Goal: Communication & Community: Answer question/provide support

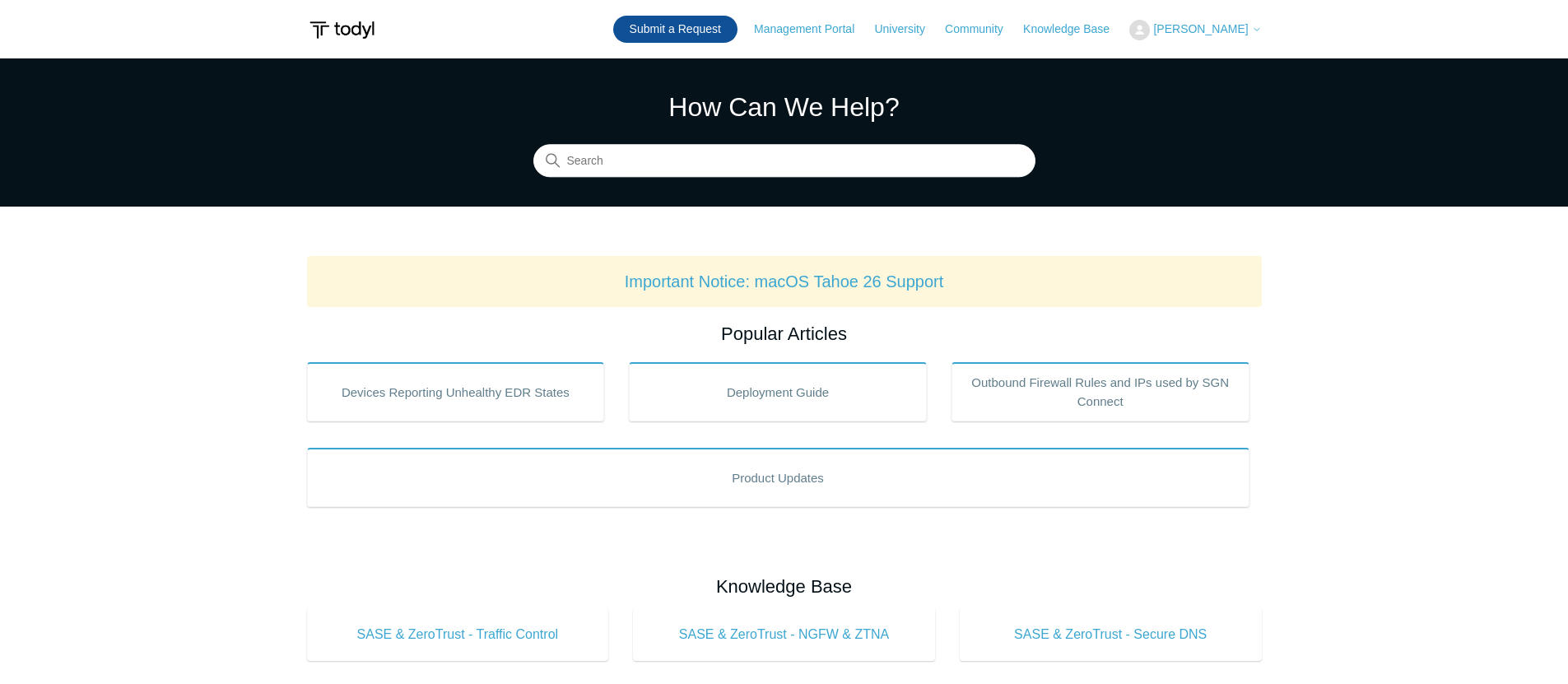
click at [728, 34] on link "Submit a Request" at bounding box center [676, 29] width 125 height 27
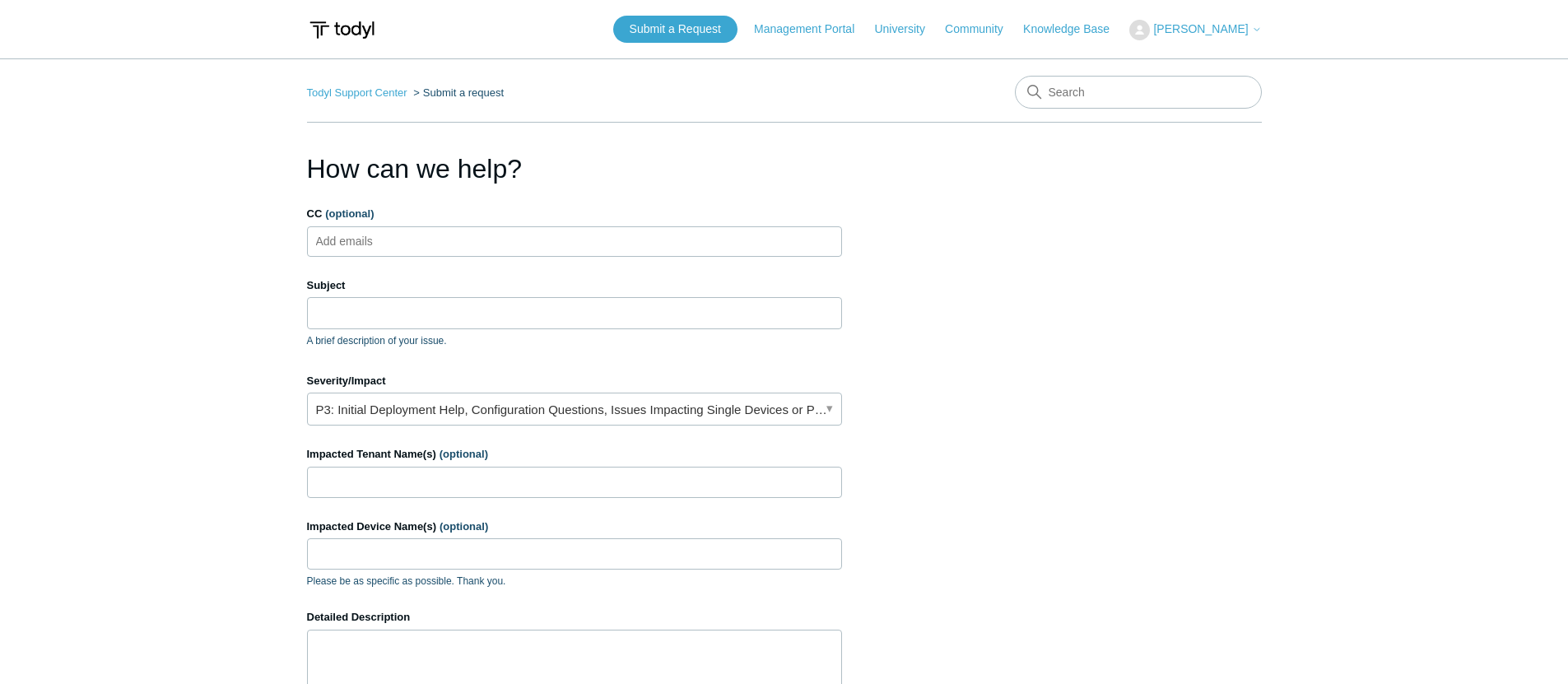
click at [553, 237] on ul "Add emails" at bounding box center [574, 241] width 535 height 31
type input "alerts@cohelpdesk.com"
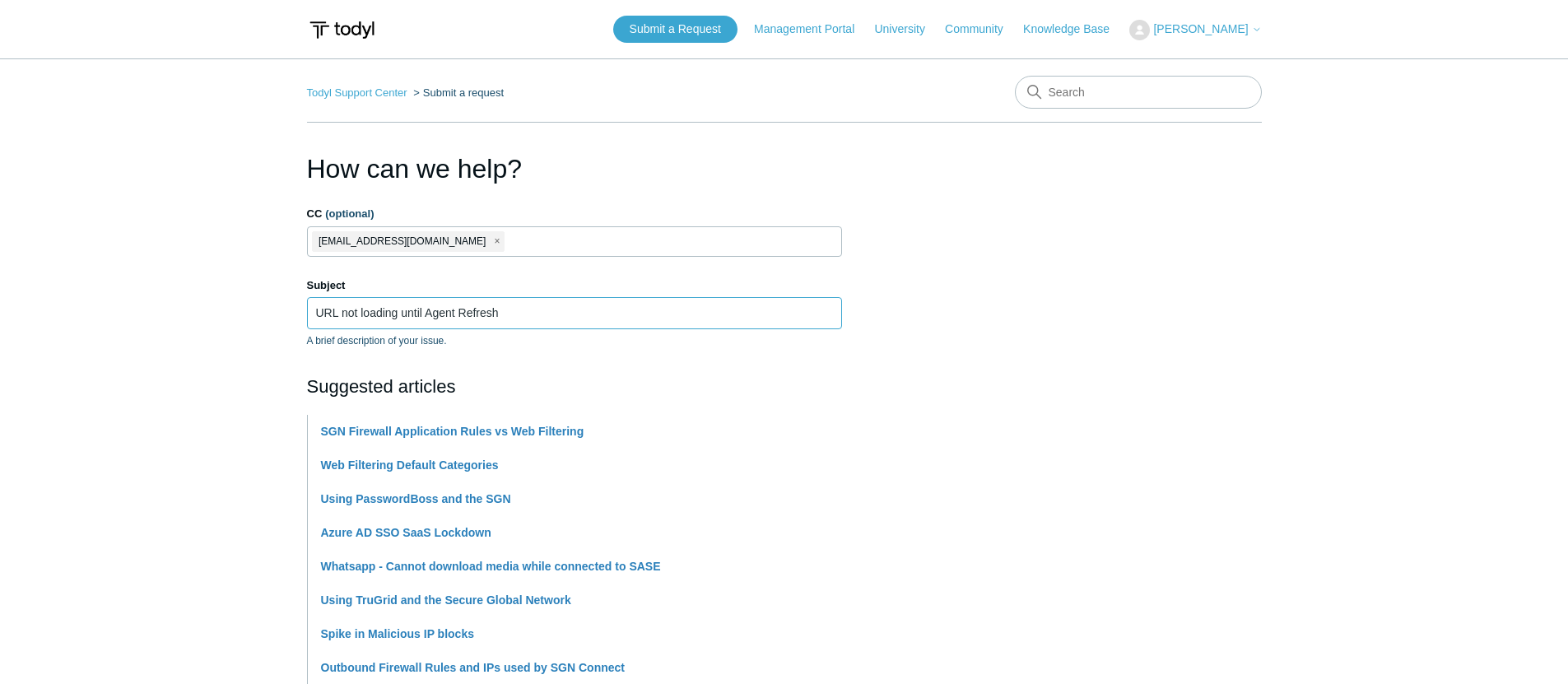
type input "URL not loading until Agent Refresh"
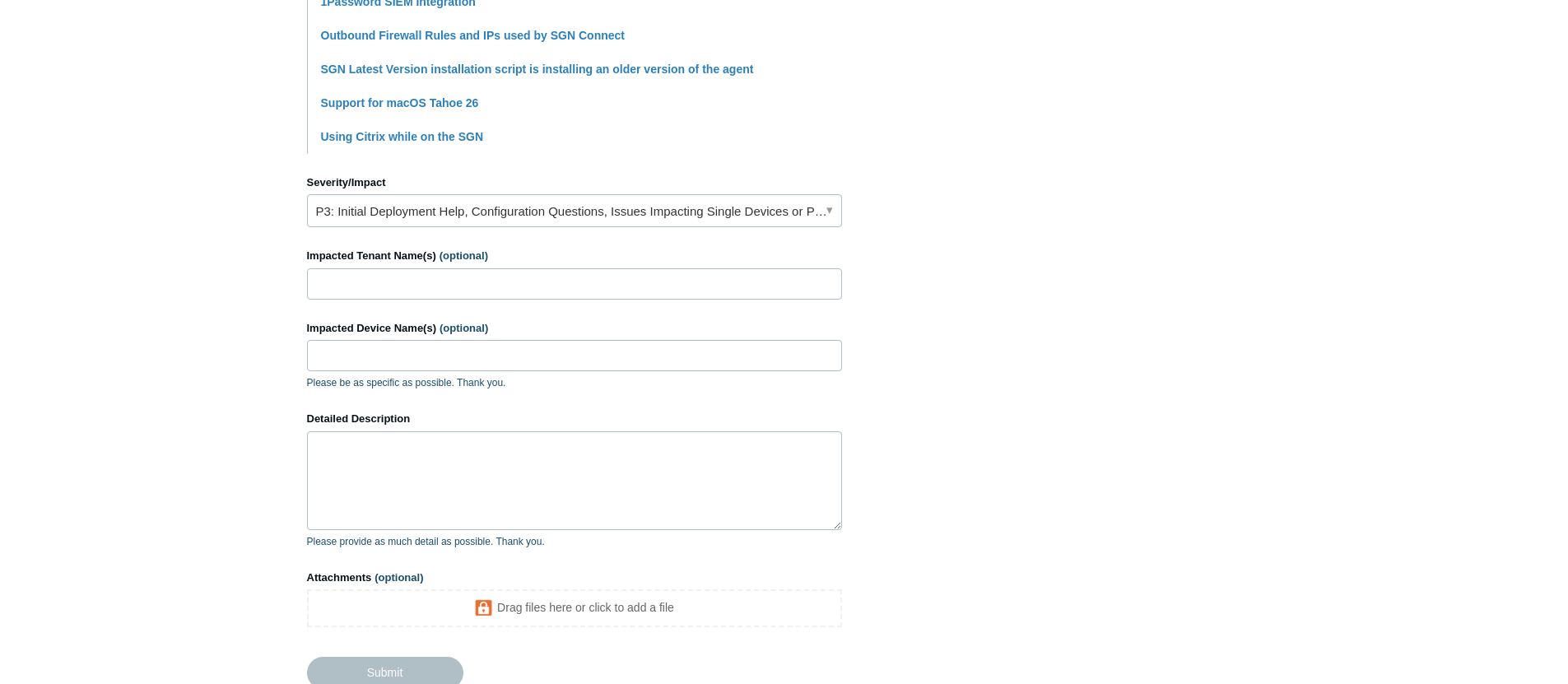
scroll to position [741, 0]
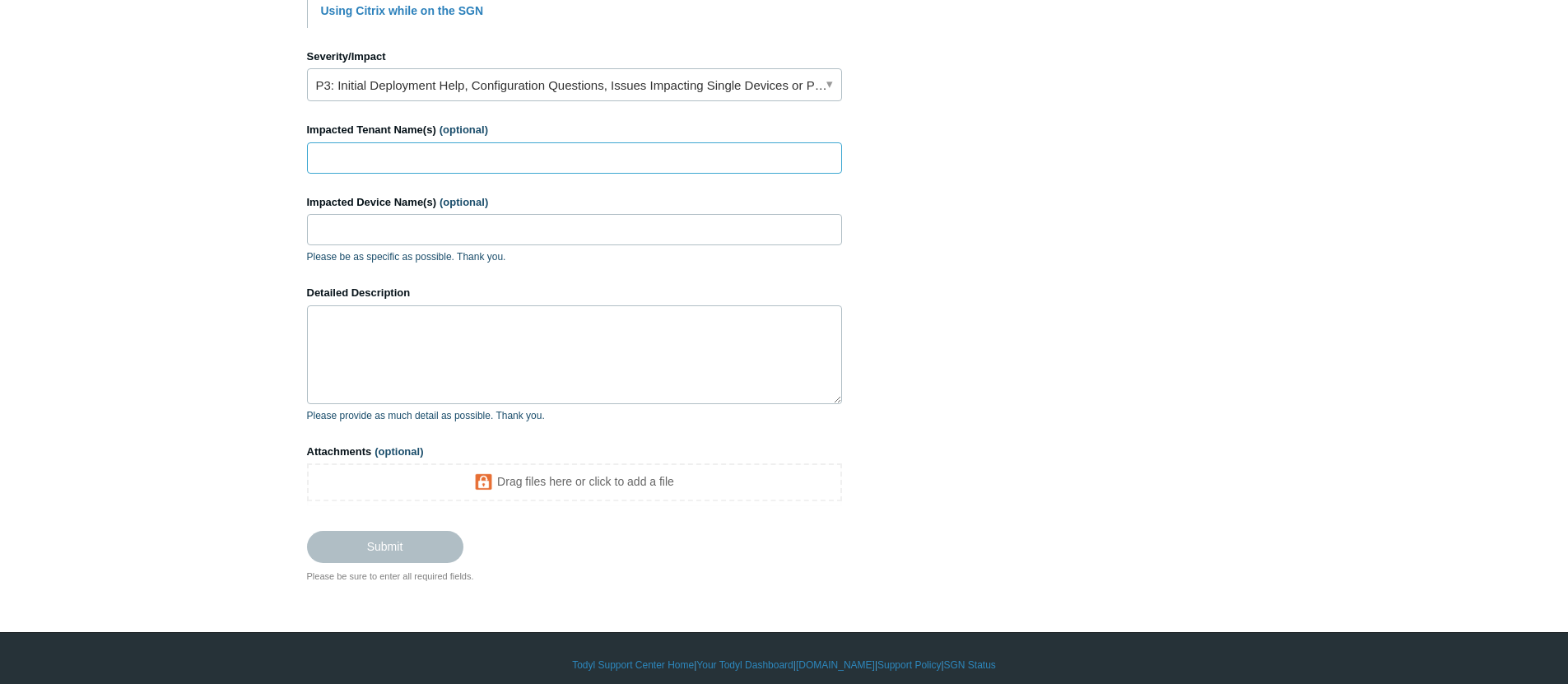
click at [474, 166] on input "Impacted Tenant Name(s) (optional)" at bounding box center [574, 158] width 535 height 32
type input "SPRY Companions"
click at [435, 238] on input "Impacted Device Name(s) (optional)" at bounding box center [574, 229] width 535 height 32
paste input "SPRY24021001"
type input "SPRY24021001"
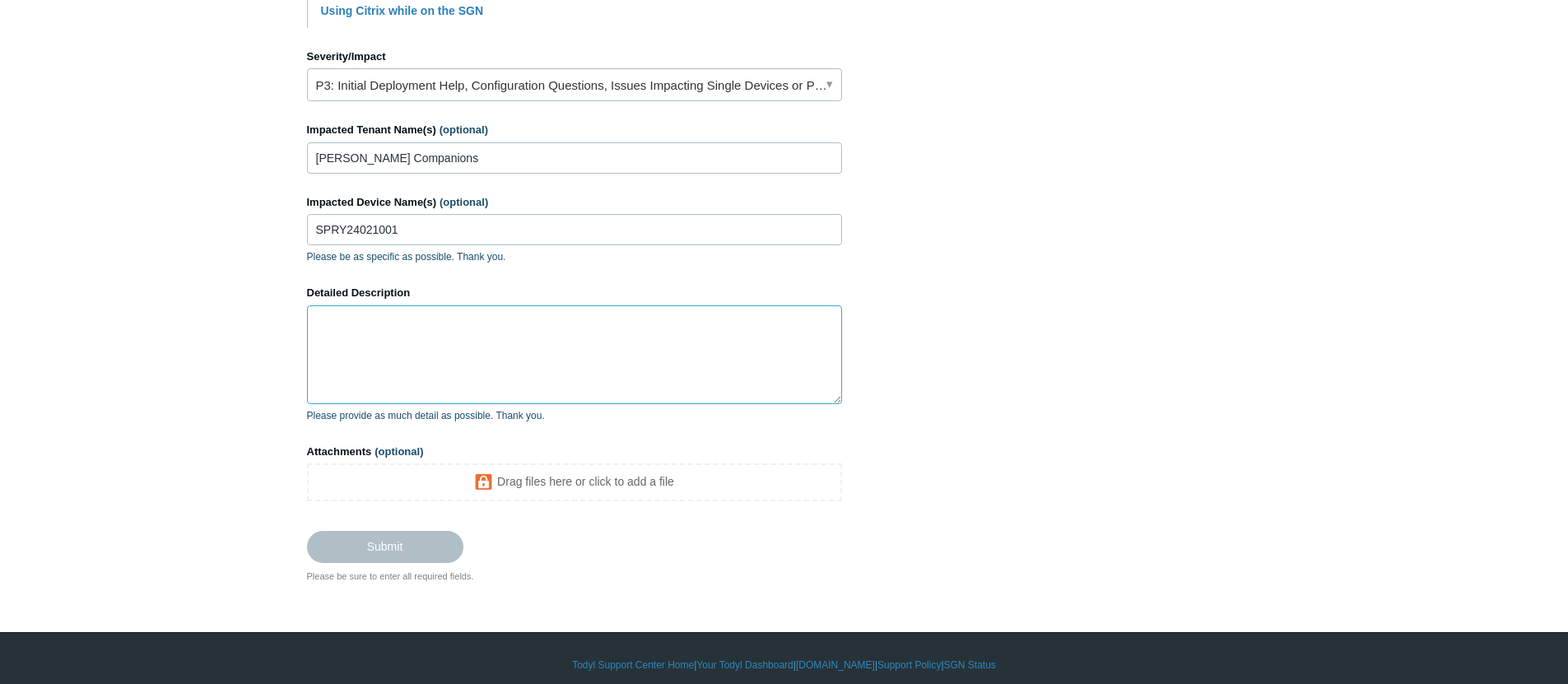
click at [466, 361] on textarea "Detailed Description" at bounding box center [574, 354] width 535 height 99
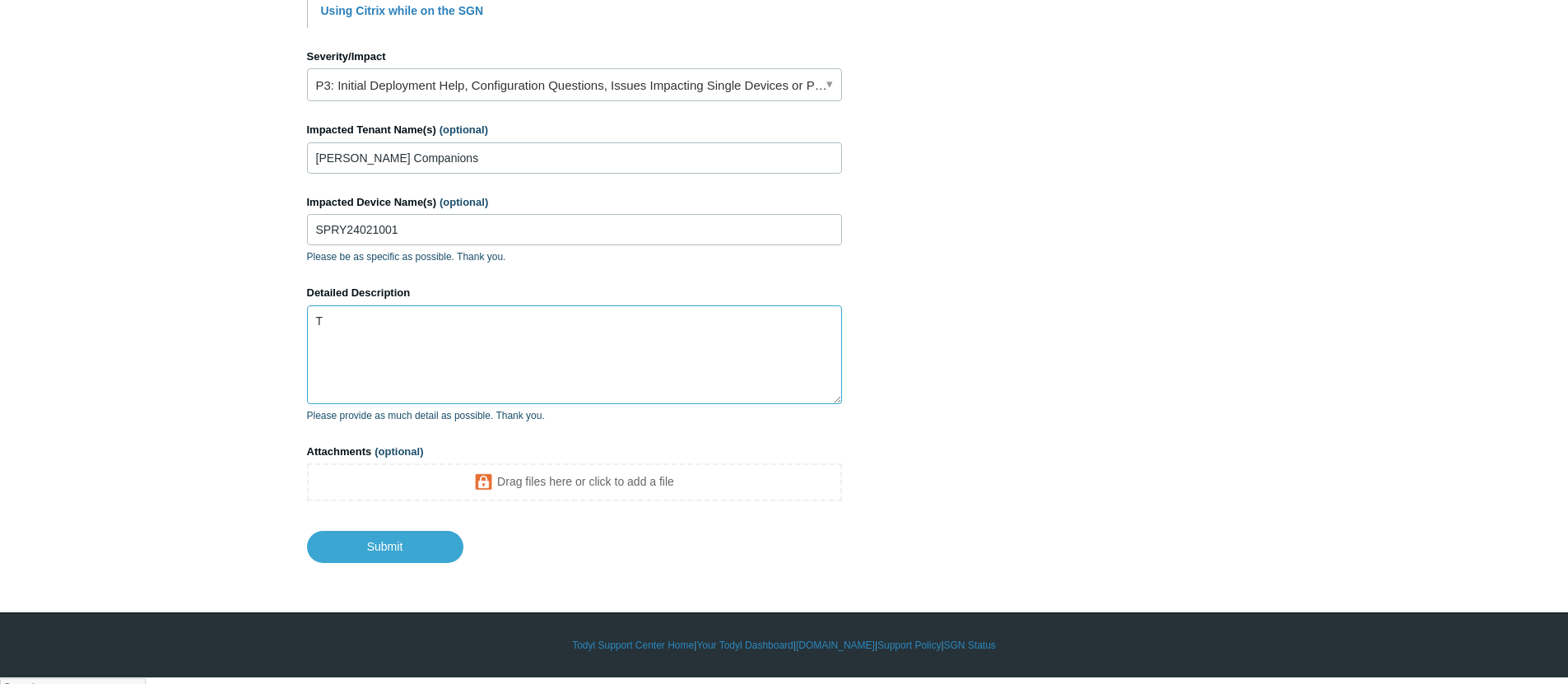
scroll to position [739, 0]
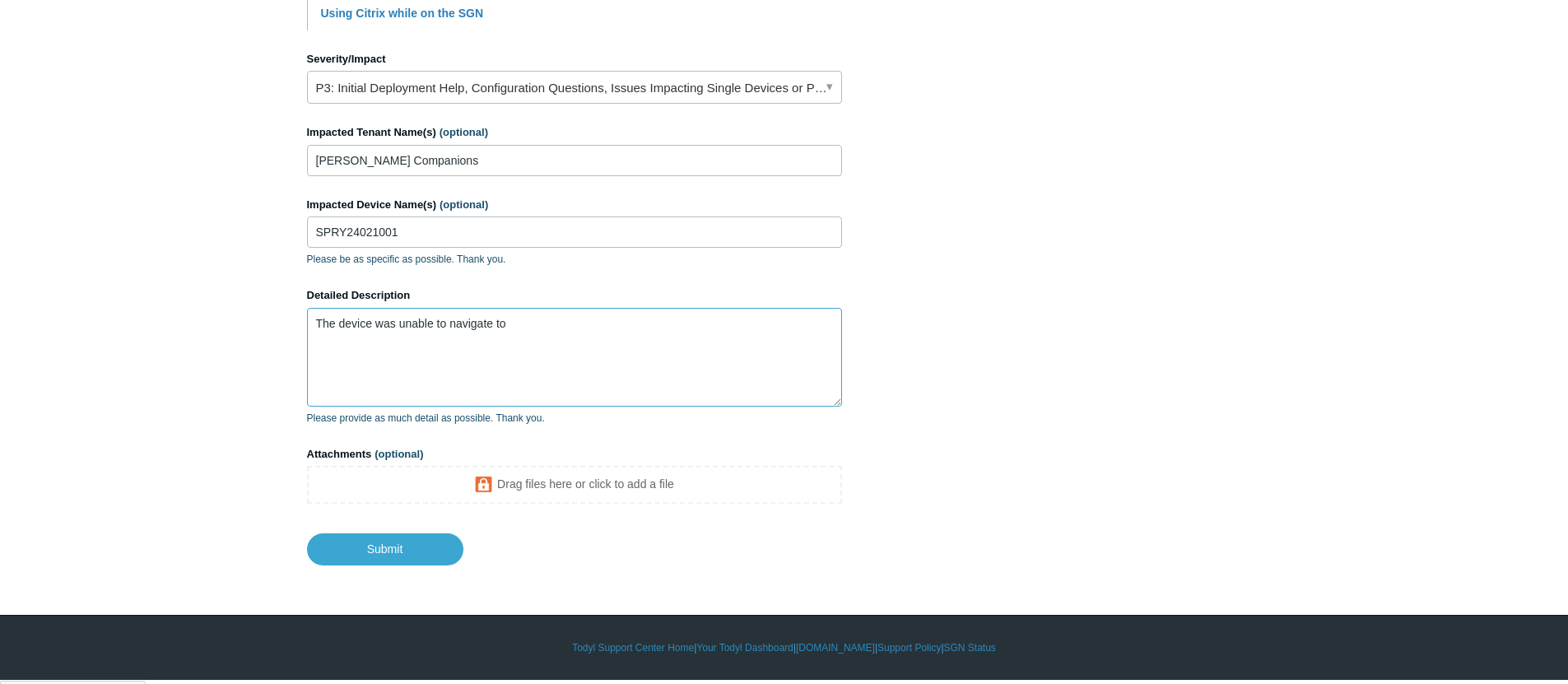
paste textarea "https://apps.trustmineral.com/company-policies"
click at [377, 340] on textarea "The device was unable to navigate to https://apps.trustmineral.com/company-poli…" at bounding box center [574, 356] width 535 height 99
click at [489, 341] on textarea "The device was unable to navigate to https://apps.trustmineral.com/company-poli…" at bounding box center [574, 356] width 535 height 99
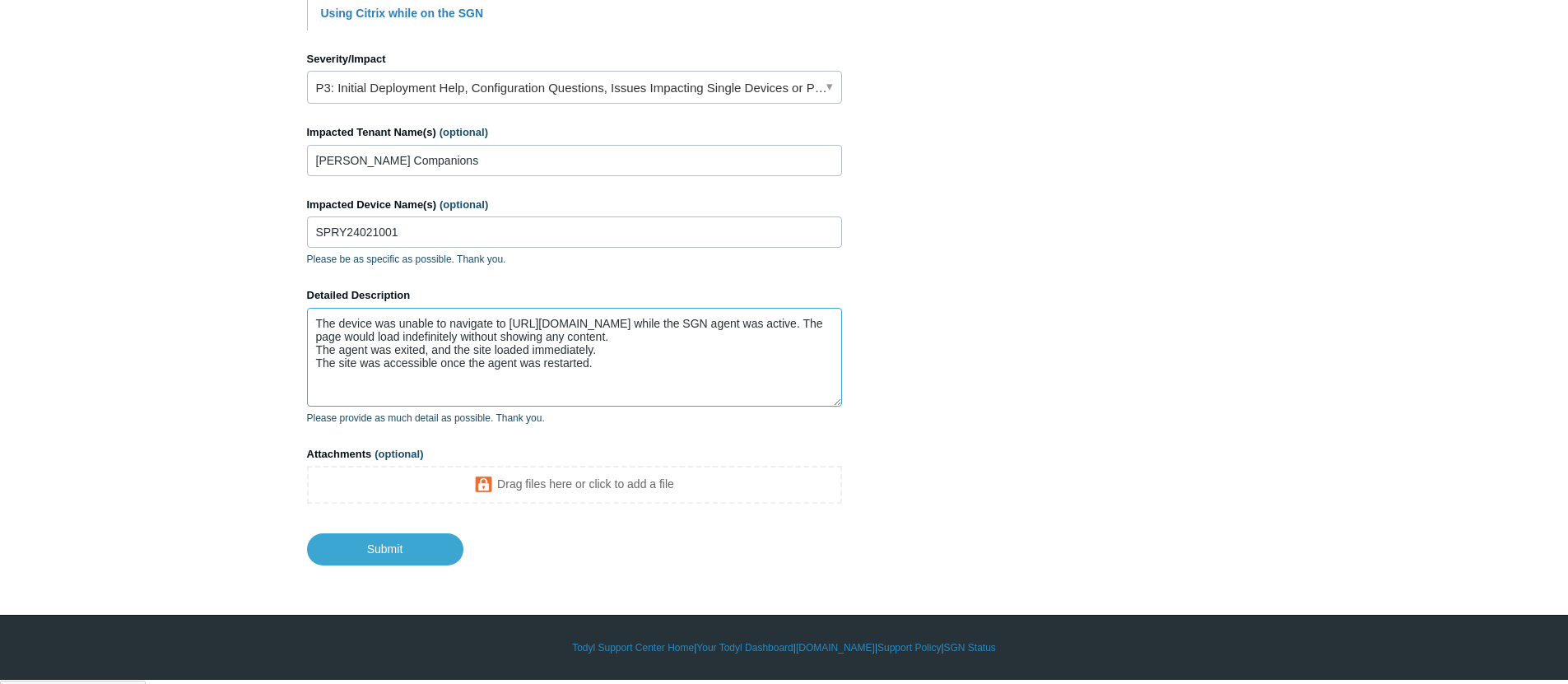
click at [428, 381] on textarea "The device was unable to navigate to https://apps.trustmineral.com/company-poli…" at bounding box center [574, 356] width 535 height 99
click at [567, 384] on textarea "The device was unable to navigate to https://apps.trustmineral.com/company-poli…" at bounding box center [574, 356] width 535 height 99
click at [561, 382] on textarea "The device was unable to navigate to https://apps.trustmineral.com/company-poli…" at bounding box center [574, 356] width 535 height 99
click at [771, 387] on textarea "The device was unable to navigate to https://apps.trustmineral.com/company-poli…" at bounding box center [574, 356] width 535 height 99
drag, startPoint x: 386, startPoint y: 392, endPoint x: 346, endPoint y: 394, distance: 40.0
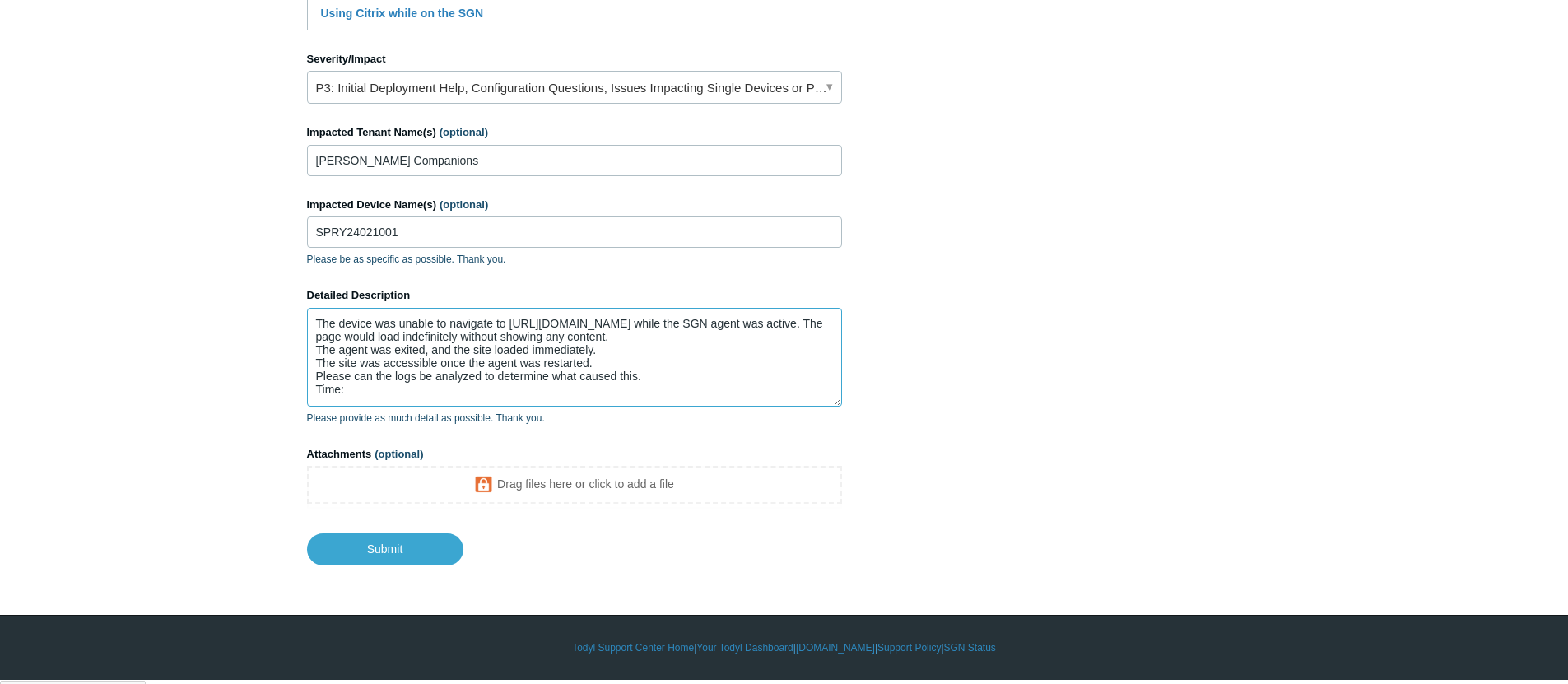
click at [350, 393] on textarea "The device was unable to navigate to https://apps.trustmineral.com/company-poli…" at bounding box center [574, 356] width 535 height 99
click at [338, 395] on textarea "The device was unable to navigate to https://apps.trustmineral.com/company-poli…" at bounding box center [574, 356] width 535 height 99
click at [360, 396] on textarea "The device was unable to navigate to https://apps.trustmineral.com/company-poli…" at bounding box center [574, 356] width 535 height 99
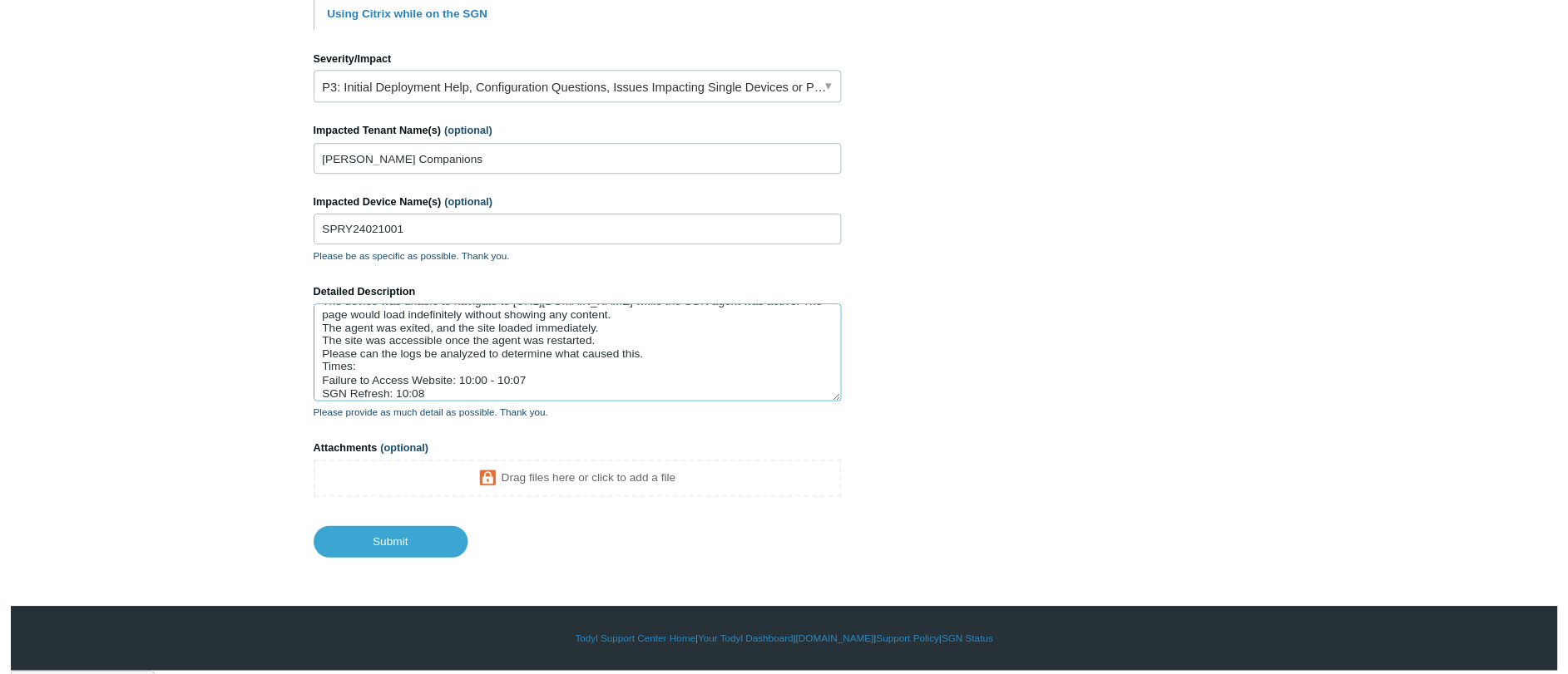
scroll to position [32, 0]
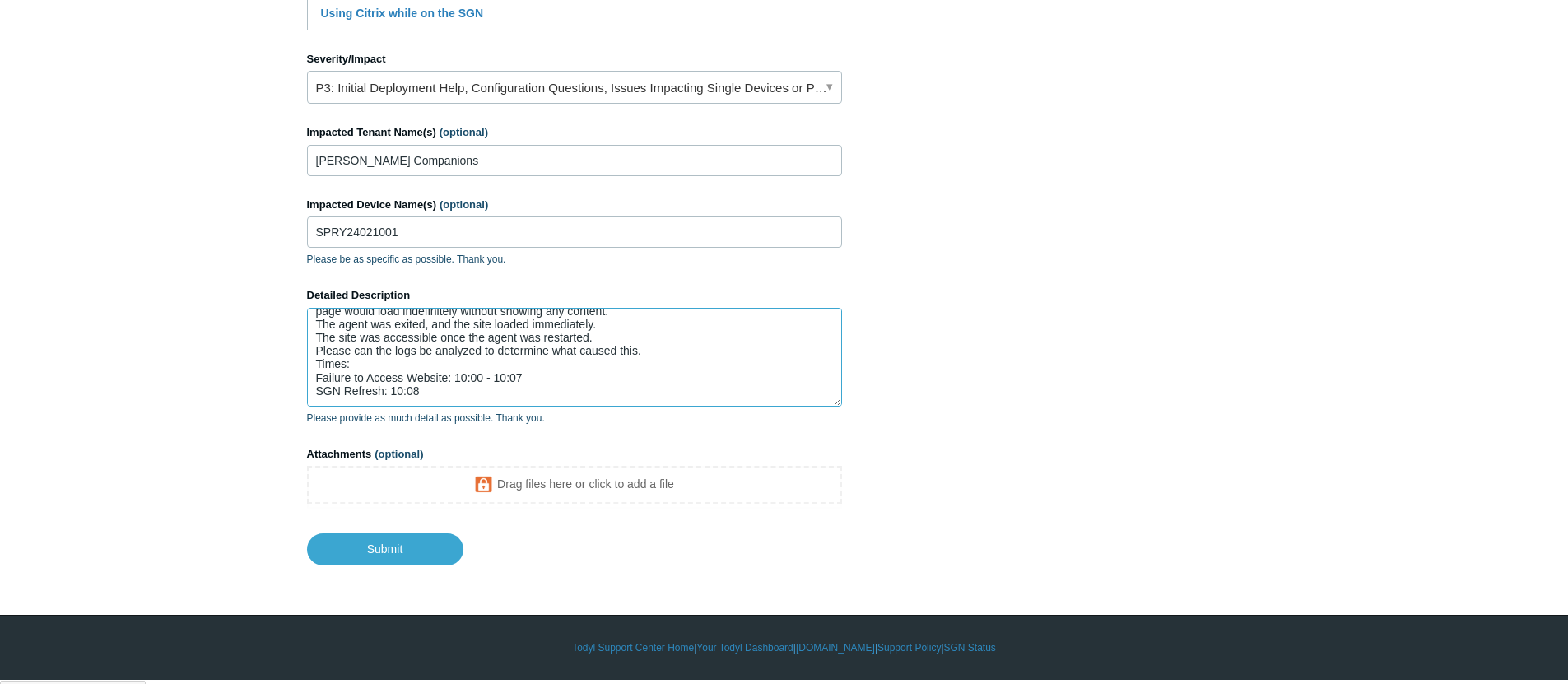
click at [357, 394] on textarea "The device was unable to navigate to https://apps.trustmineral.com/company-poli…" at bounding box center [574, 356] width 535 height 99
click at [459, 388] on textarea "The device was unable to navigate to https://apps.trustmineral.com/company-poli…" at bounding box center [574, 356] width 535 height 99
click at [571, 370] on textarea "The device was unable to navigate to https://apps.trustmineral.com/company-poli…" at bounding box center [574, 356] width 535 height 99
click at [542, 388] on textarea "The device was unable to navigate to https://apps.trustmineral.com/company-poli…" at bounding box center [574, 356] width 535 height 99
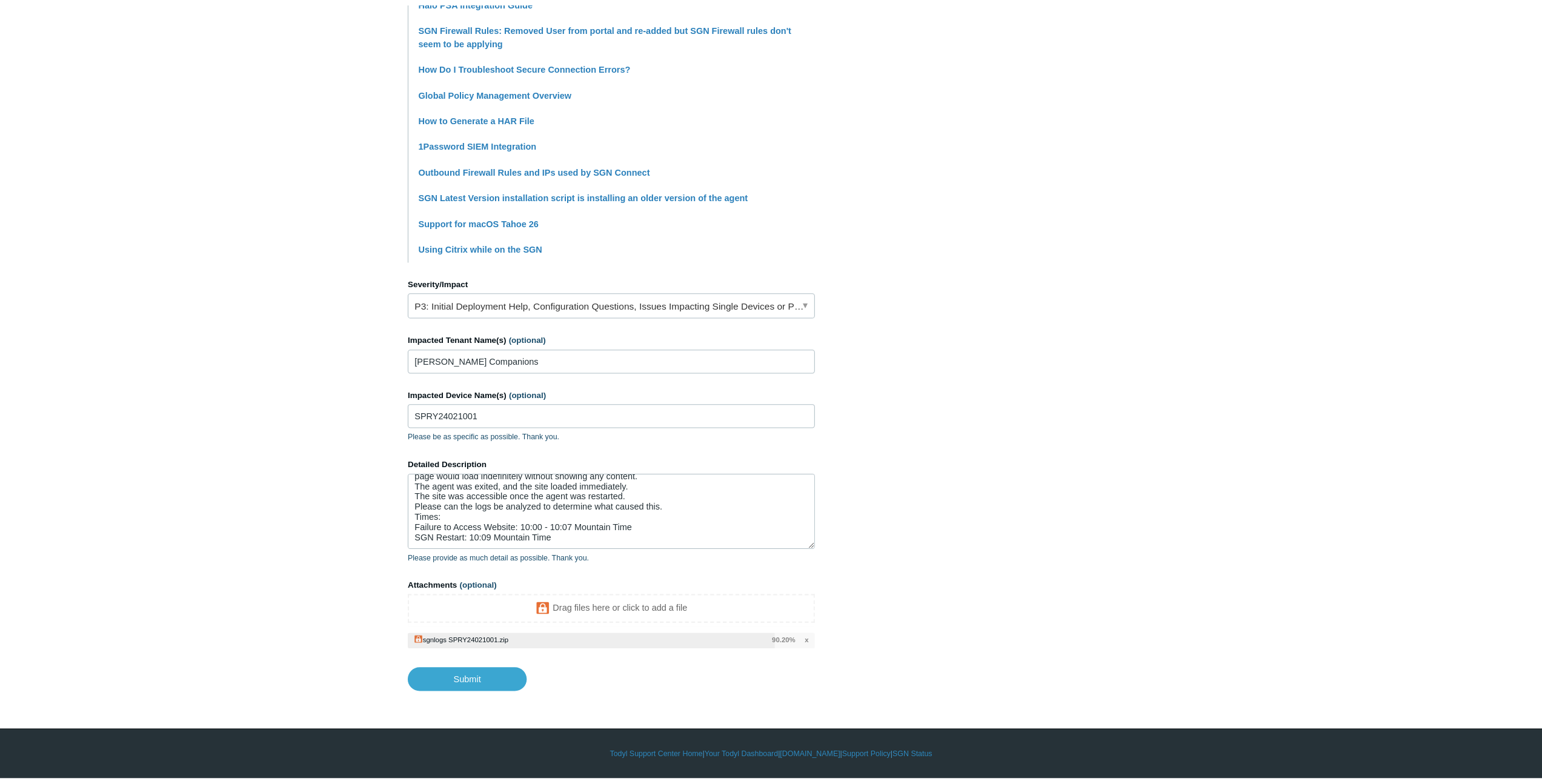
scroll to position [281, 0]
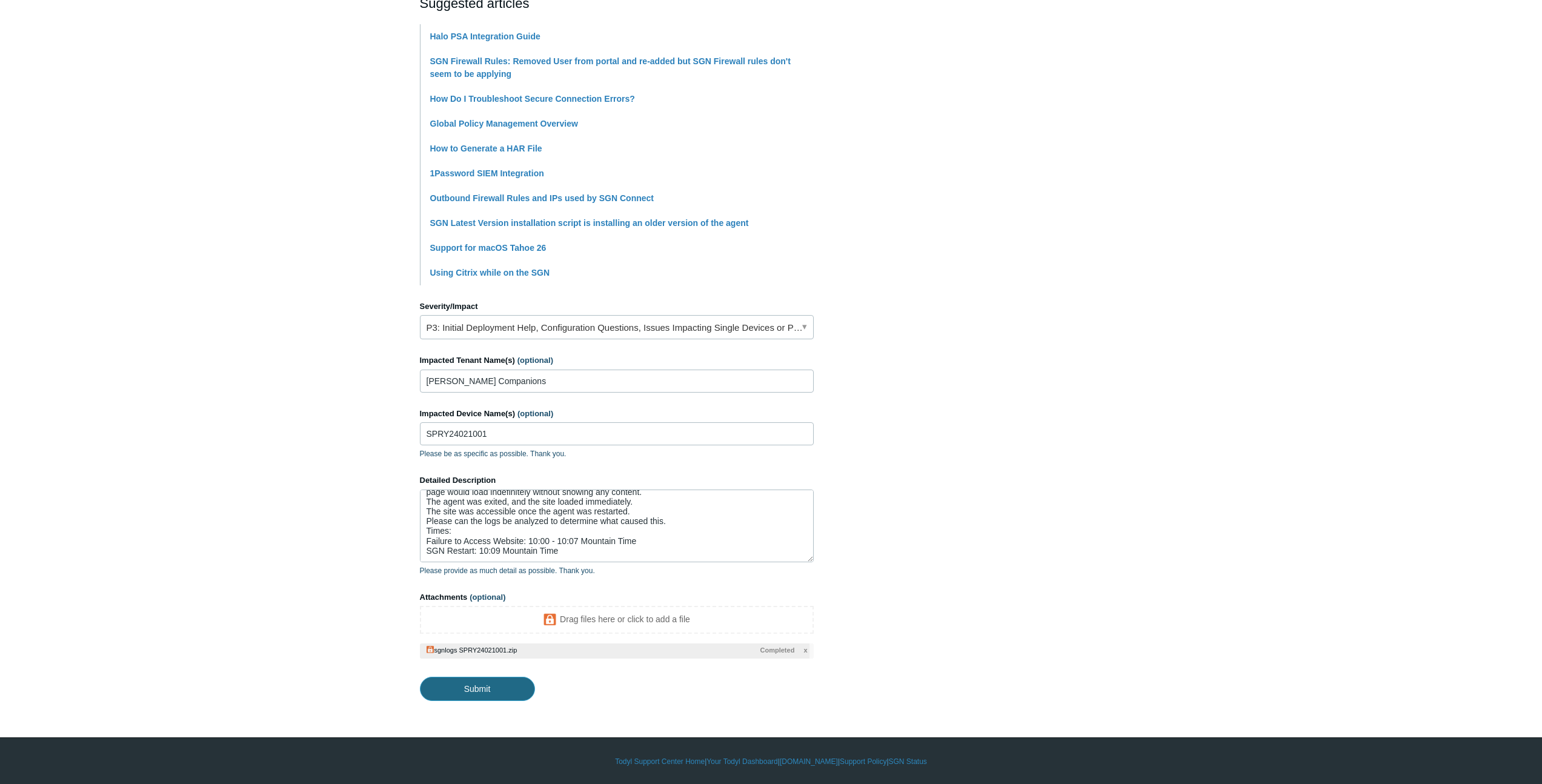
click at [516, 503] on input "Submit" at bounding box center [477, 689] width 115 height 24
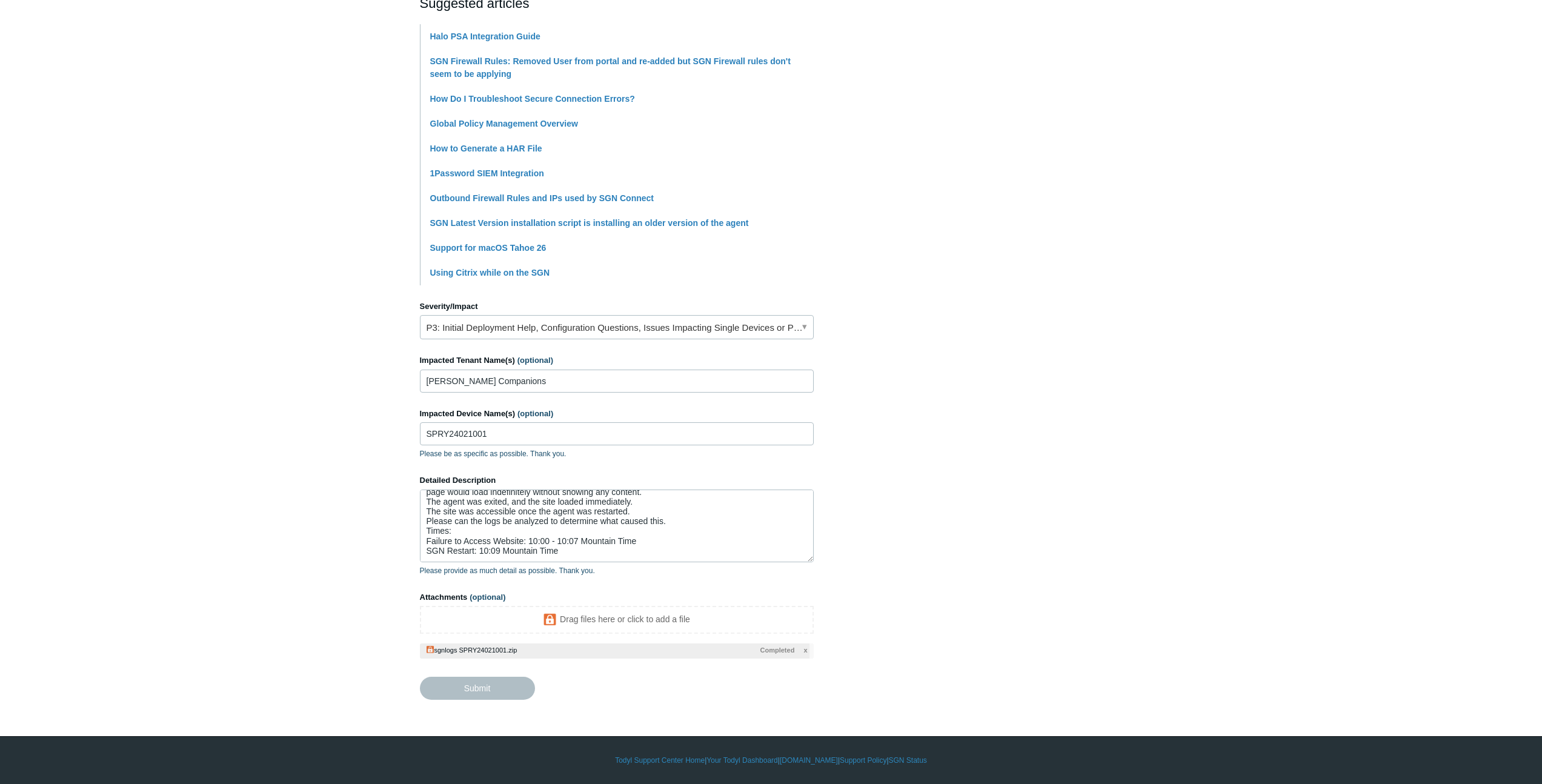
type textarea "The device was unable to navigate to https://apps.trustmineral.com/company-poli…"
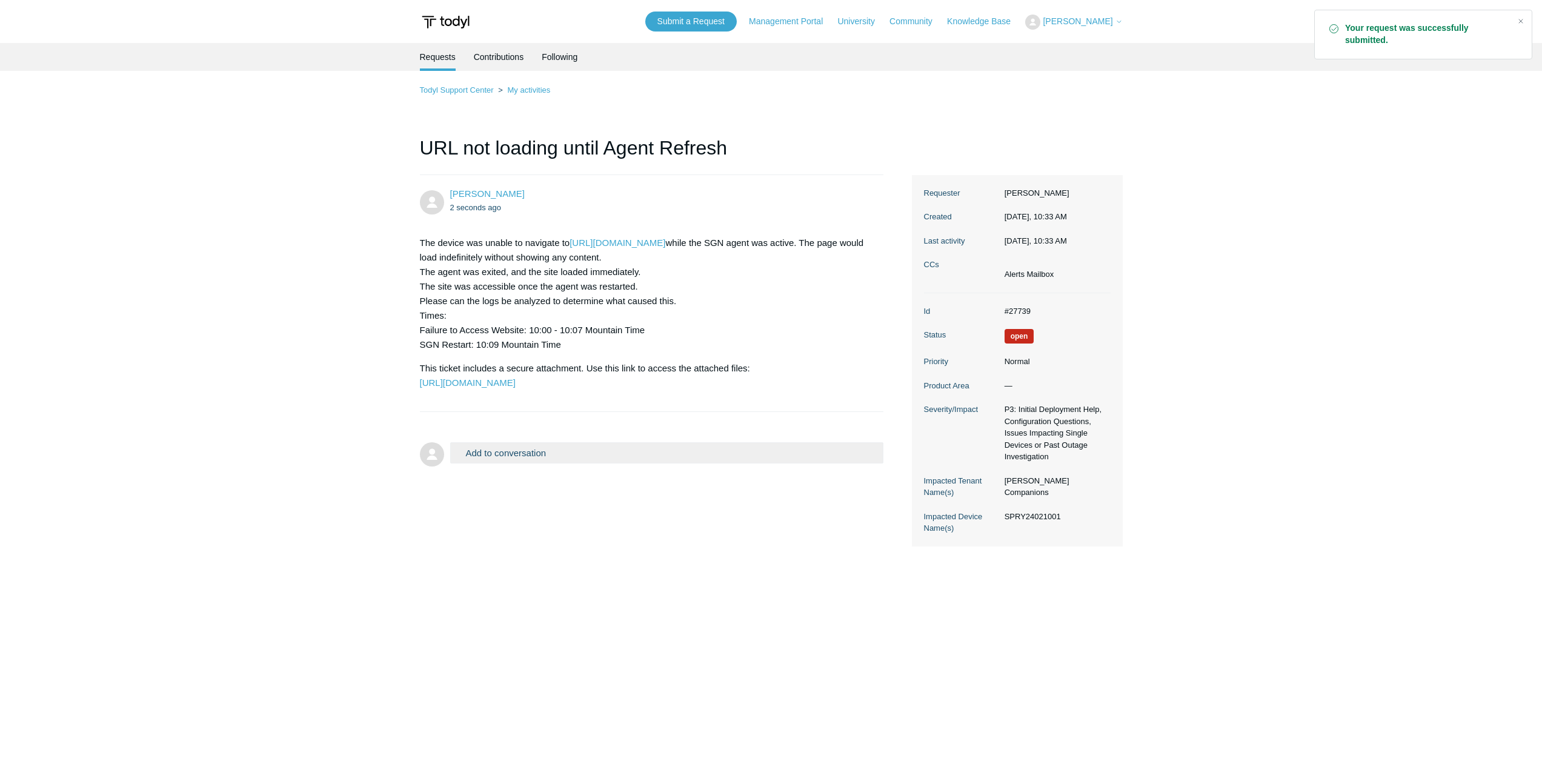
click at [1013, 311] on dd "#27739" at bounding box center [1054, 311] width 112 height 12
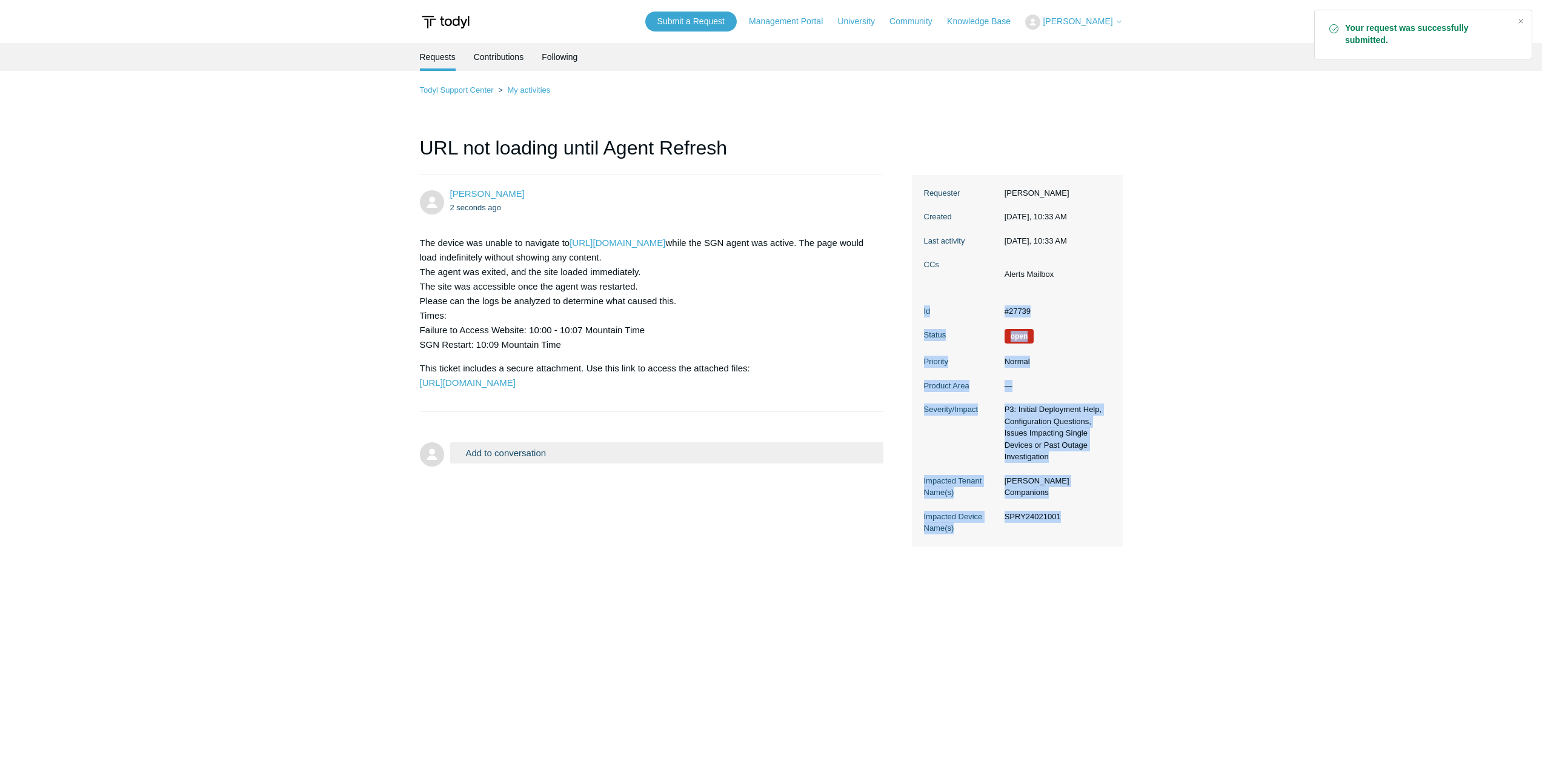
click at [1013, 311] on dd "#27739" at bounding box center [1054, 311] width 112 height 12
click at [1035, 326] on dl "Id #27739 Status Open Priority Normal Product Area — Severity/Impact P3: Initia…" at bounding box center [1017, 420] width 186 height 253
click at [1028, 313] on dd "#27739" at bounding box center [1054, 311] width 112 height 12
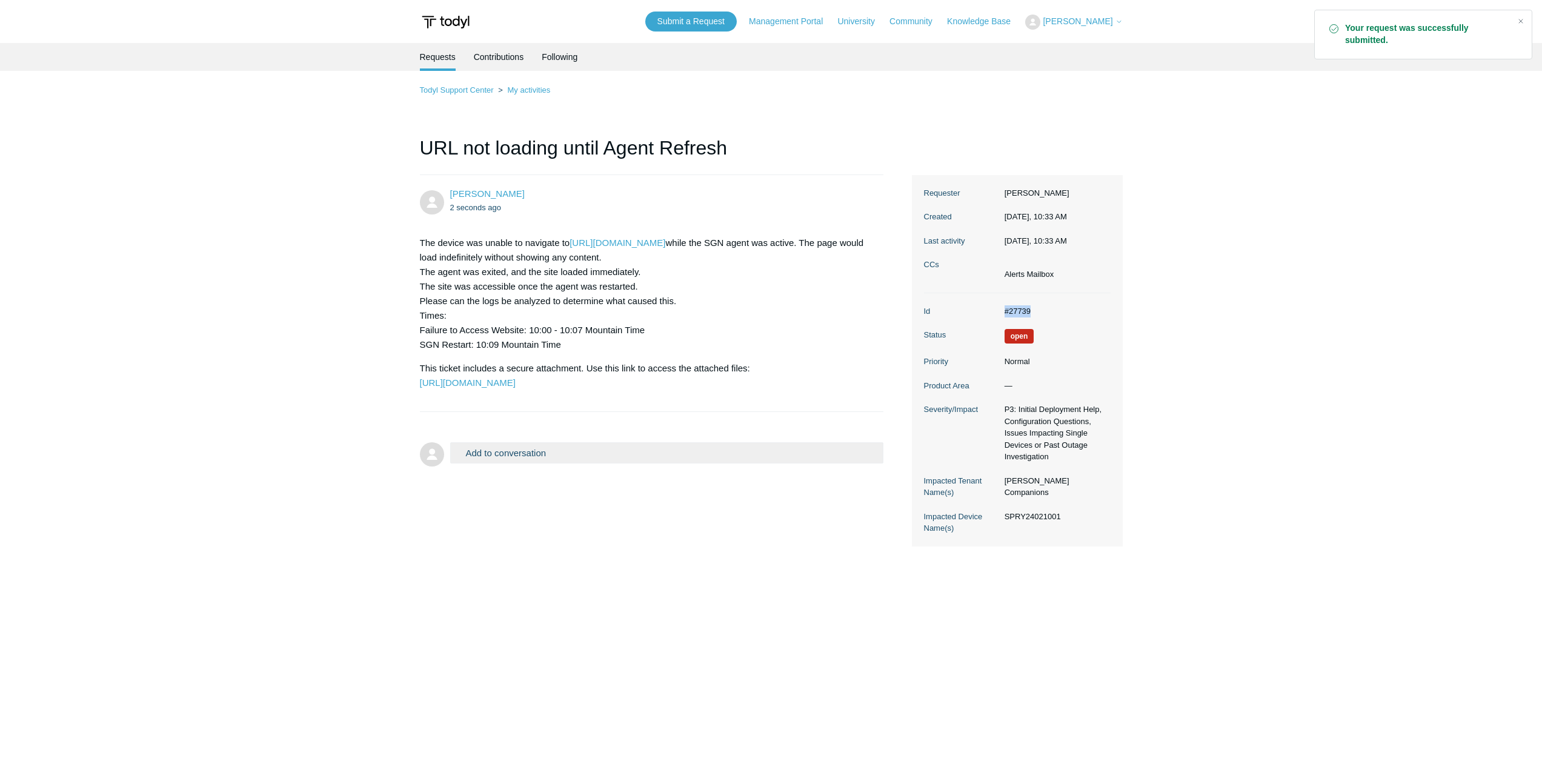
drag, startPoint x: 1031, startPoint y: 310, endPoint x: 1004, endPoint y: 315, distance: 27.5
click at [1004, 315] on dd "#27739" at bounding box center [1054, 311] width 112 height 12
copy dd "#27739"
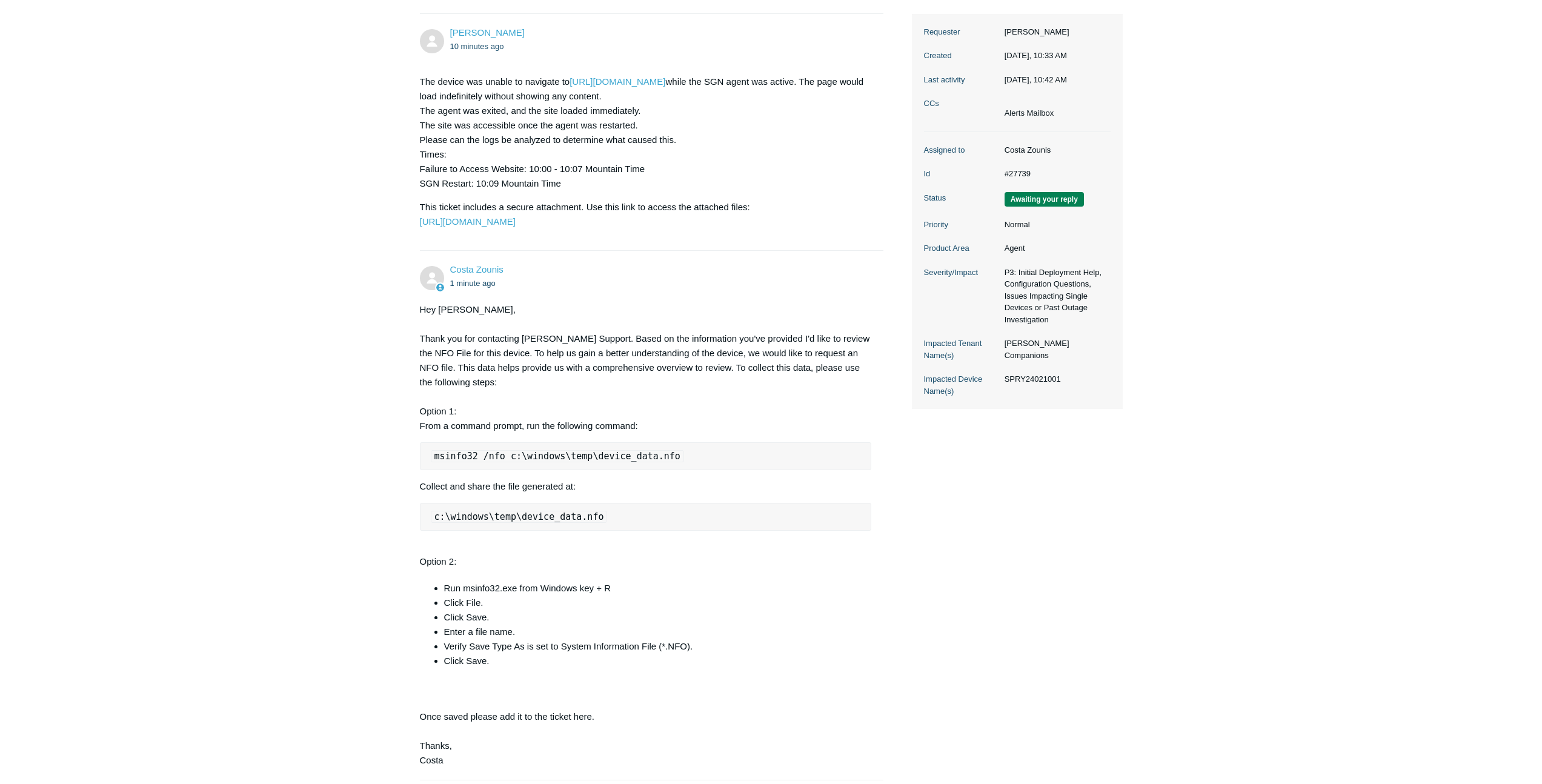
scroll to position [180, 0]
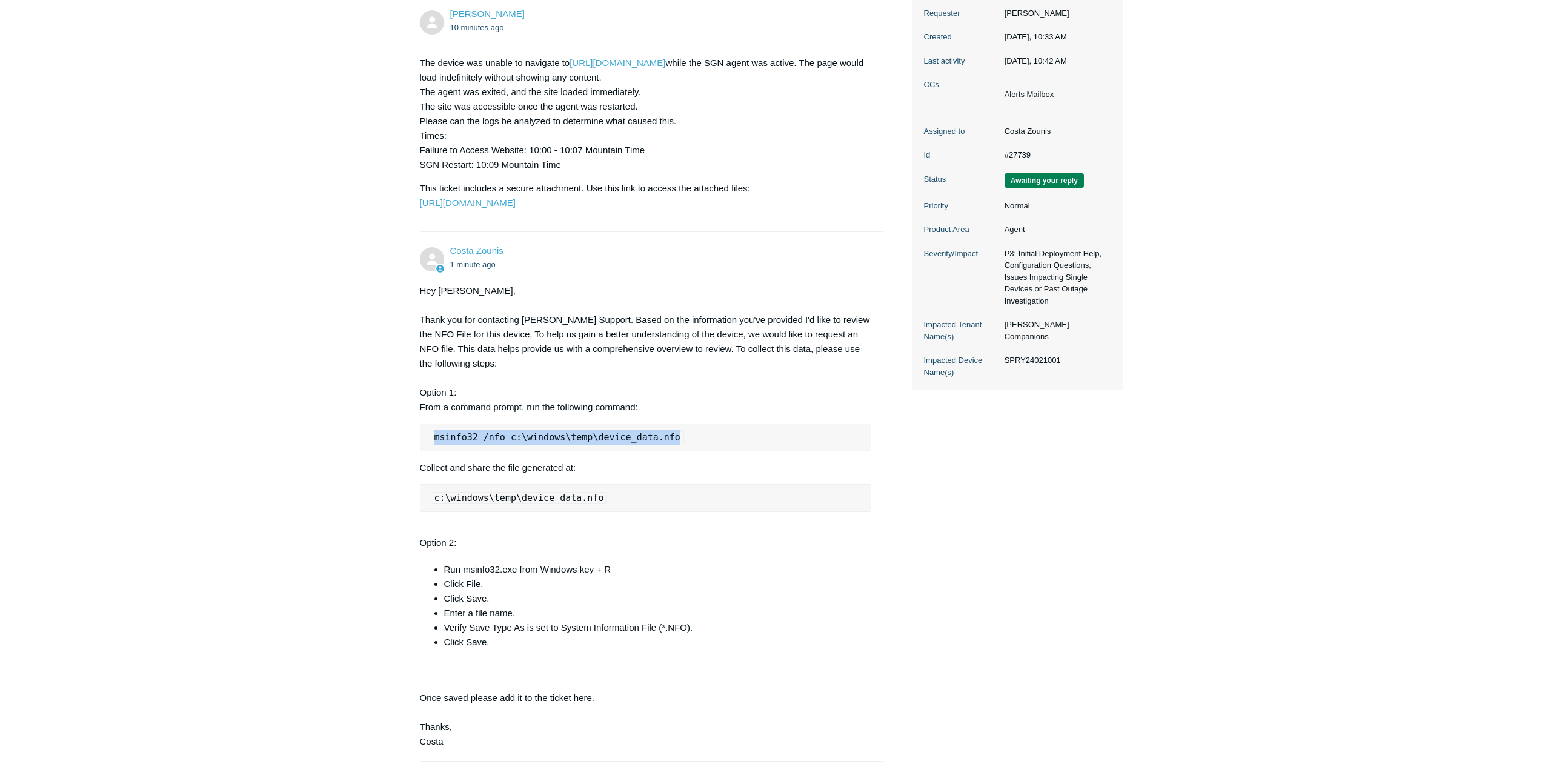
drag, startPoint x: 685, startPoint y: 466, endPoint x: 419, endPoint y: 464, distance: 266.0
click at [420, 452] on pre "msinfo32 /nfo c:\windows\temp\device_data.nfo" at bounding box center [646, 437] width 452 height 28
copy code "msinfo32 /nfo c:\windows\temp\device_data.nfo"
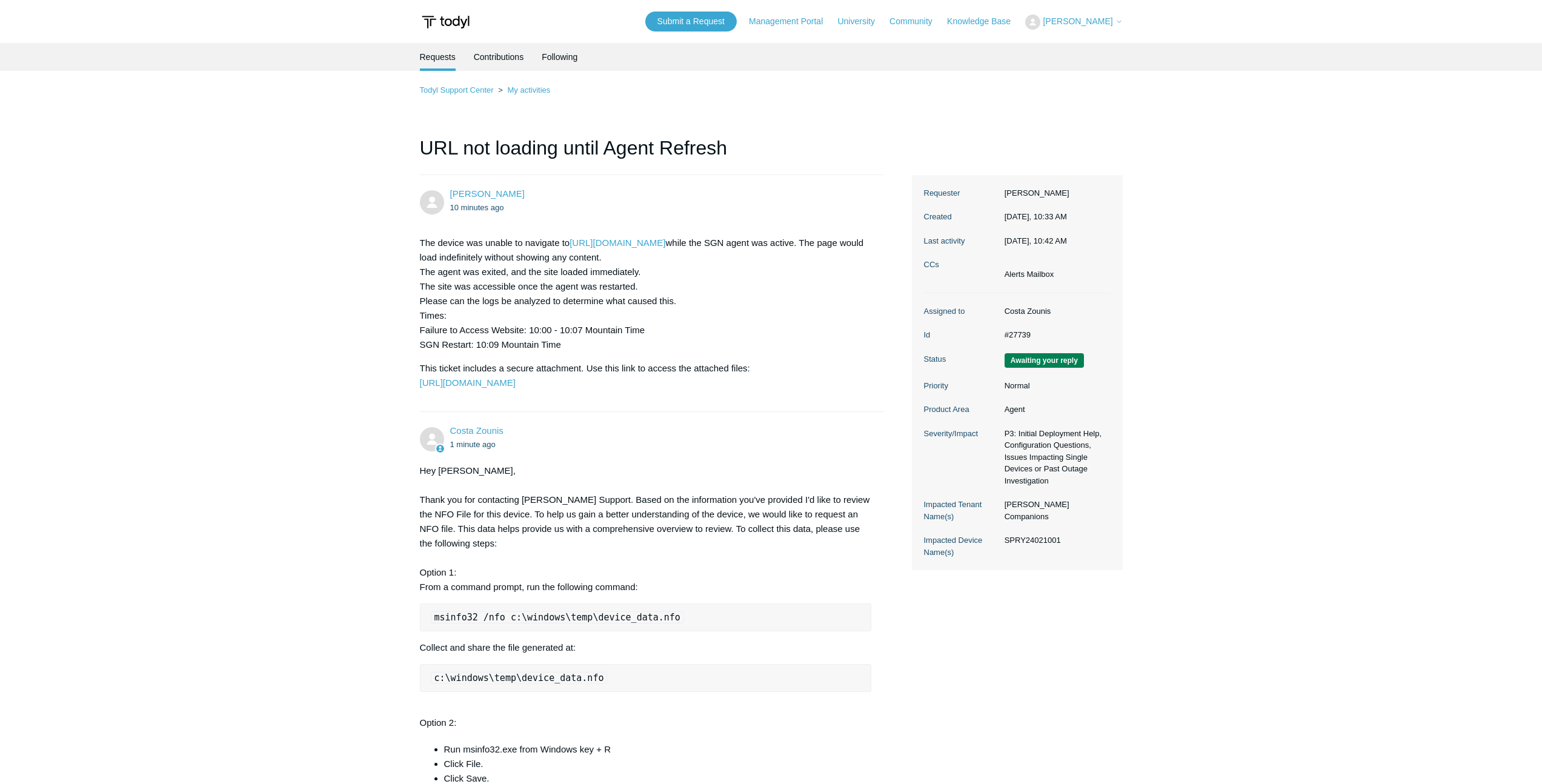
click at [434, 54] on li "Requests" at bounding box center [438, 56] width 36 height 28
click at [478, 93] on link "Todyl Support Center" at bounding box center [457, 90] width 74 height 9
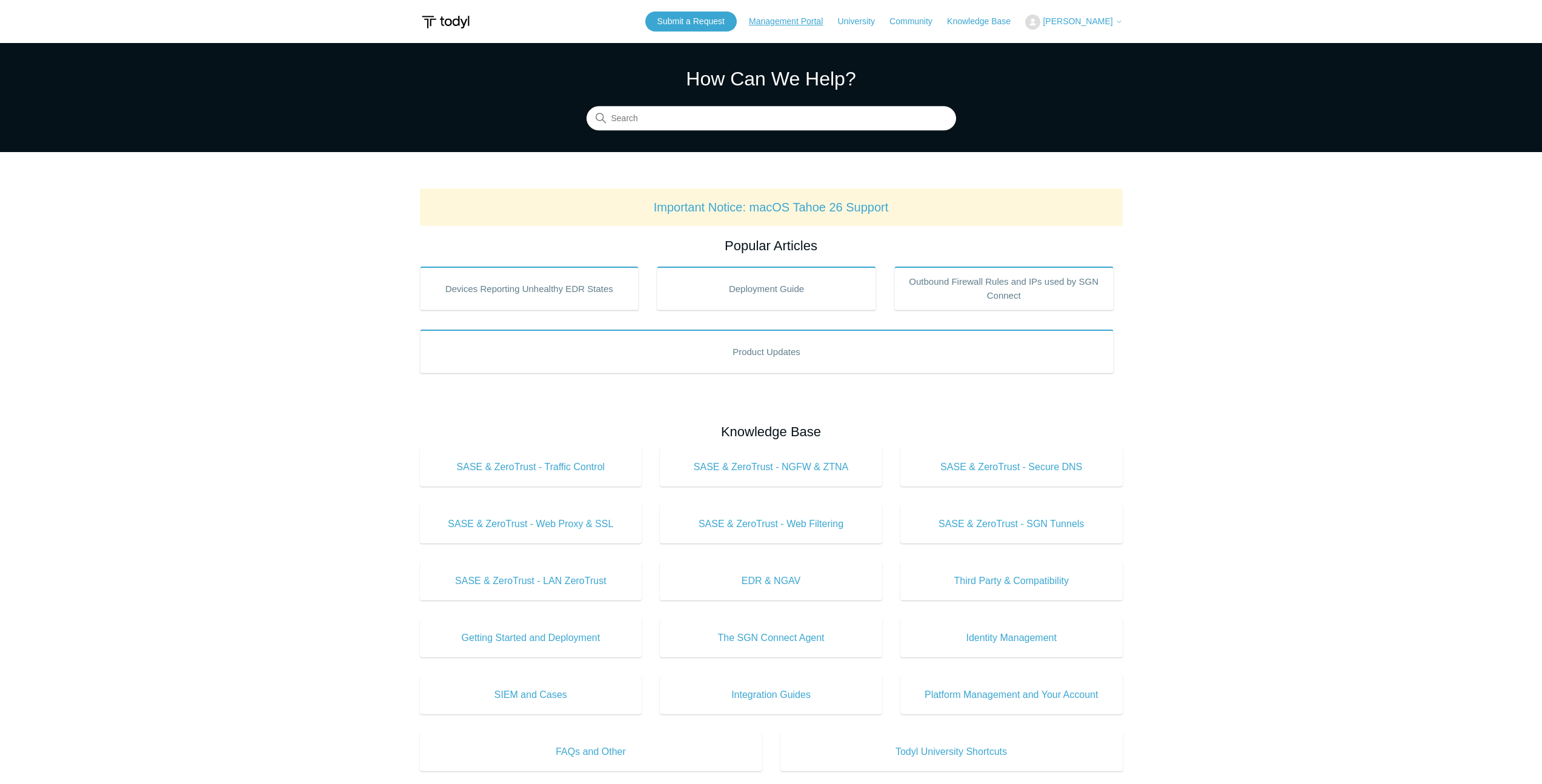
click at [788, 28] on link "Management Portal" at bounding box center [792, 21] width 86 height 13
click at [1112, 23] on span "[PERSON_NAME]" at bounding box center [1078, 21] width 70 height 10
click at [1092, 43] on link "My Support Requests" at bounding box center [1085, 47] width 118 height 21
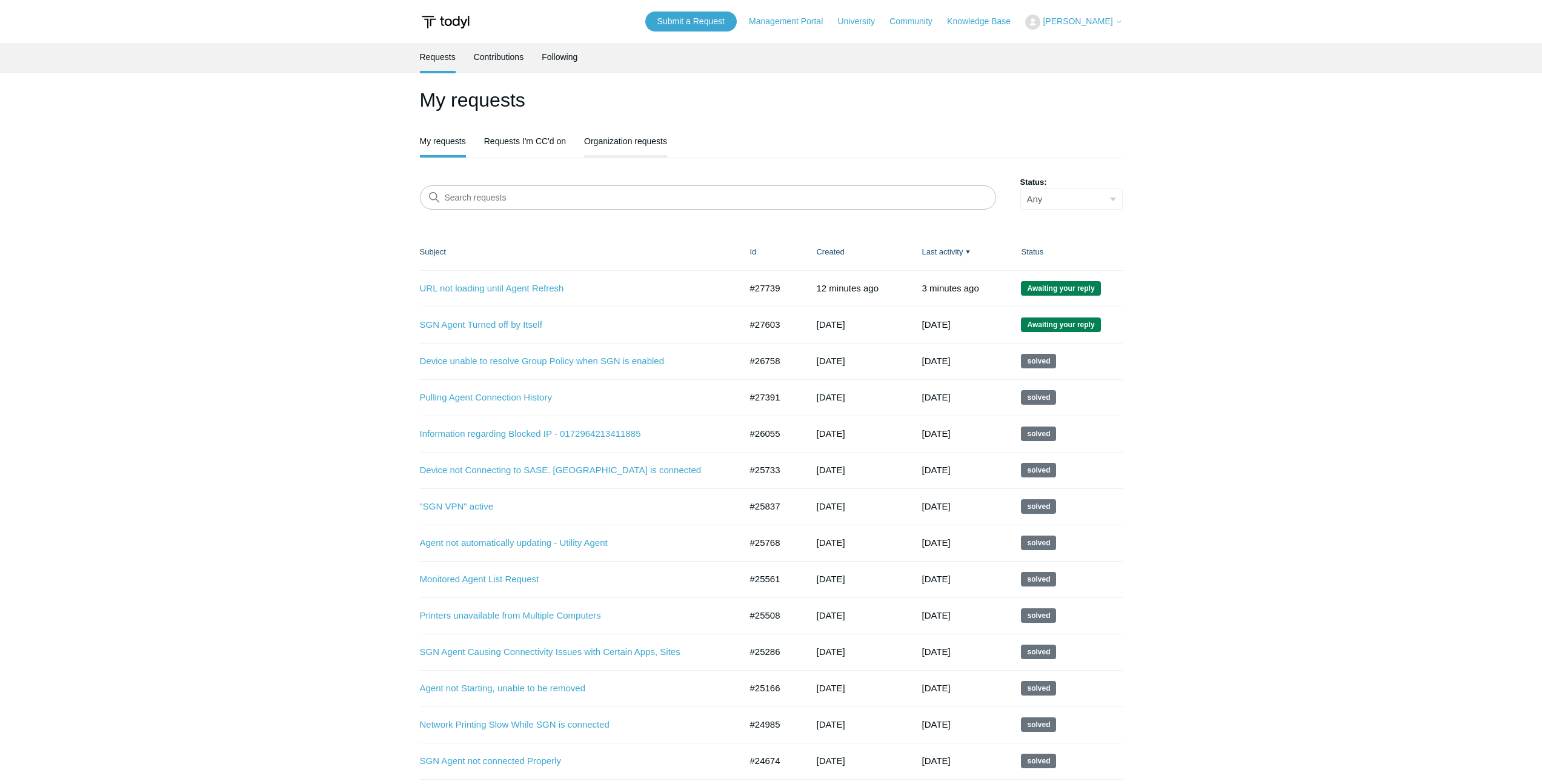
click at [614, 144] on link "Organization requests" at bounding box center [626, 140] width 83 height 25
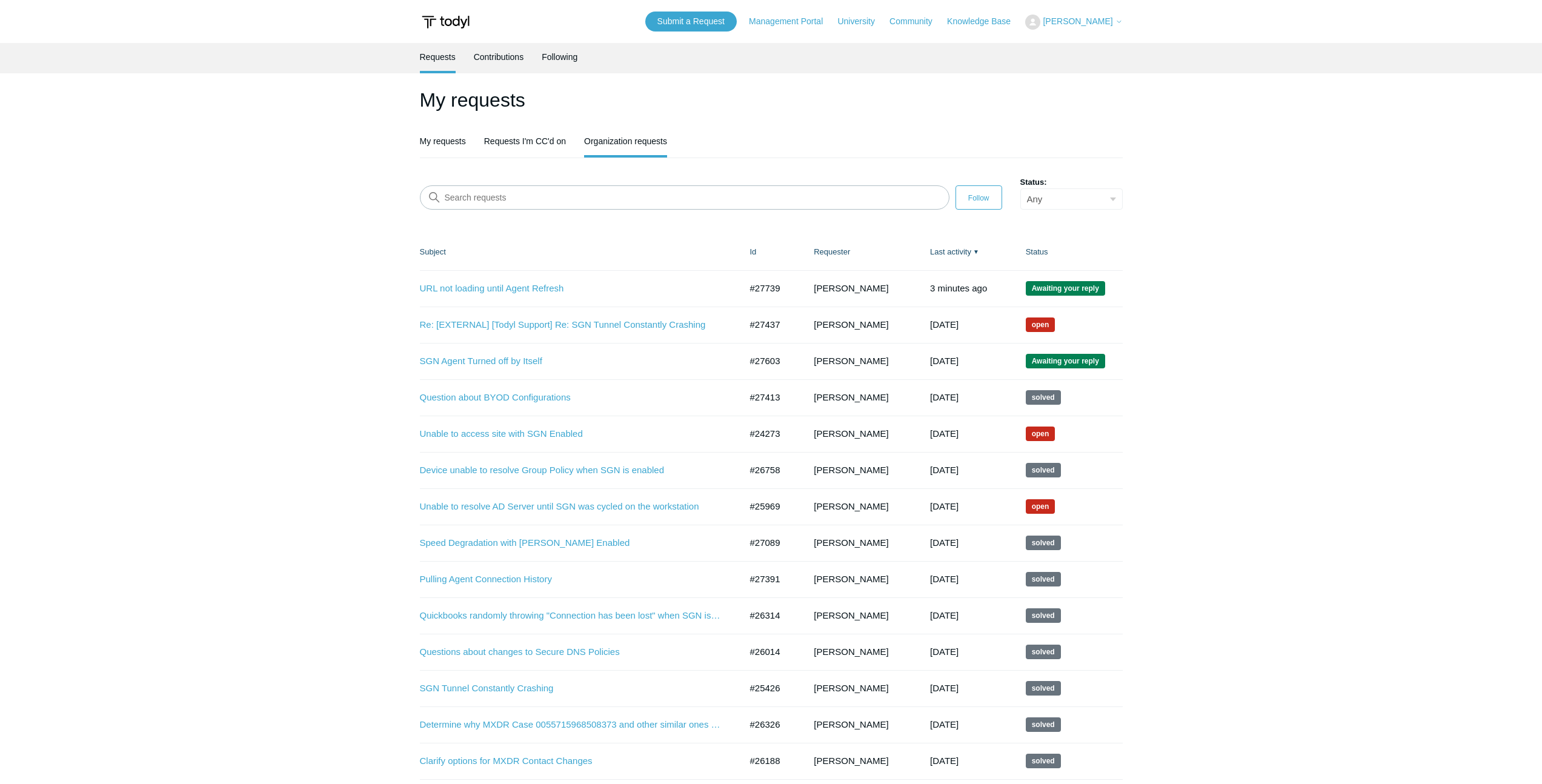
click at [577, 230] on div "My requests My requests Requests I'm CC'd on Organization requests Search reque…" at bounding box center [771, 738] width 703 height 1306
click at [564, 322] on link "Re: [EXTERNAL] [Todyl Support] Re: SGN Tunnel Constantly Crashing" at bounding box center [571, 325] width 303 height 14
click at [556, 327] on link "Re: [EXTERNAL] [Todyl Support] Re: SGN Tunnel Constantly Crashing" at bounding box center [571, 325] width 303 height 14
click at [446, 126] on header "My requests My requests Requests I'm CC'd on Organization requests" at bounding box center [771, 121] width 703 height 73
click at [444, 135] on link "My requests" at bounding box center [442, 140] width 46 height 25
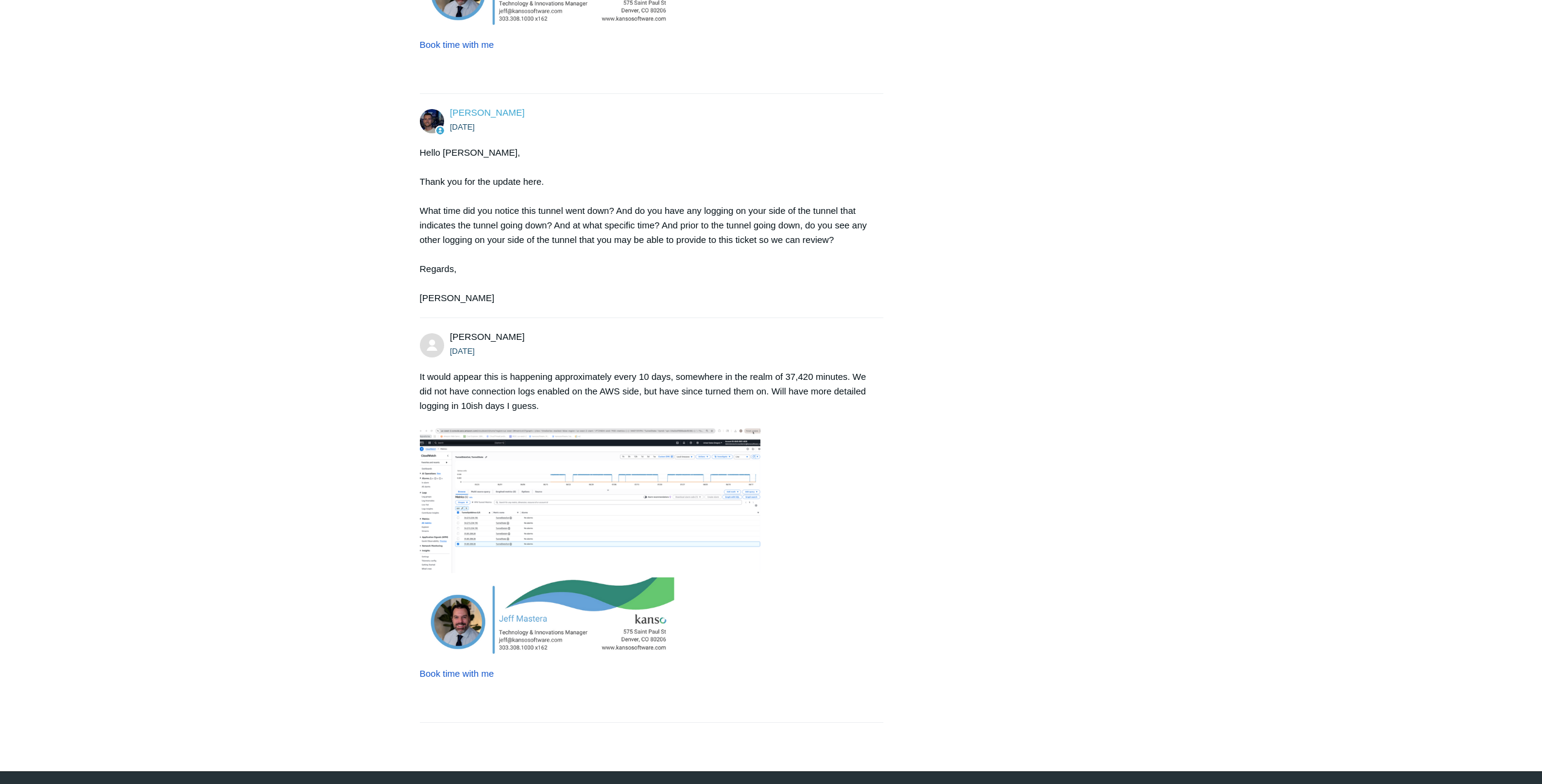
scroll to position [1907, 0]
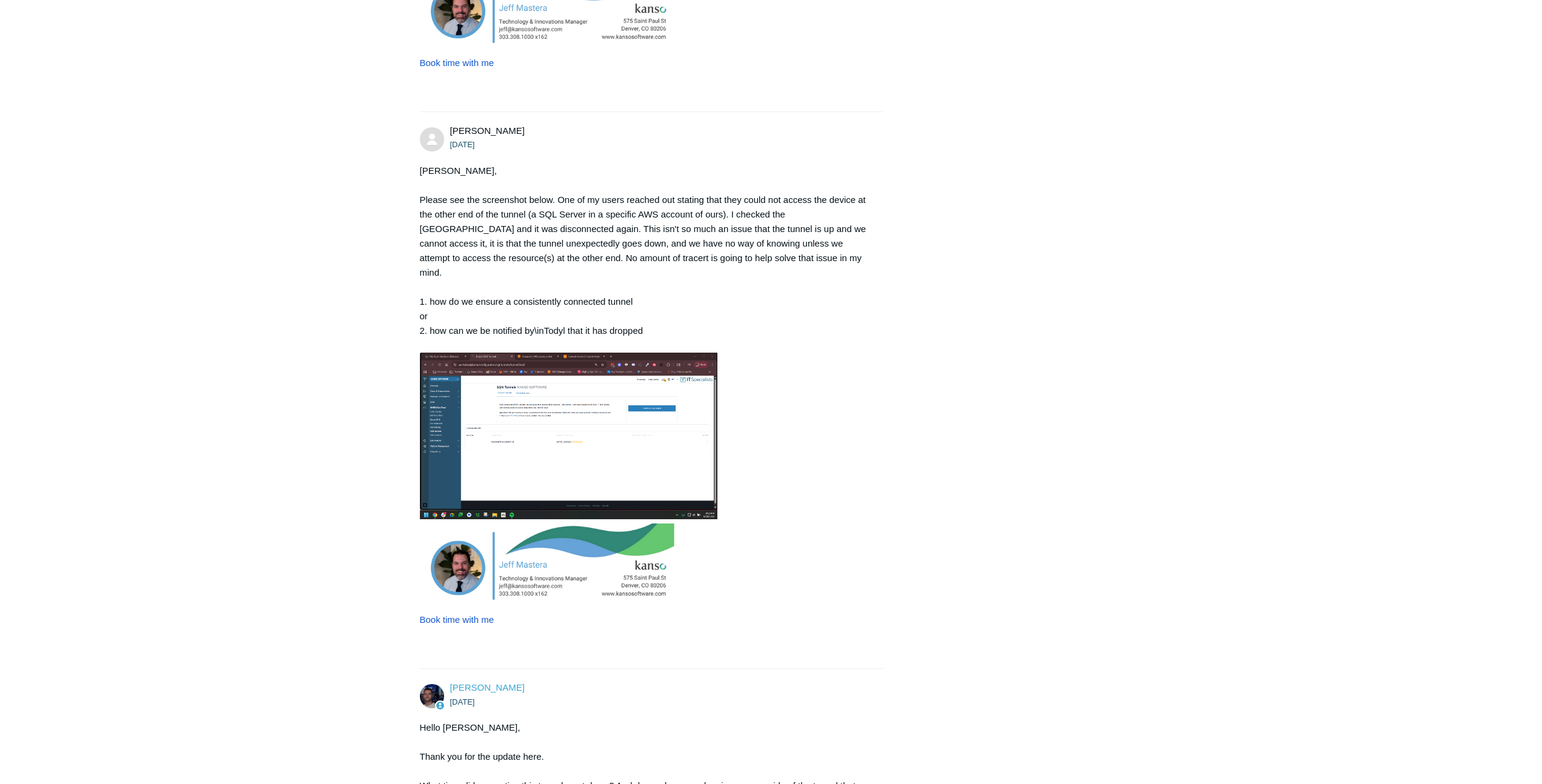
scroll to position [1312, 0]
drag, startPoint x: 332, startPoint y: 334, endPoint x: 339, endPoint y: 328, distance: 9.2
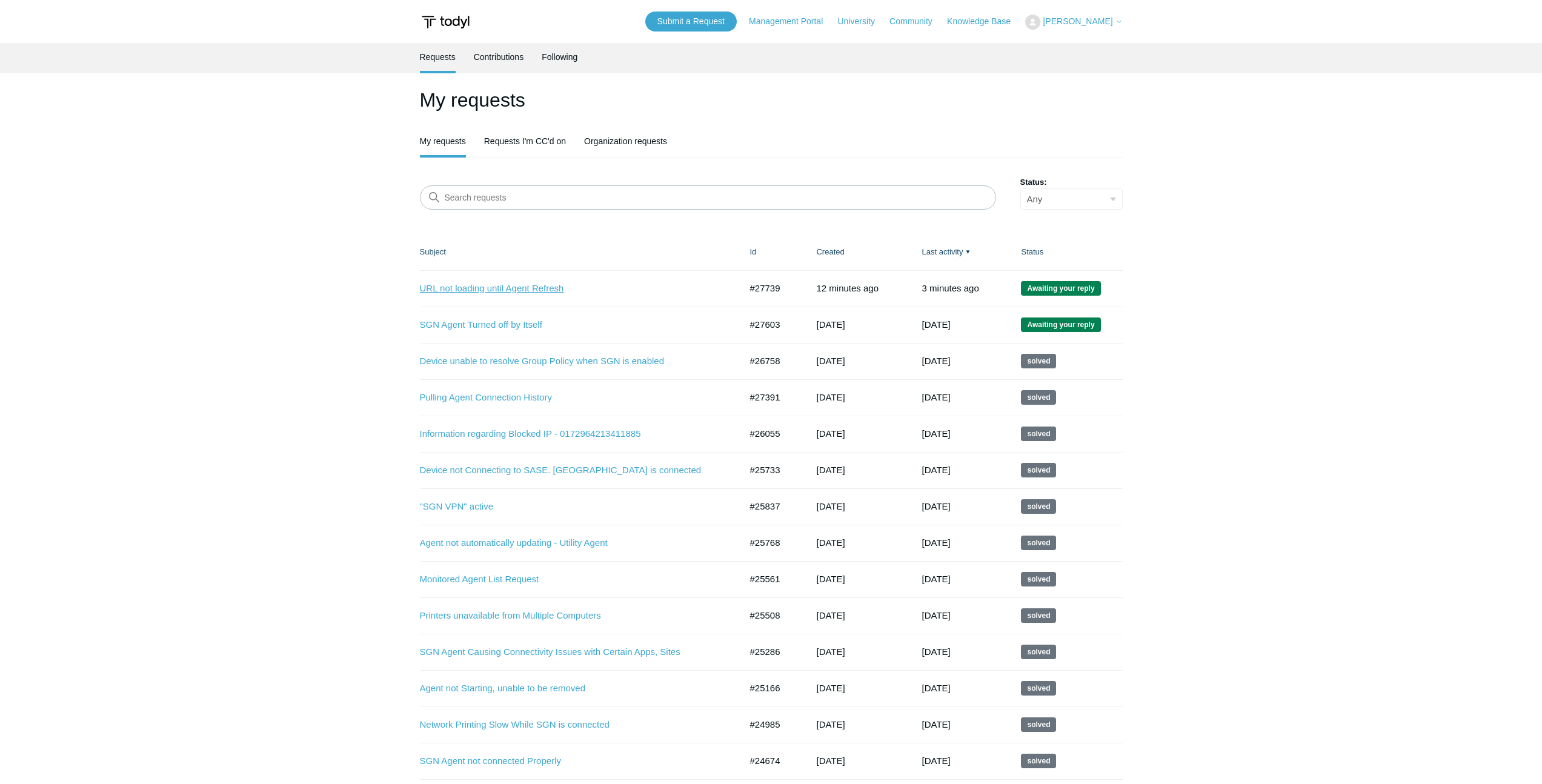
click at [457, 289] on link "URL not loading until Agent Refresh" at bounding box center [571, 289] width 303 height 14
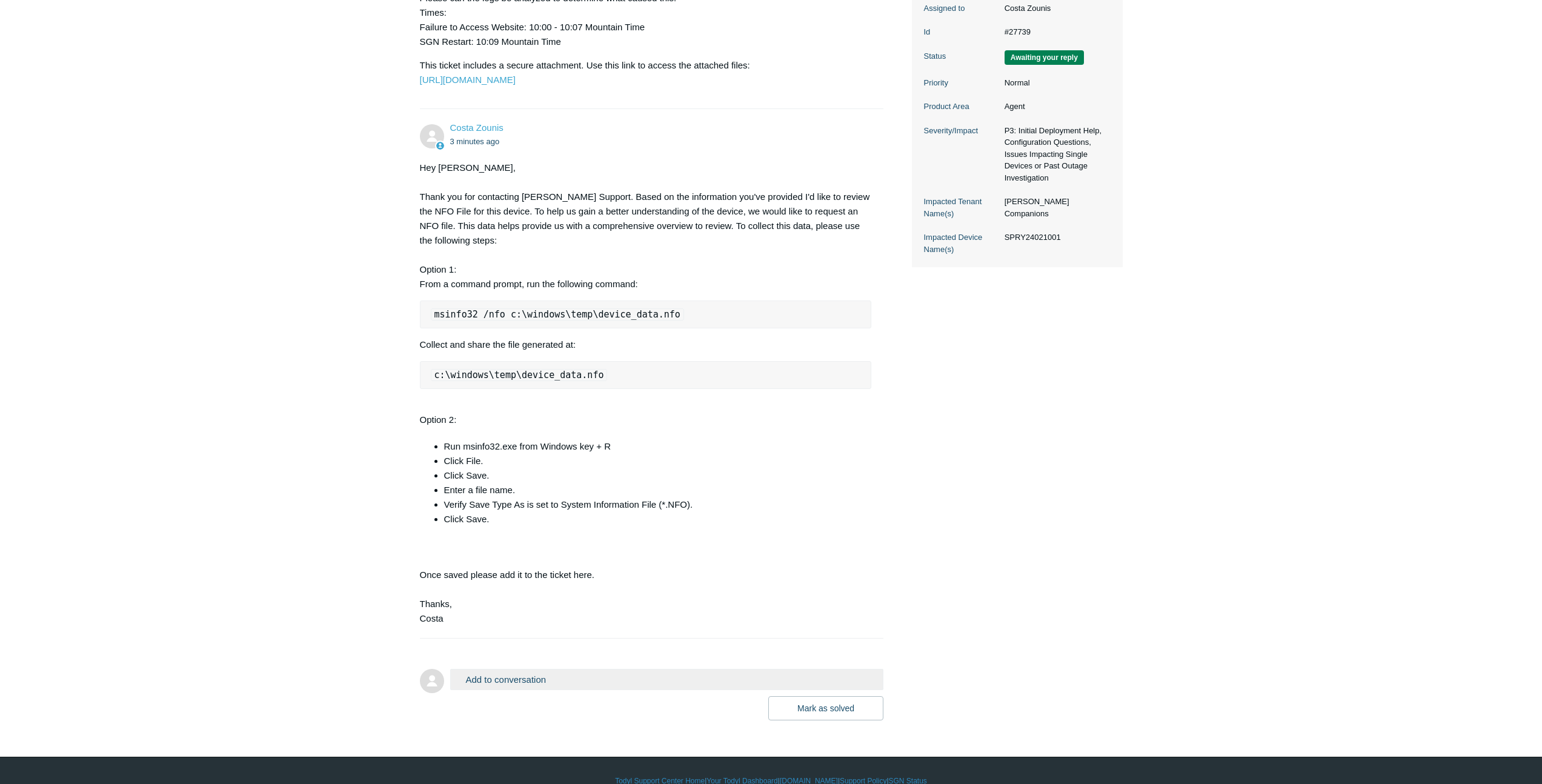
scroll to position [354, 0]
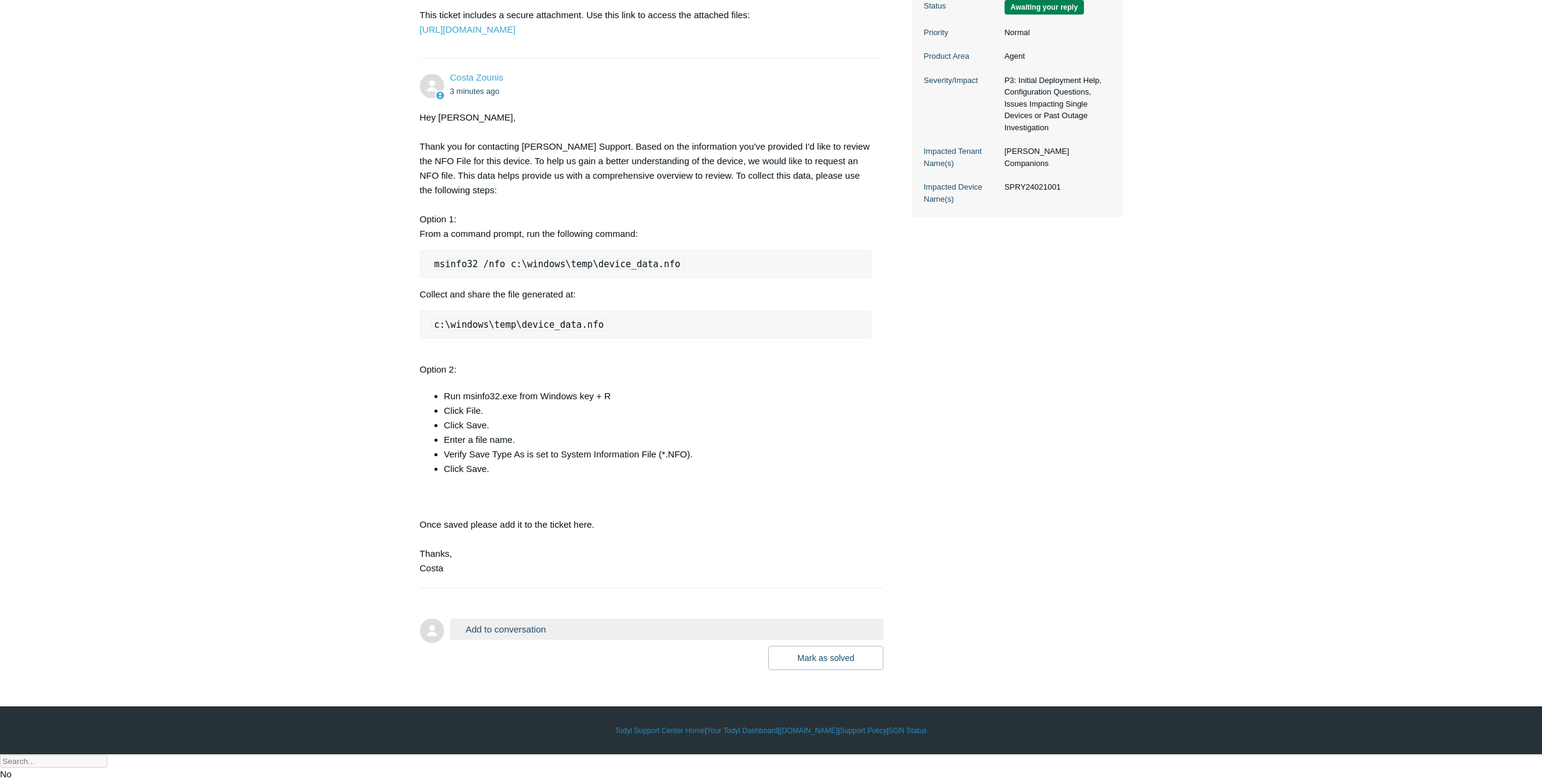
click at [549, 506] on div "Hey [PERSON_NAME], Thank you for contacting [PERSON_NAME] Support. Based on the…" at bounding box center [646, 342] width 452 height 465
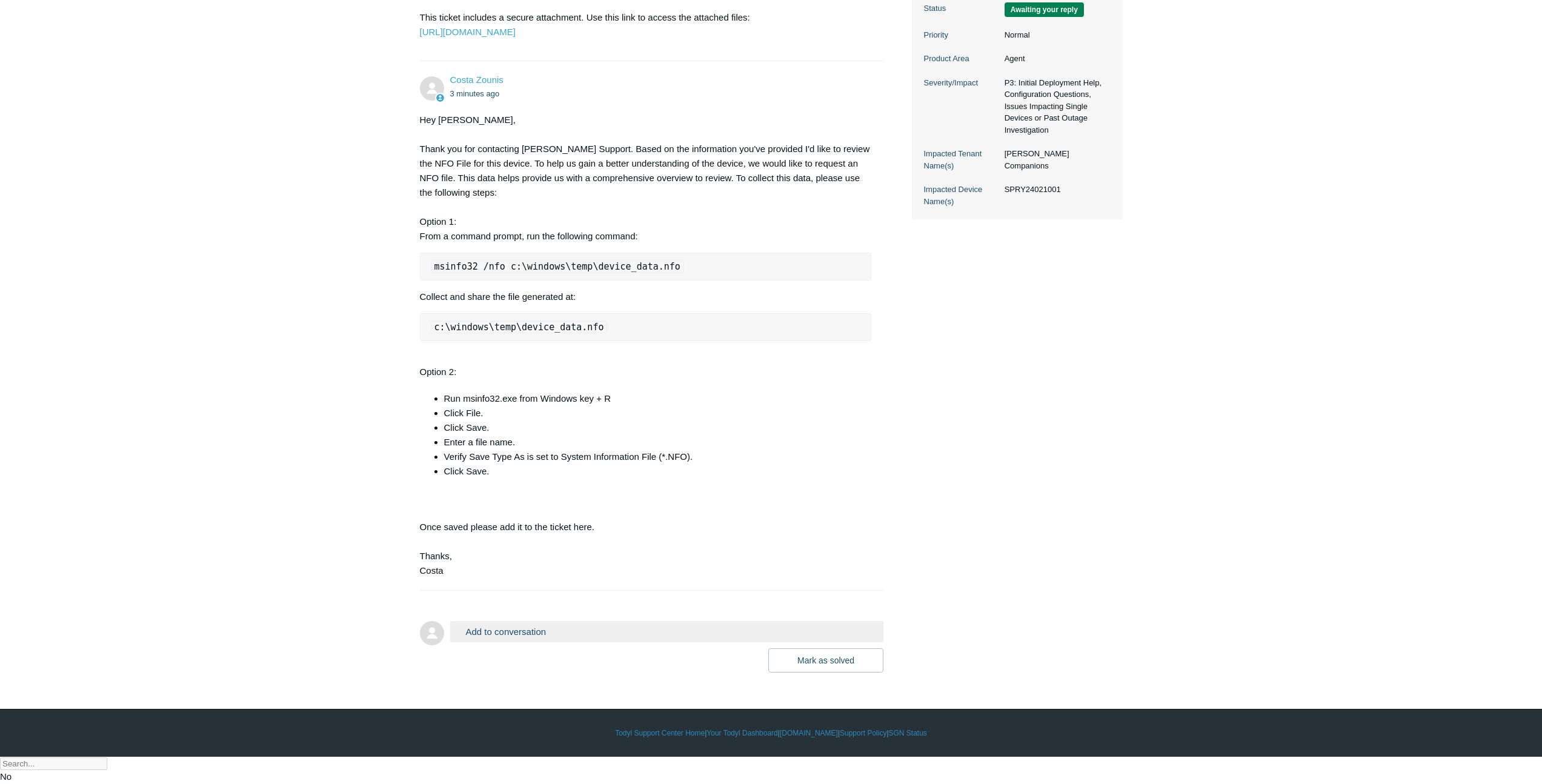
scroll to position [351, 0]
click at [637, 642] on button "Add to conversation" at bounding box center [667, 632] width 434 height 21
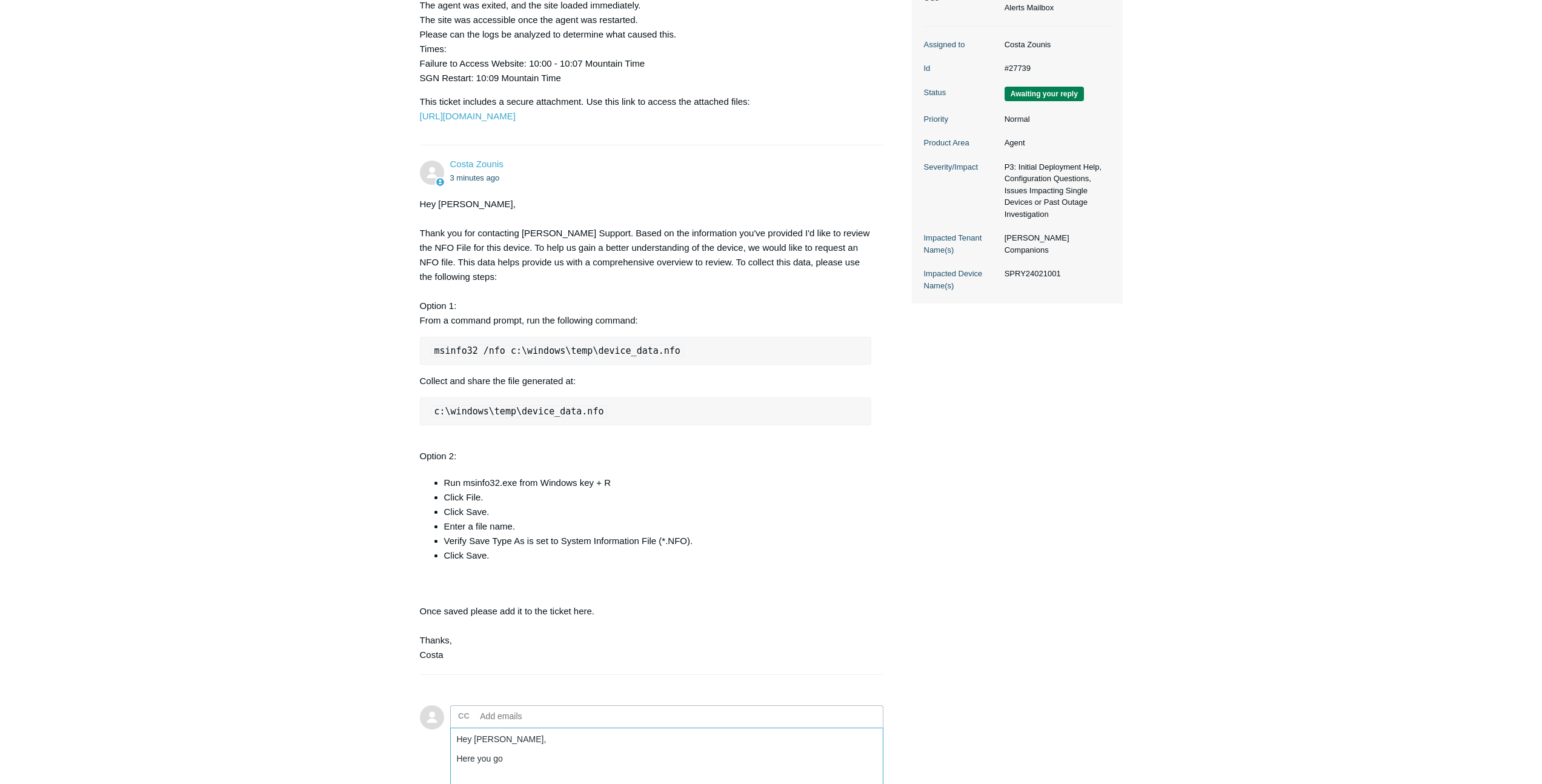
scroll to position [506, 0]
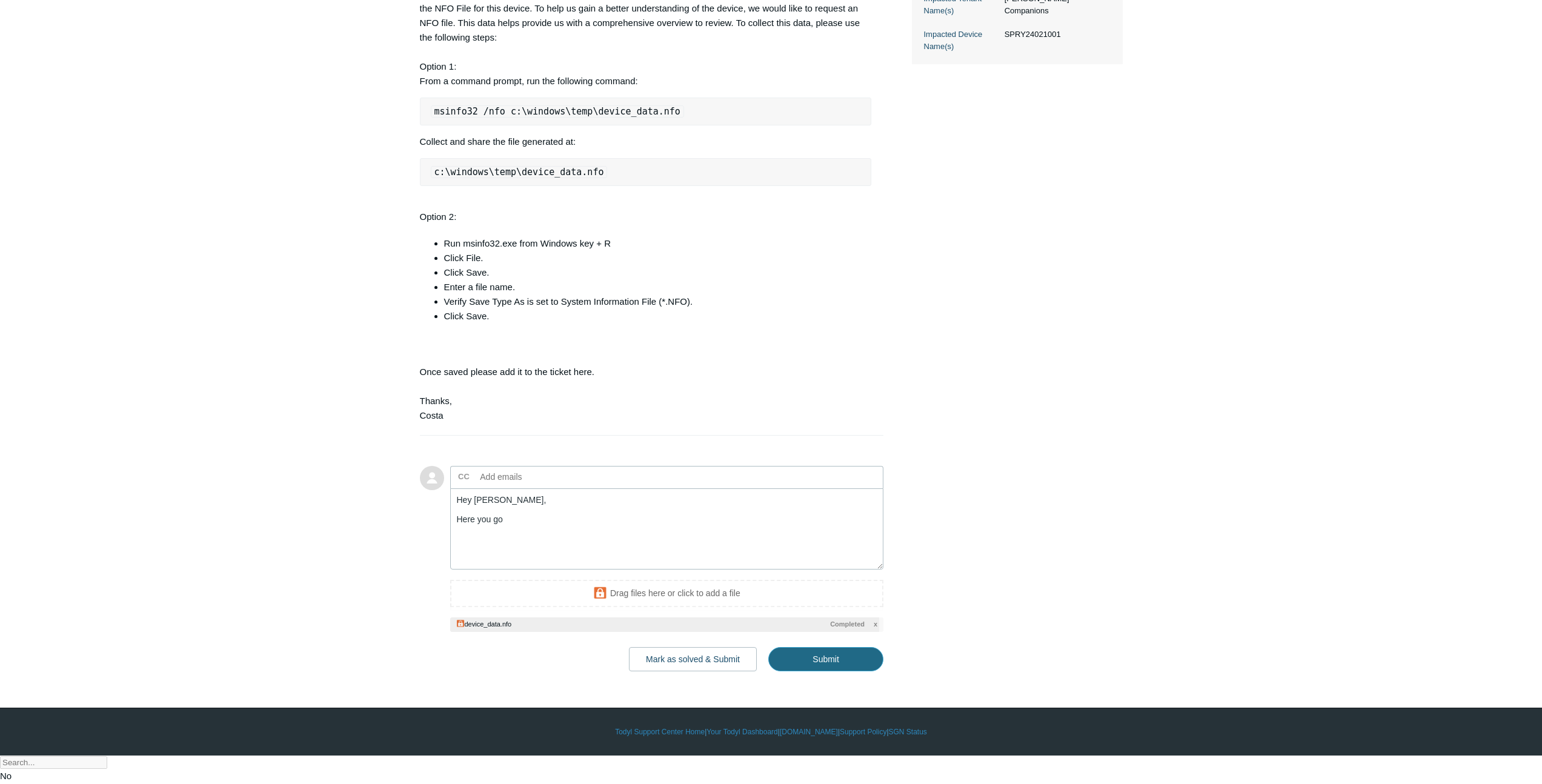
click at [827, 671] on input "Submit" at bounding box center [826, 659] width 115 height 24
type textarea "Hey Costa, Here you go This ticket includes a secure attachment. Use this link …"
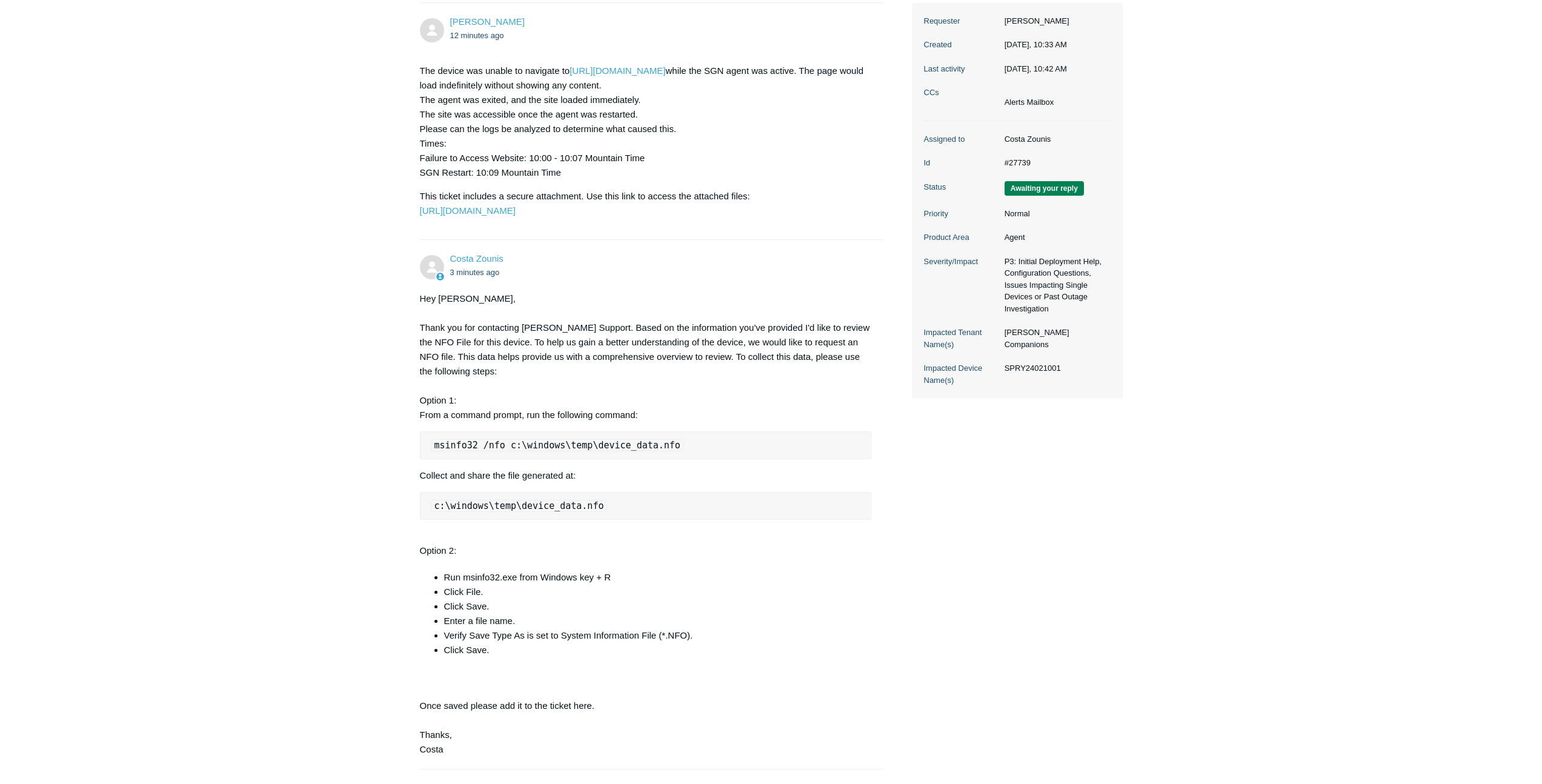
scroll to position [0, 0]
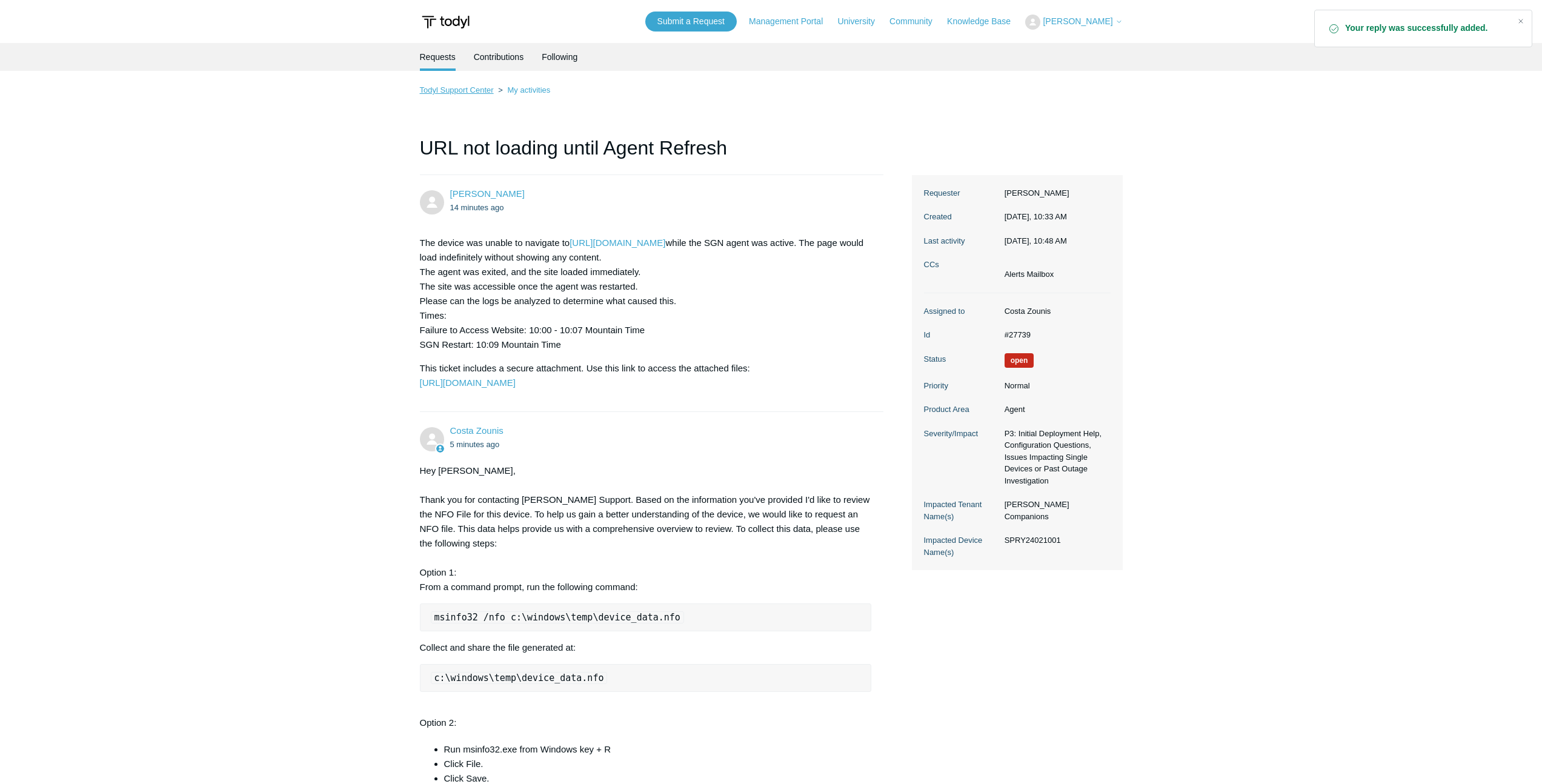
click at [433, 95] on link "Todyl Support Center" at bounding box center [457, 90] width 74 height 9
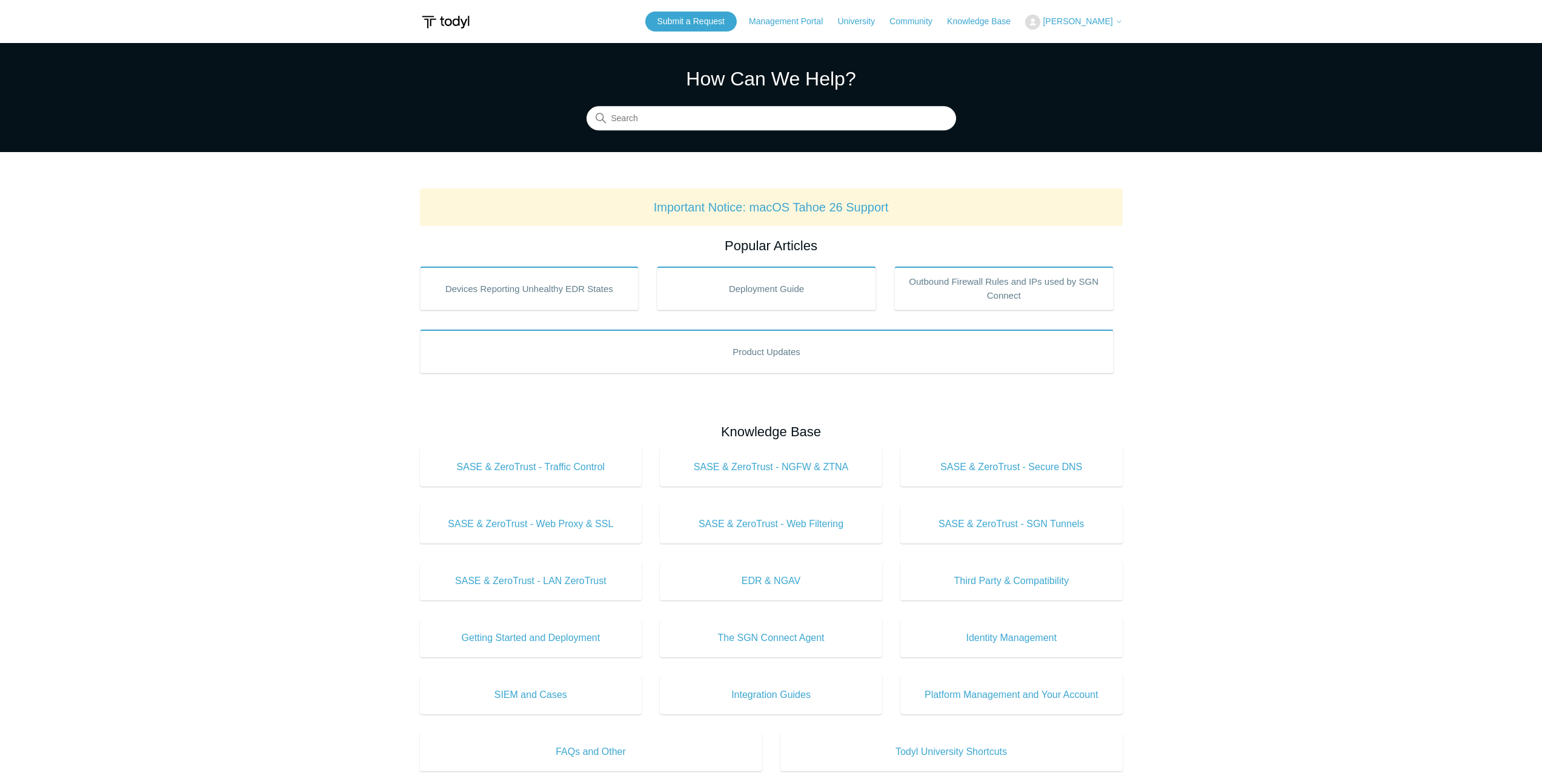
click at [1076, 29] on button "[PERSON_NAME]" at bounding box center [1073, 22] width 97 height 15
click at [1066, 51] on link "My Support Requests" at bounding box center [1085, 47] width 118 height 21
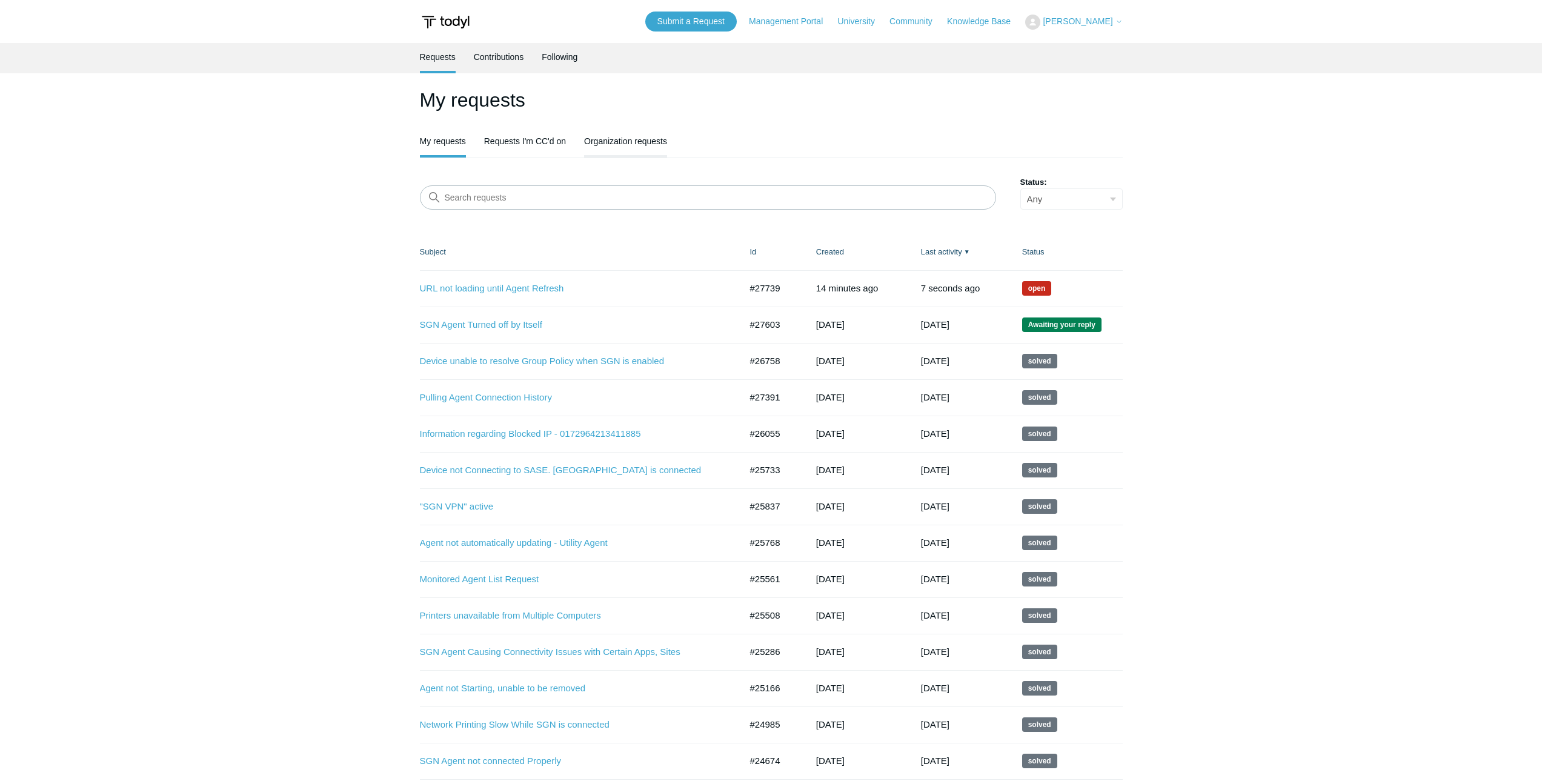
click at [591, 139] on link "Organization requests" at bounding box center [626, 140] width 83 height 25
click at [509, 291] on link "URL not loading until Agent Refresh" at bounding box center [571, 289] width 303 height 14
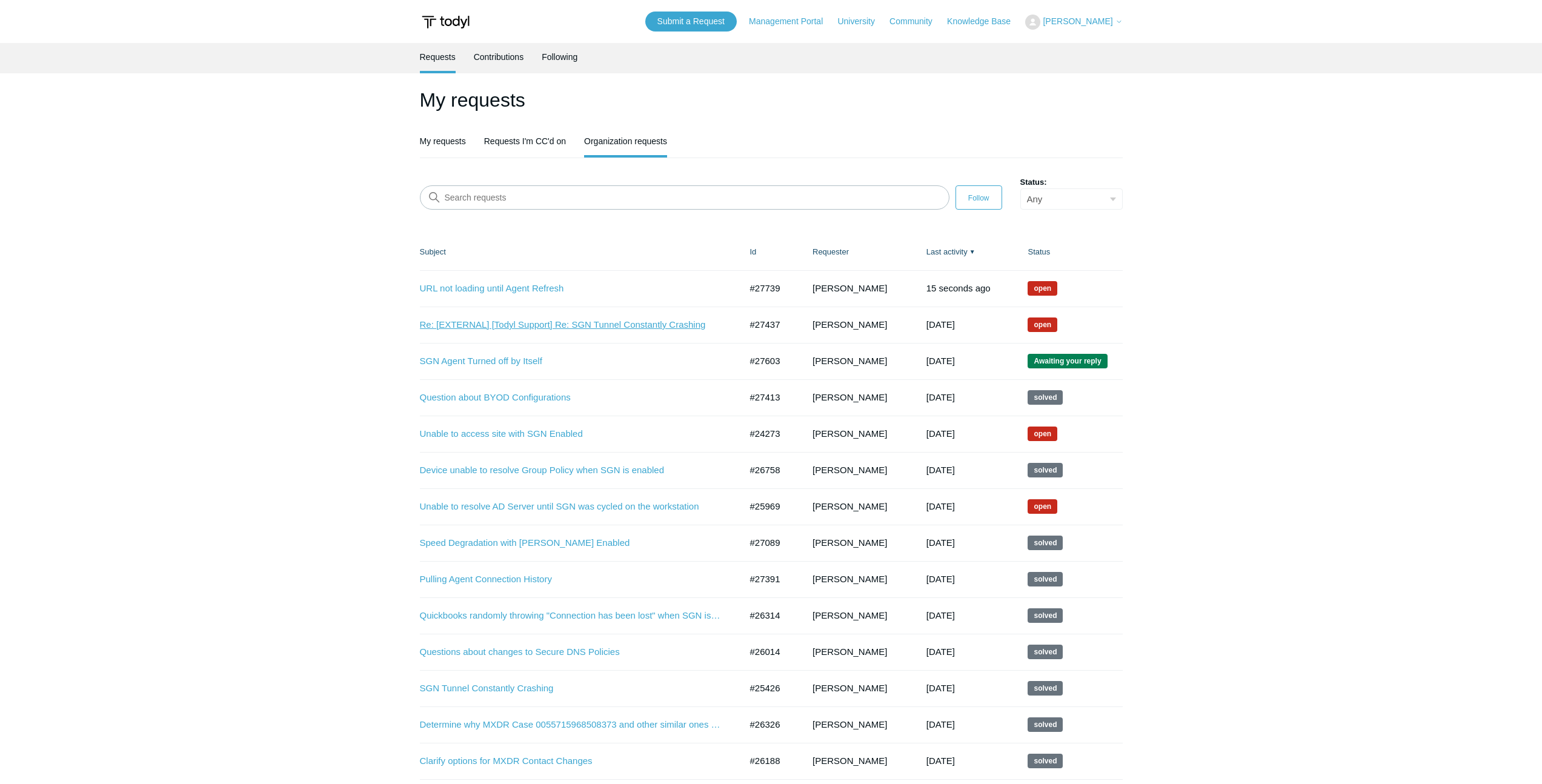
click at [525, 327] on link "Re: [EXTERNAL] [Todyl Support] Re: SGN Tunnel Constantly Crashing" at bounding box center [571, 325] width 303 height 14
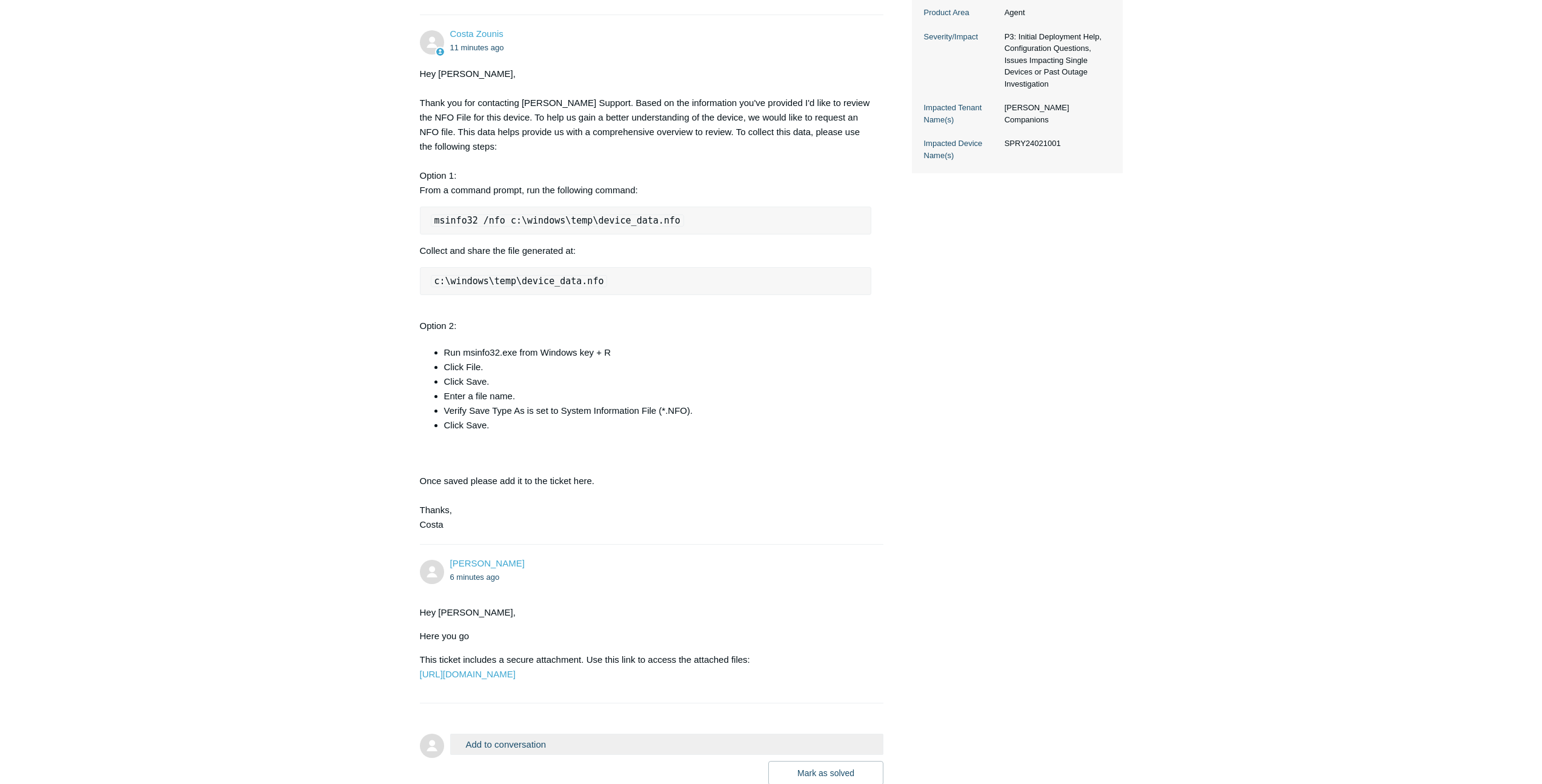
scroll to position [541, 0]
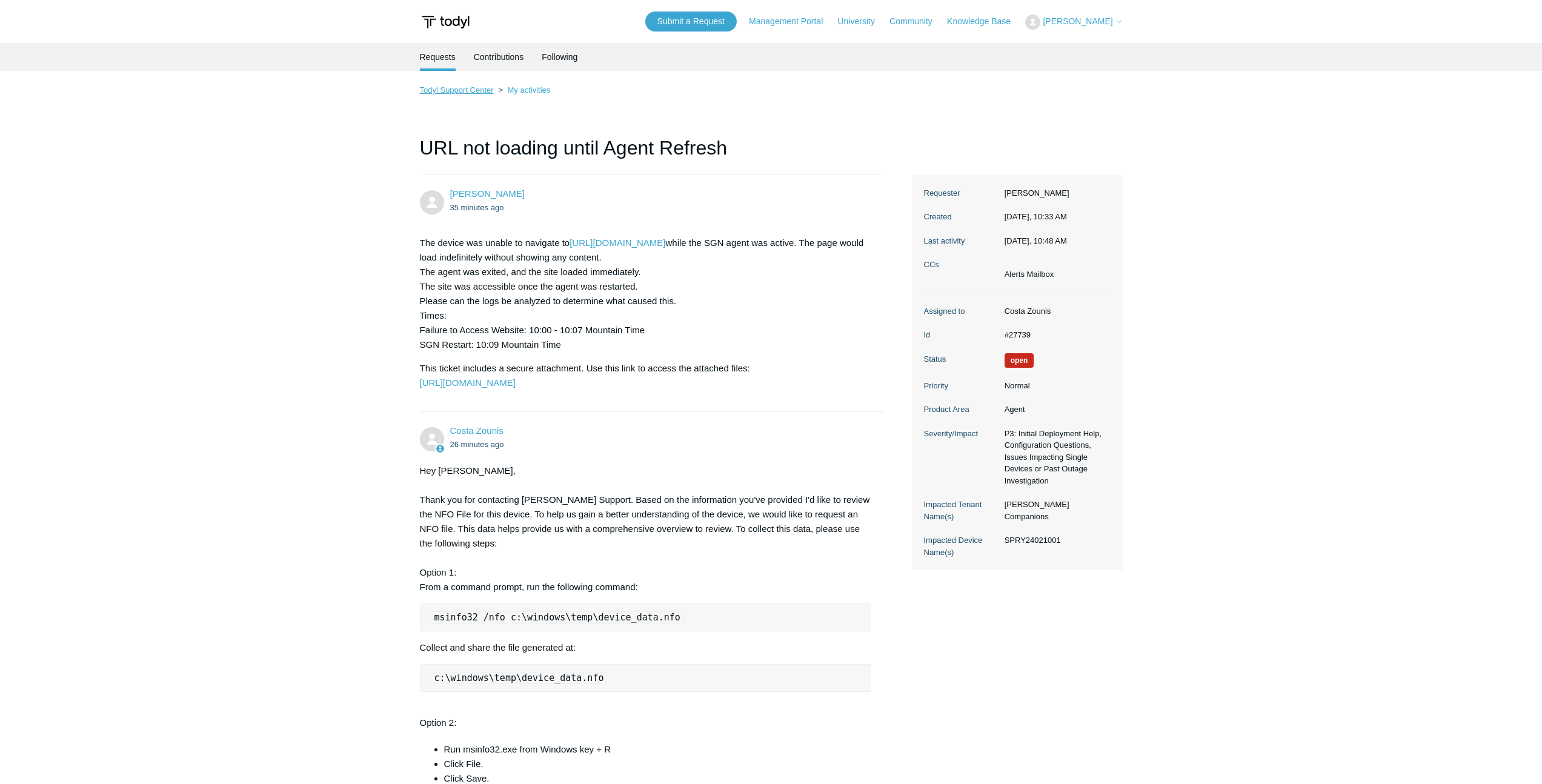
click at [488, 90] on link "Todyl Support Center" at bounding box center [457, 90] width 74 height 9
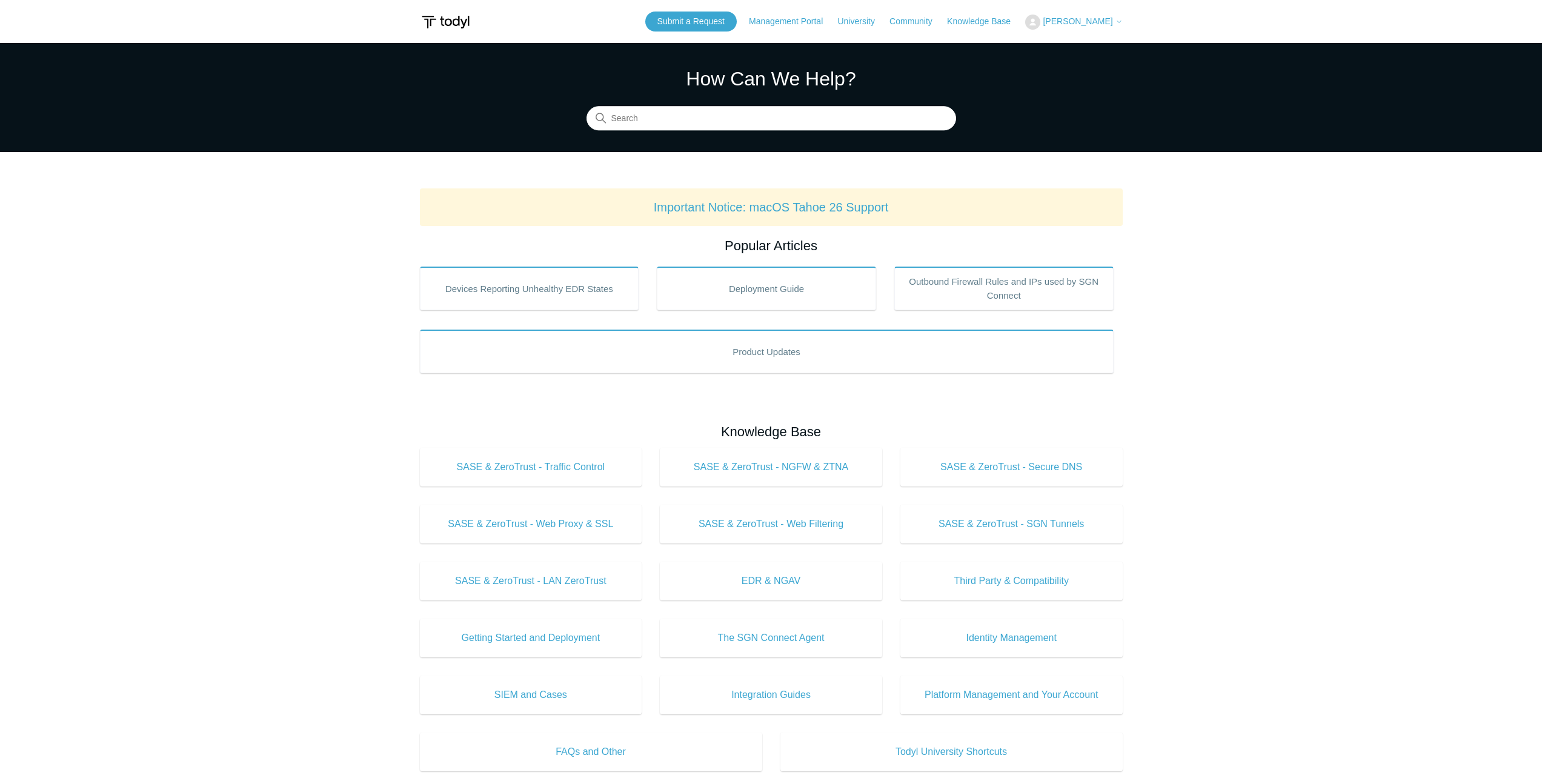
click at [1072, 11] on header "Submit a Request Management Portal University Community Knowledge Base Aaron Lu…" at bounding box center [771, 21] width 703 height 43
click at [1076, 21] on span "[PERSON_NAME]" at bounding box center [1078, 21] width 70 height 10
click at [1073, 52] on link "My Support Requests" at bounding box center [1085, 47] width 118 height 21
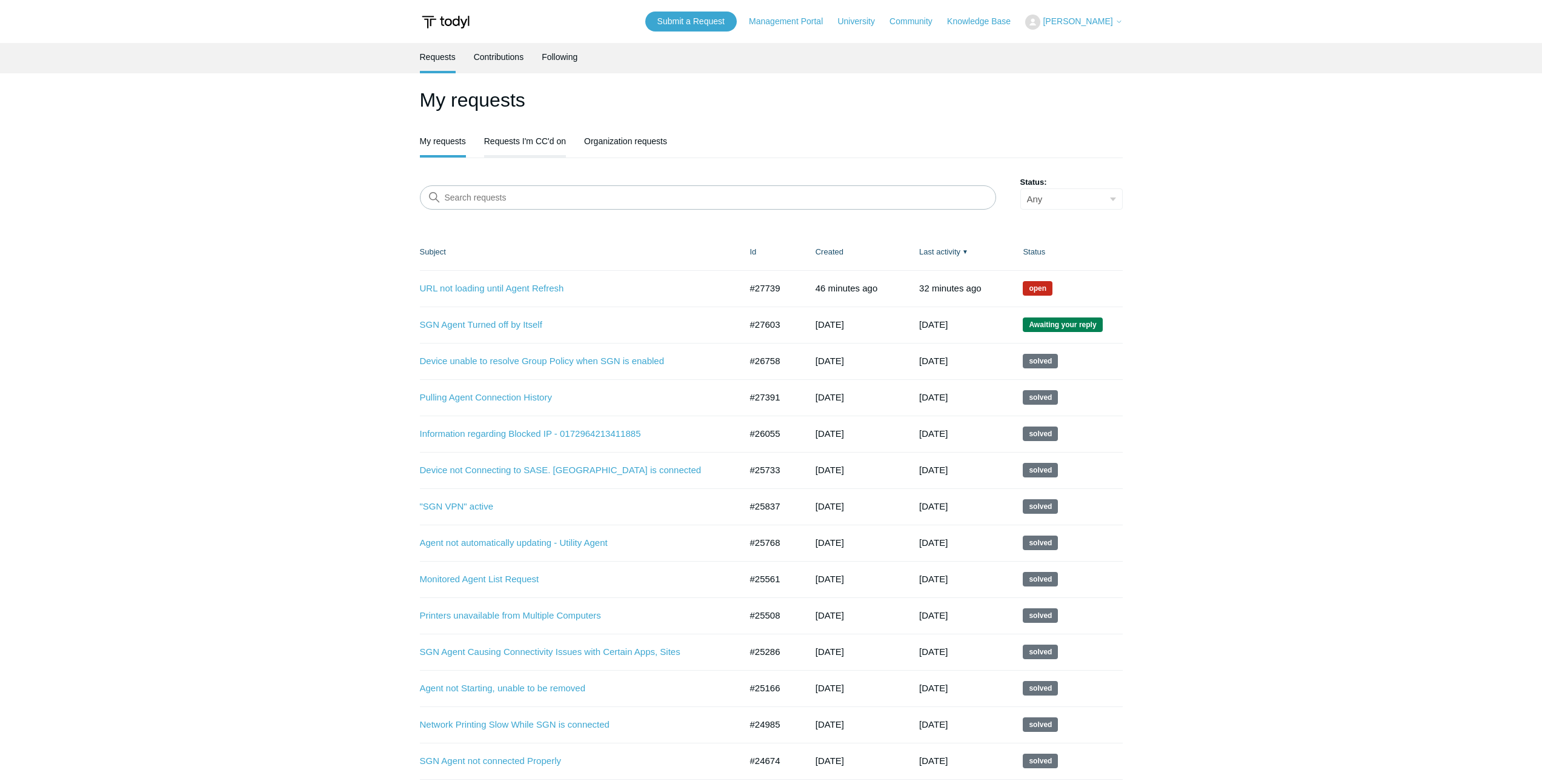
click at [512, 148] on link "Requests I'm CC'd on" at bounding box center [525, 140] width 82 height 25
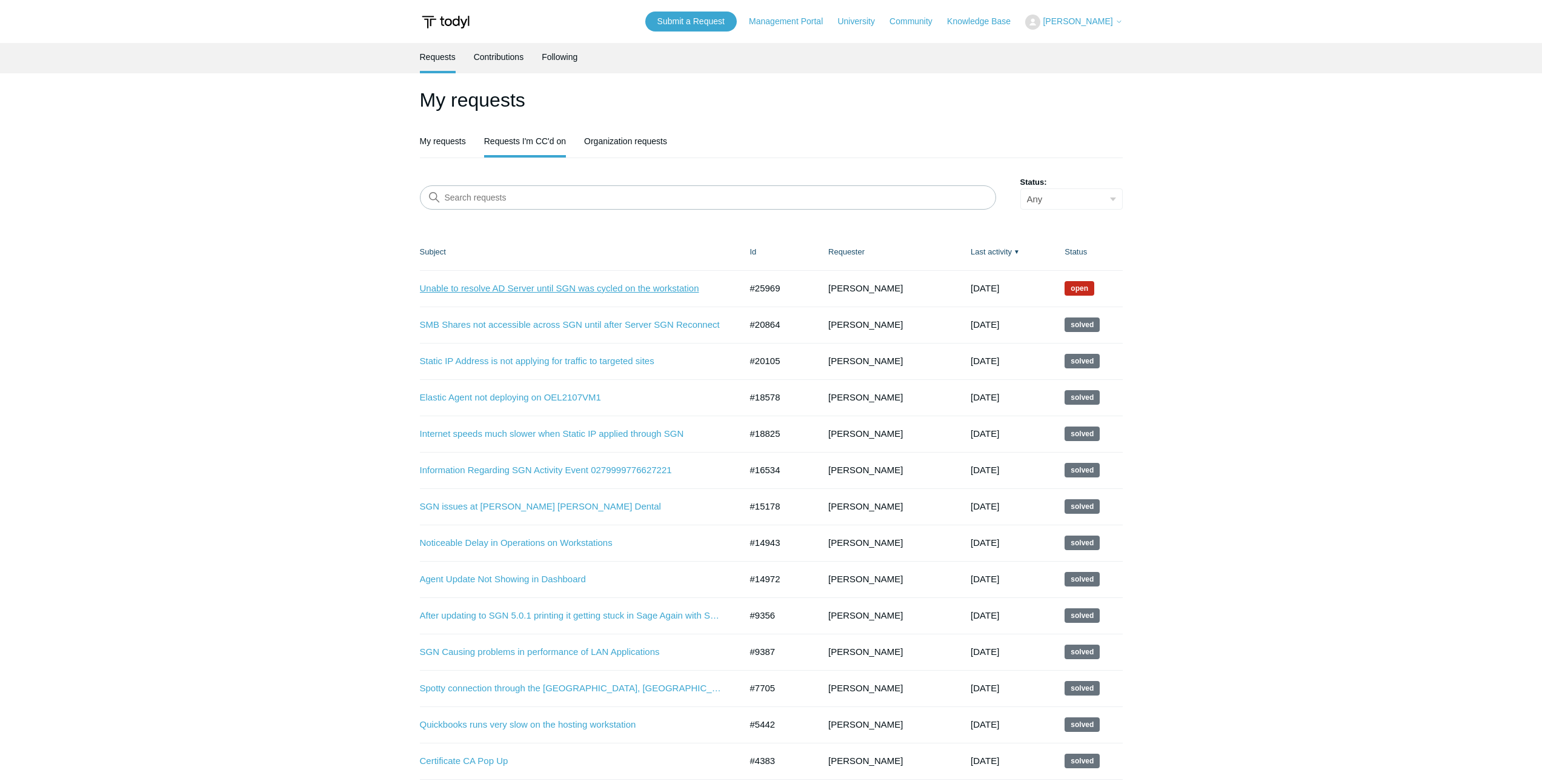
click at [546, 287] on link "Unable to resolve AD Server until SGN was cycled on the workstation" at bounding box center [571, 289] width 303 height 14
click at [616, 147] on link "Organization requests" at bounding box center [626, 140] width 83 height 25
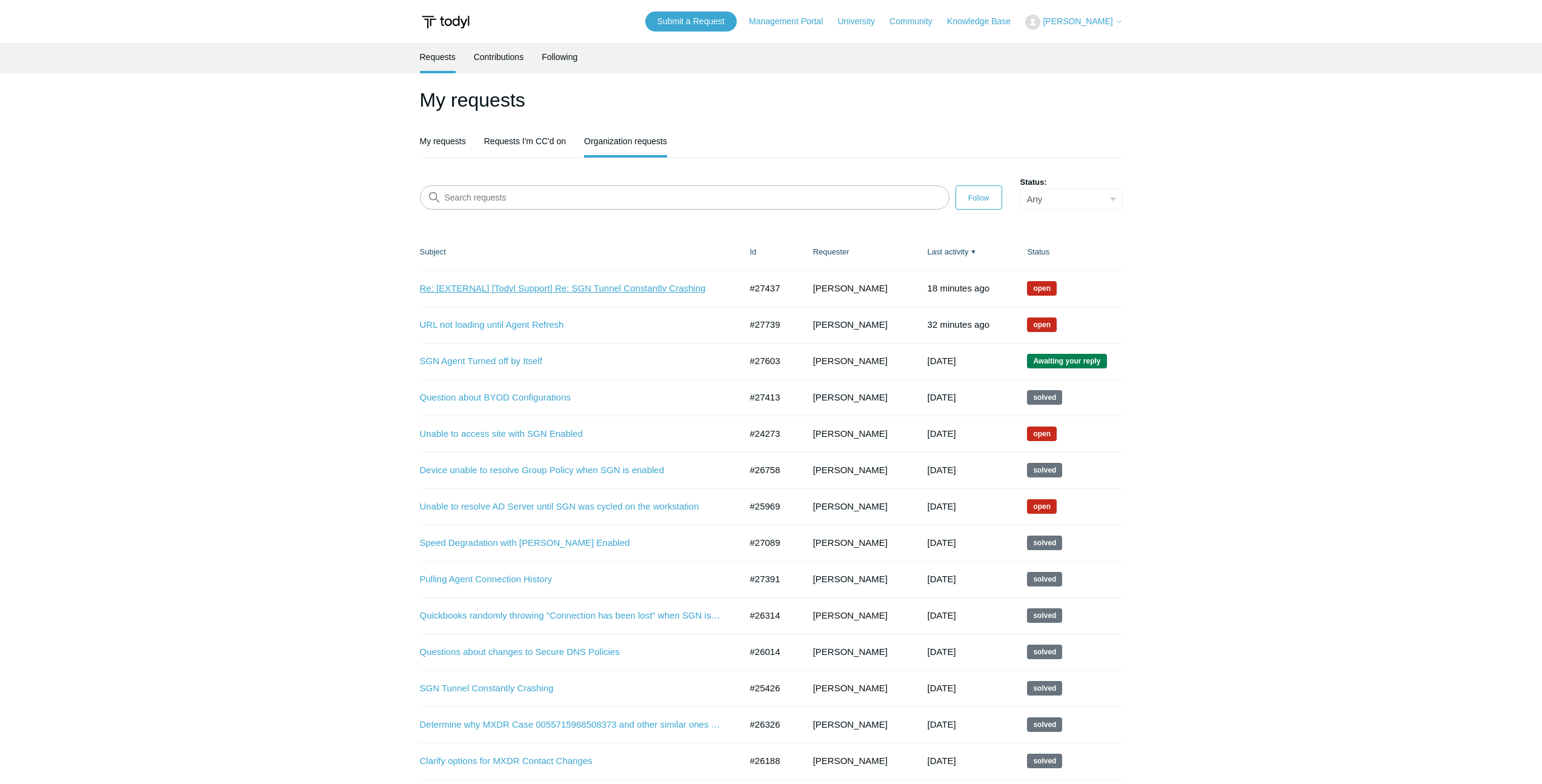
click at [590, 294] on link "Re: [EXTERNAL] [Todyl Support] Re: SGN Tunnel Constantly Crashing" at bounding box center [571, 289] width 303 height 14
click at [626, 296] on link "Re: [EXTERNAL] [Todyl Support] Re: SGN Tunnel Constantly Crashing" at bounding box center [571, 289] width 303 height 14
click at [677, 294] on link "Re: [EXTERNAL] [Todyl Support] Re: SGN Tunnel Constantly Crashing" at bounding box center [571, 289] width 303 height 14
click at [776, 292] on td "#27437" at bounding box center [769, 289] width 63 height 37
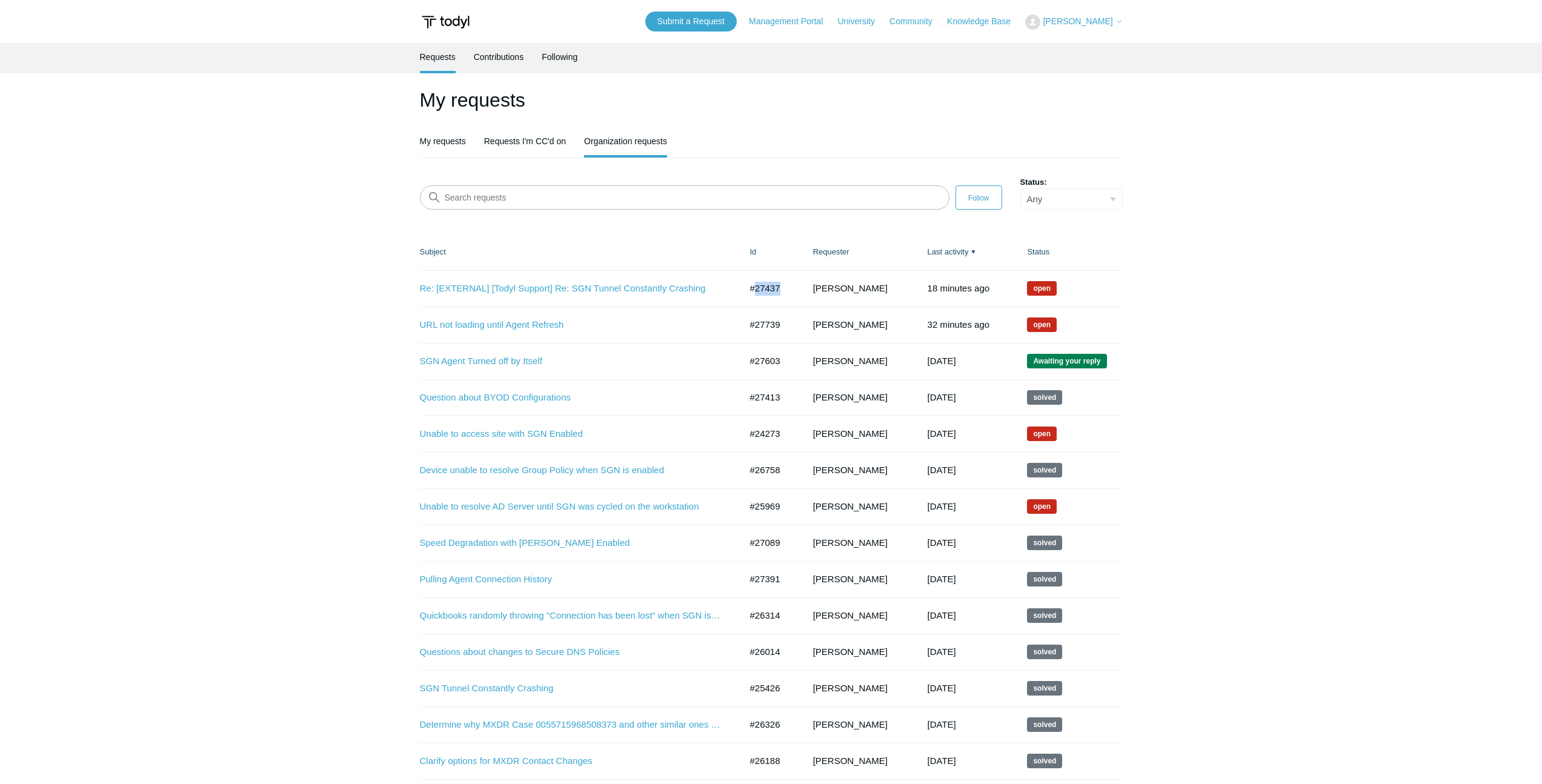
click at [778, 292] on td "#27437" at bounding box center [769, 289] width 63 height 37
drag, startPoint x: 778, startPoint y: 291, endPoint x: 749, endPoint y: 291, distance: 29.0
click at [749, 291] on td "#27437" at bounding box center [769, 289] width 63 height 37
copy td "#27437"
click at [699, 19] on link "Submit a Request" at bounding box center [691, 21] width 92 height 20
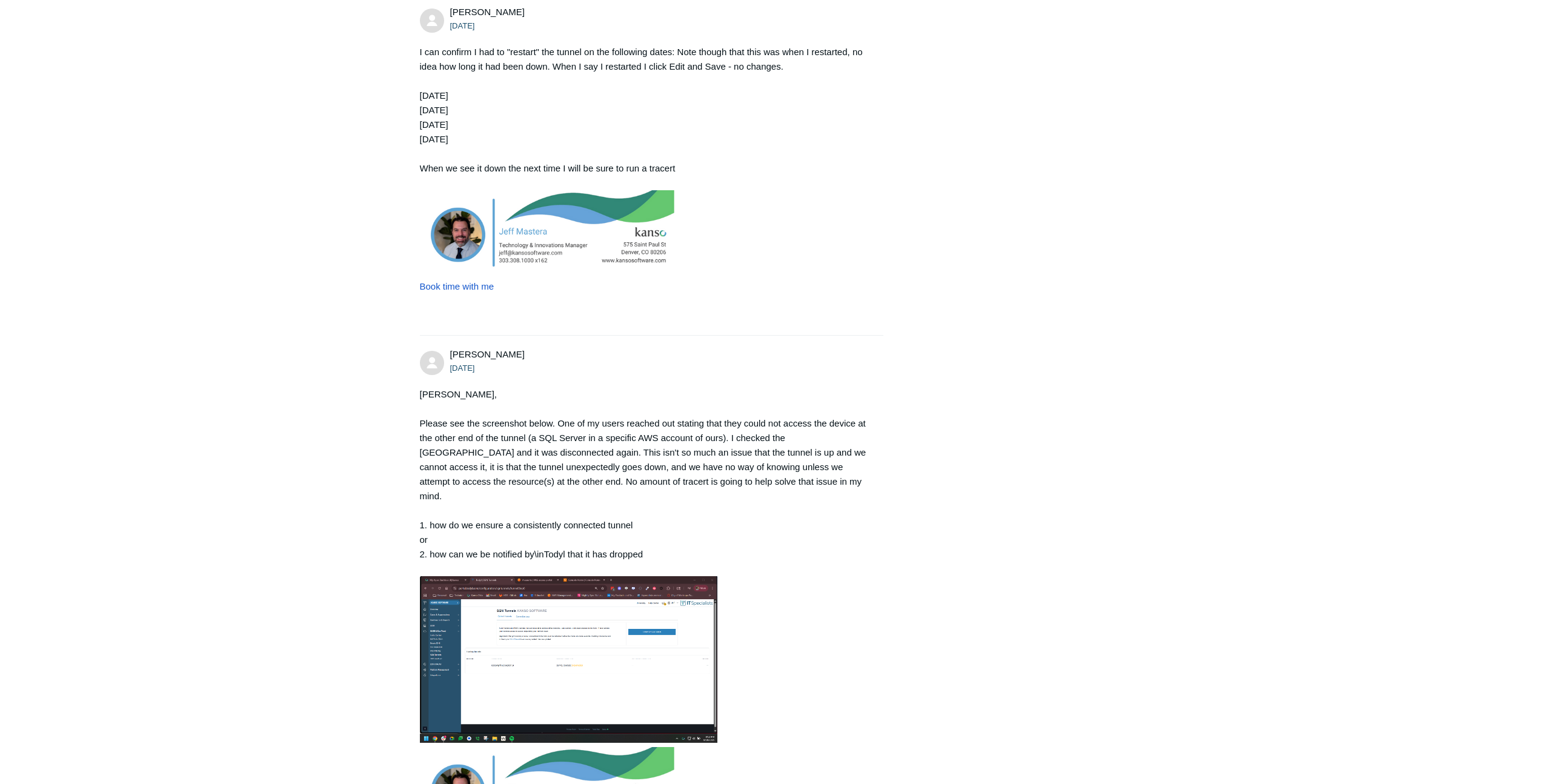
scroll to position [867, 0]
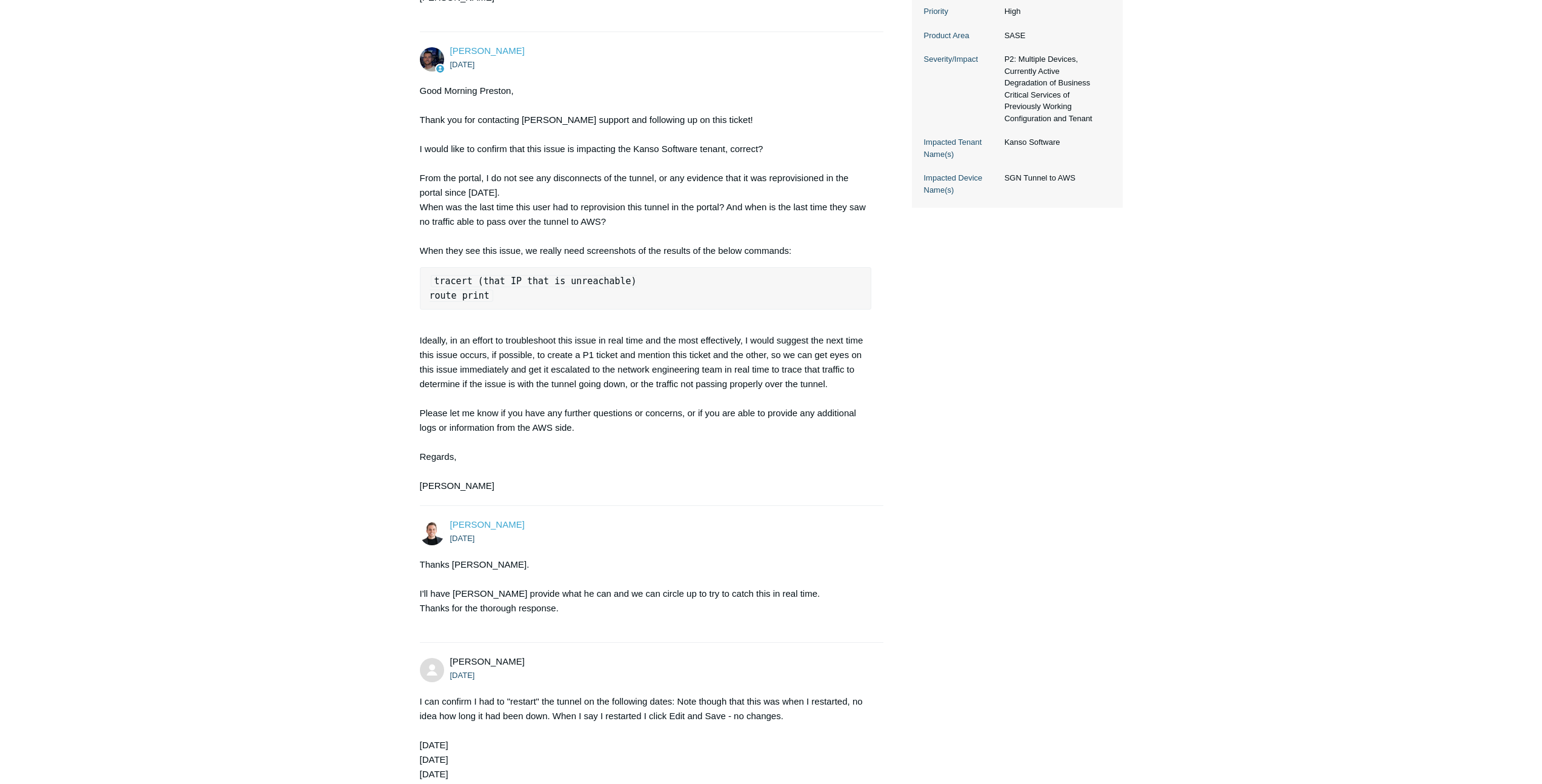
scroll to position [440, 0]
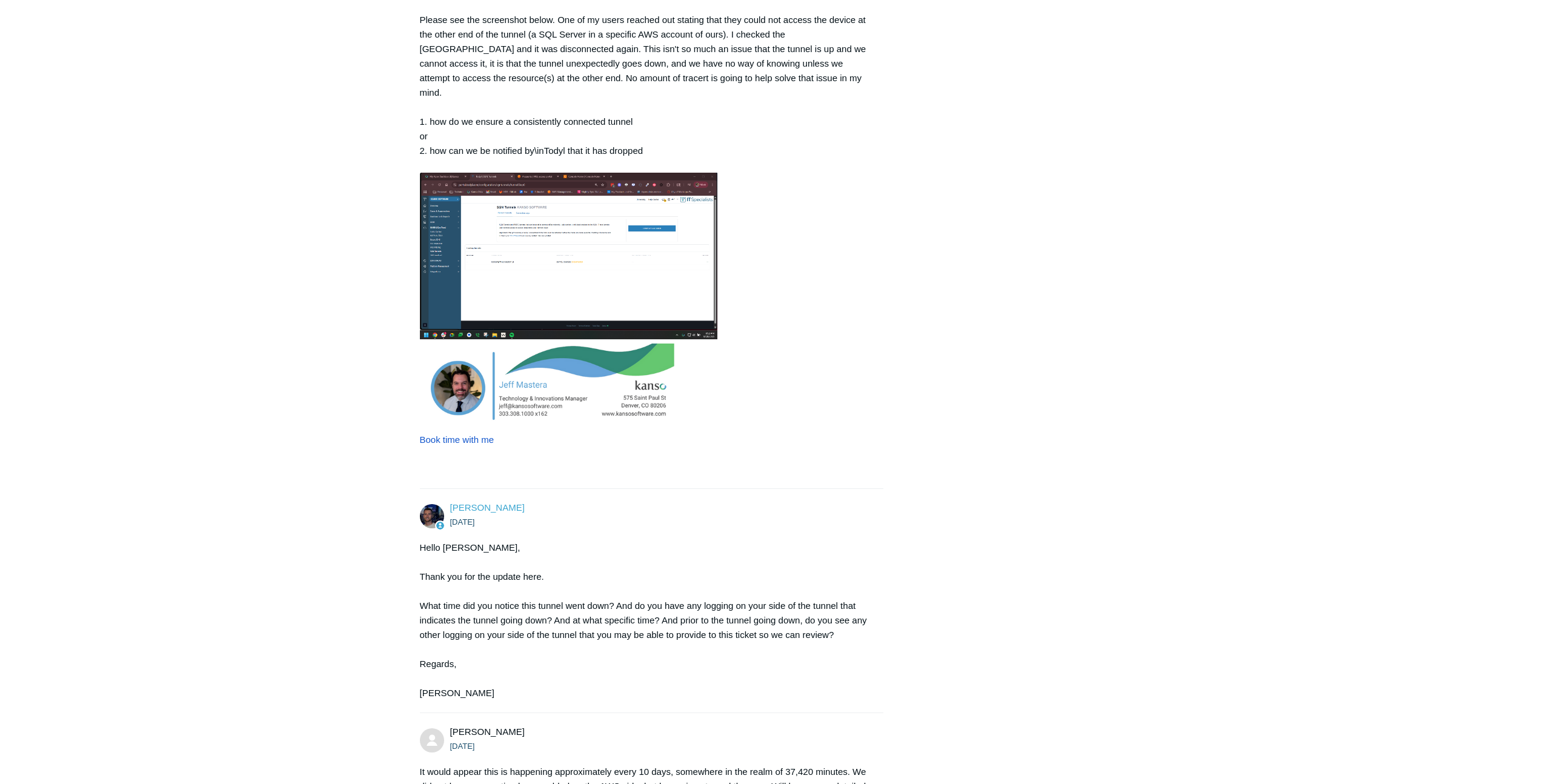
scroll to position [1907, 0]
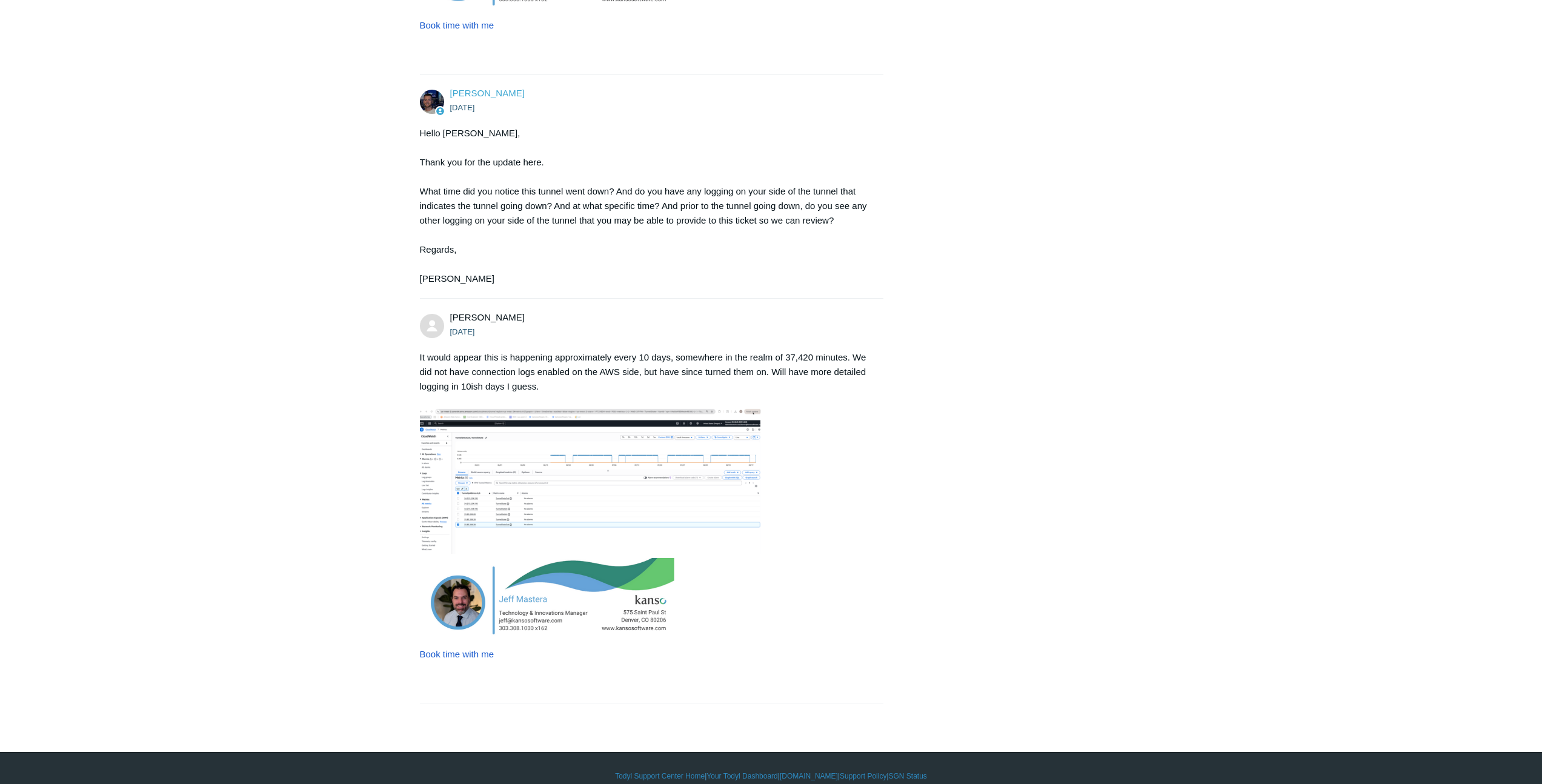
drag, startPoint x: 464, startPoint y: 316, endPoint x: 449, endPoint y: 316, distance: 15.0
click at [449, 316] on div "[PERSON_NAME] [DATE]" at bounding box center [646, 324] width 452 height 28
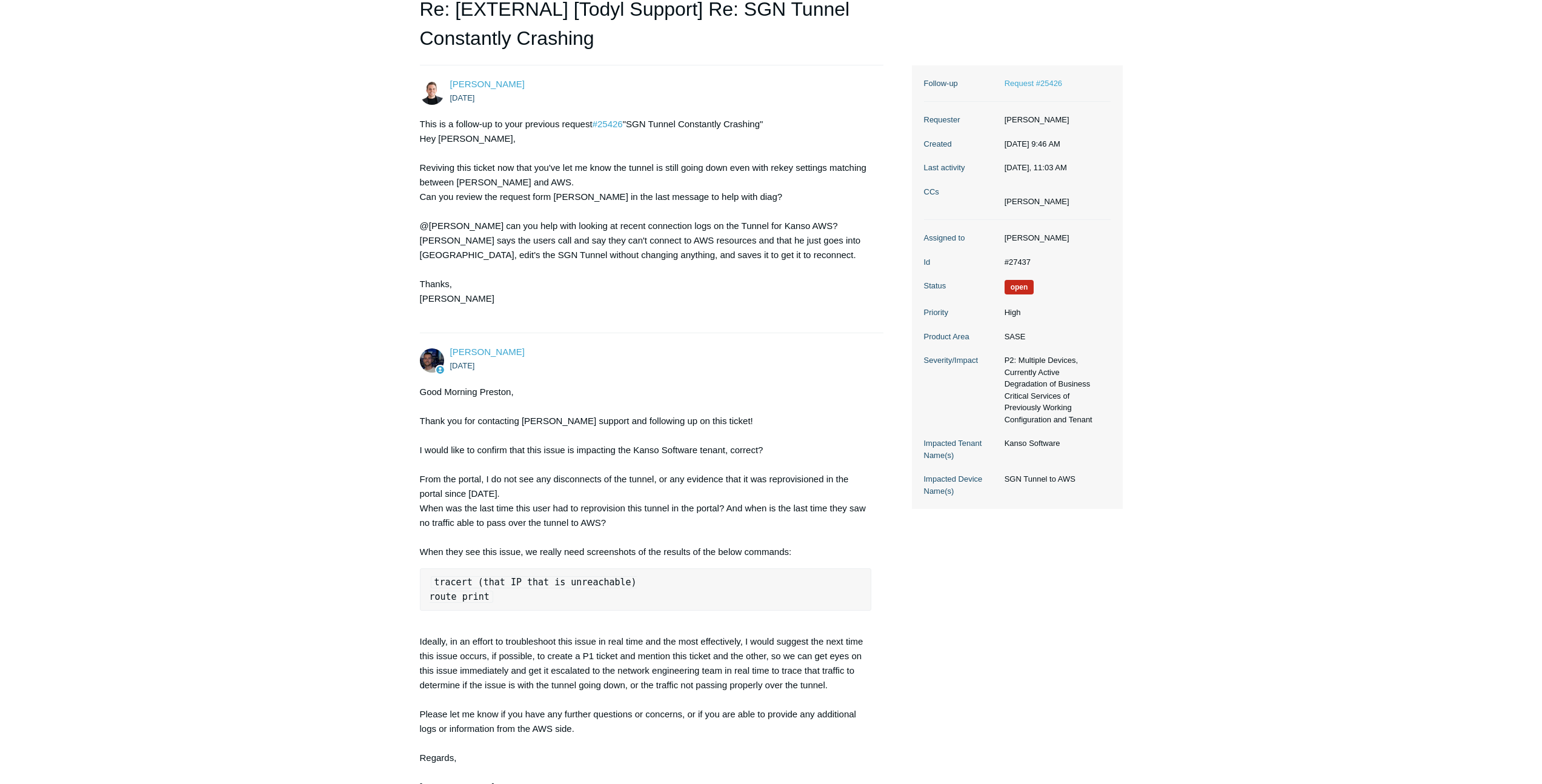
scroll to position [0, 0]
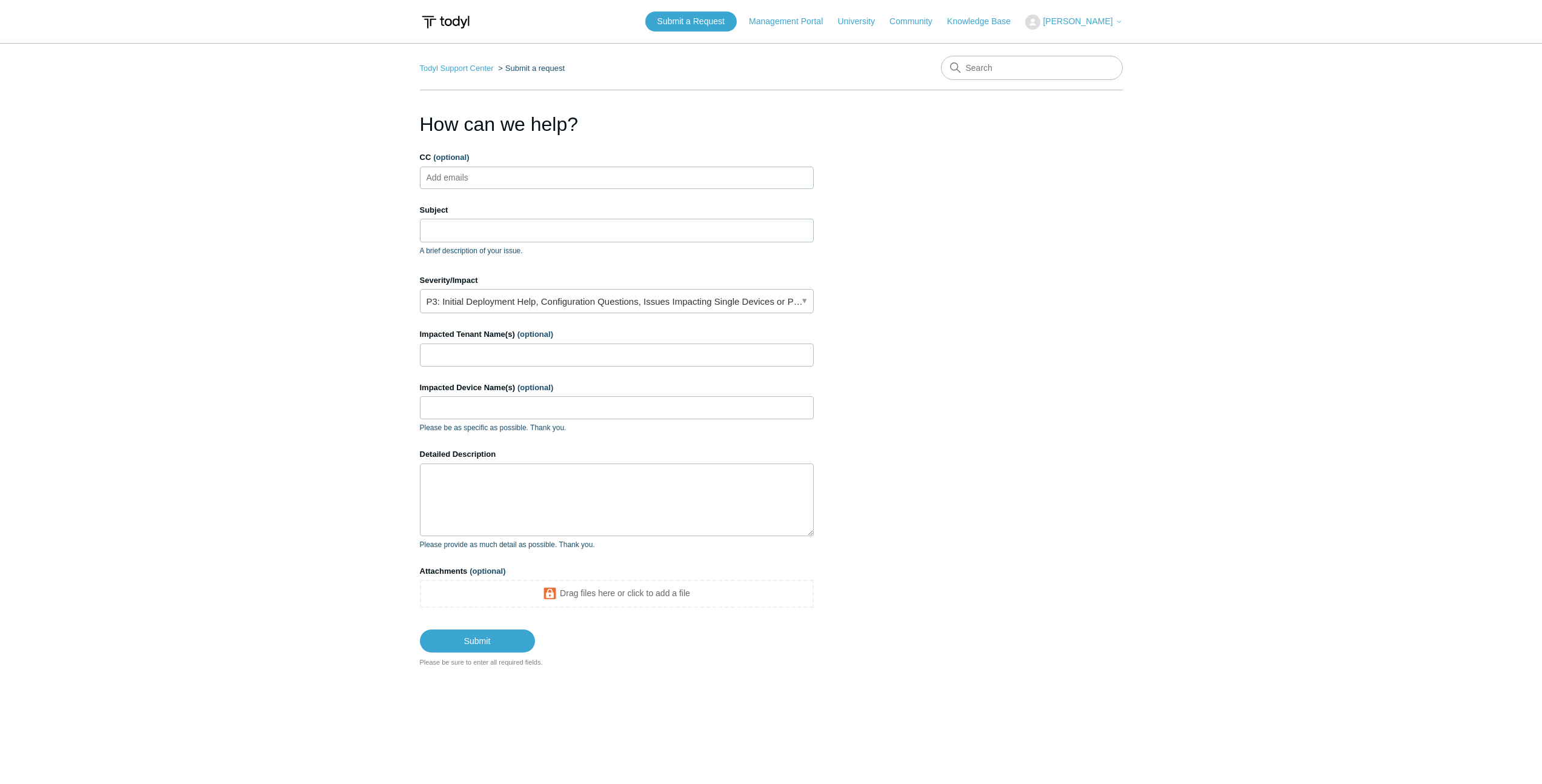
click at [500, 177] on ul "Add emails" at bounding box center [617, 178] width 394 height 23
type input "[EMAIL_ADDRESS][DOMAIN_NAME]"
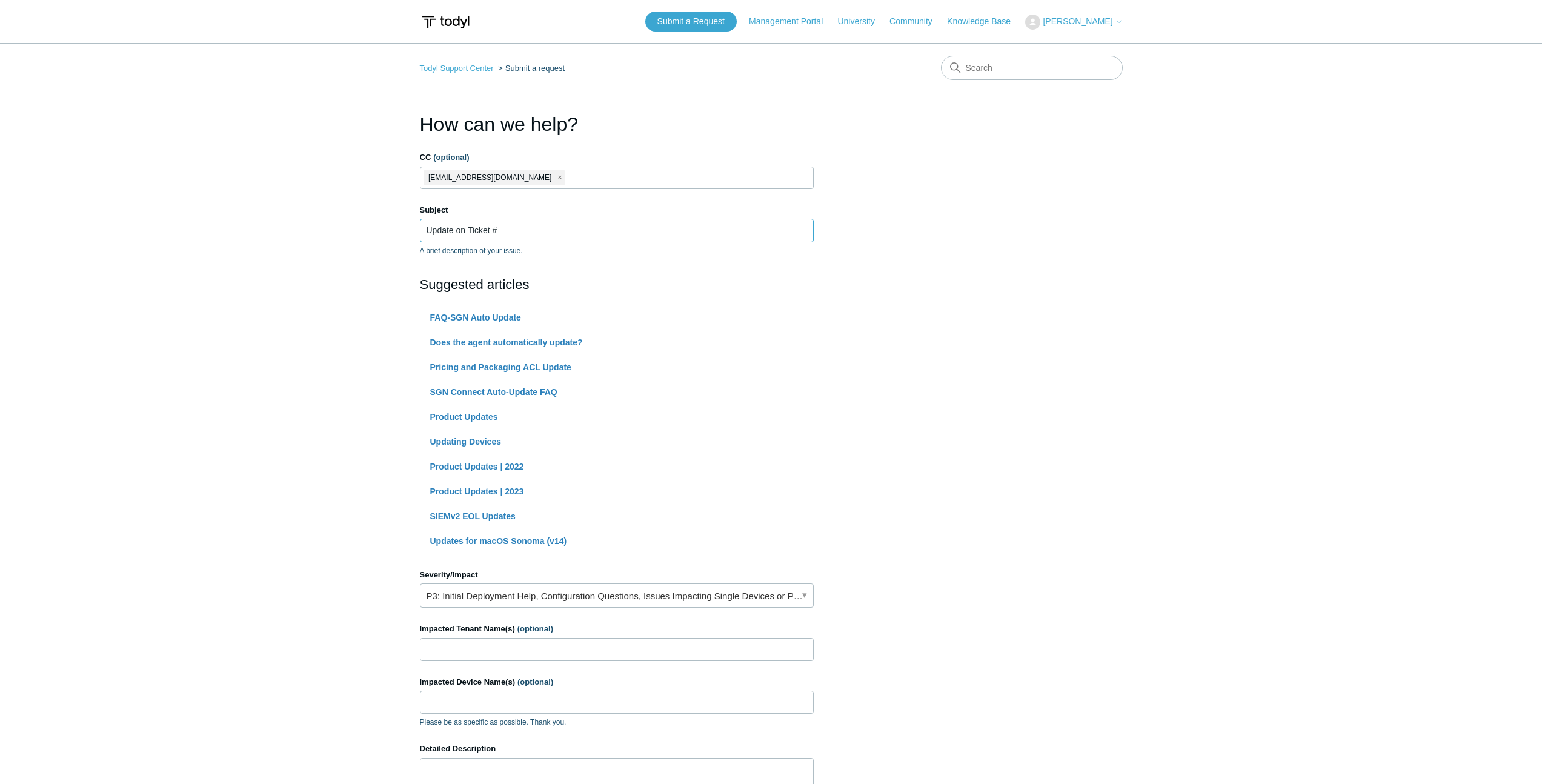
paste input "#27437"
click at [493, 228] on input "Update on Ticket ##27437" at bounding box center [617, 230] width 394 height 23
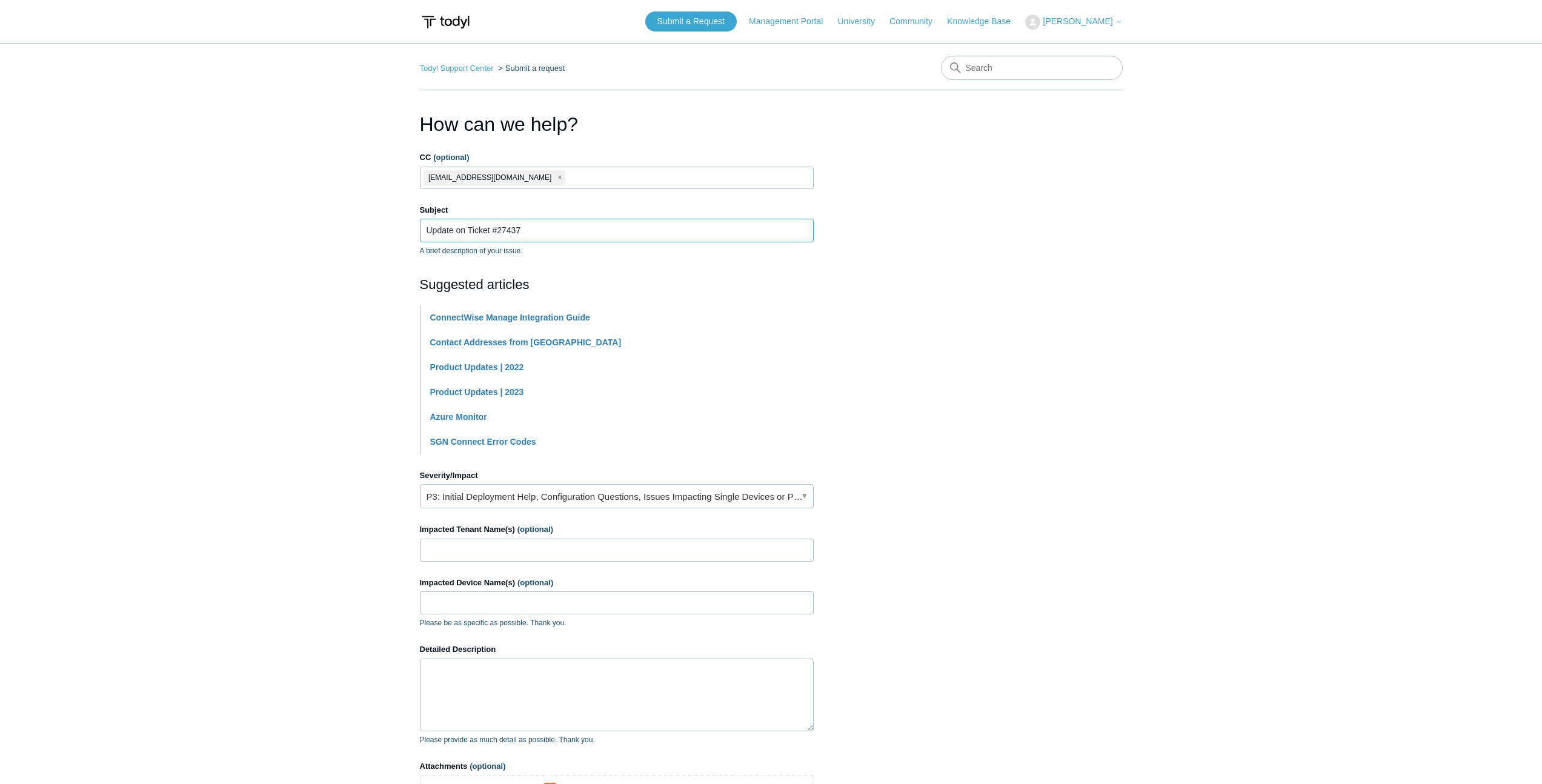
type input "Update on Ticket #27437"
click at [506, 500] on link "P3: Initial Deployment Help, Configuration Questions, Issues Impacting Single D…" at bounding box center [617, 496] width 394 height 24
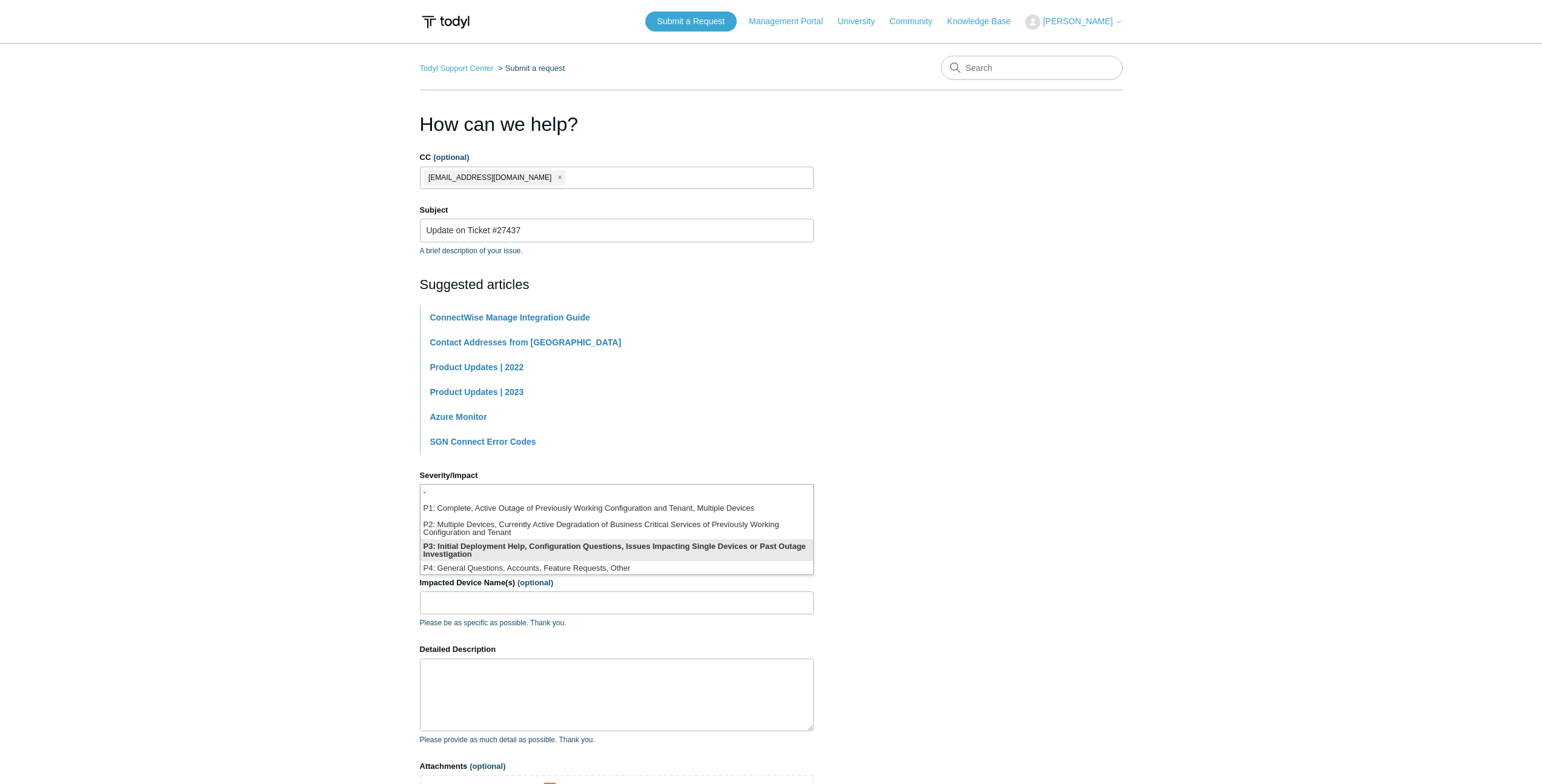
click at [492, 547] on li "P3: Initial Deployment Help, Configuration Questions, Issues Impacting Single D…" at bounding box center [617, 550] width 392 height 22
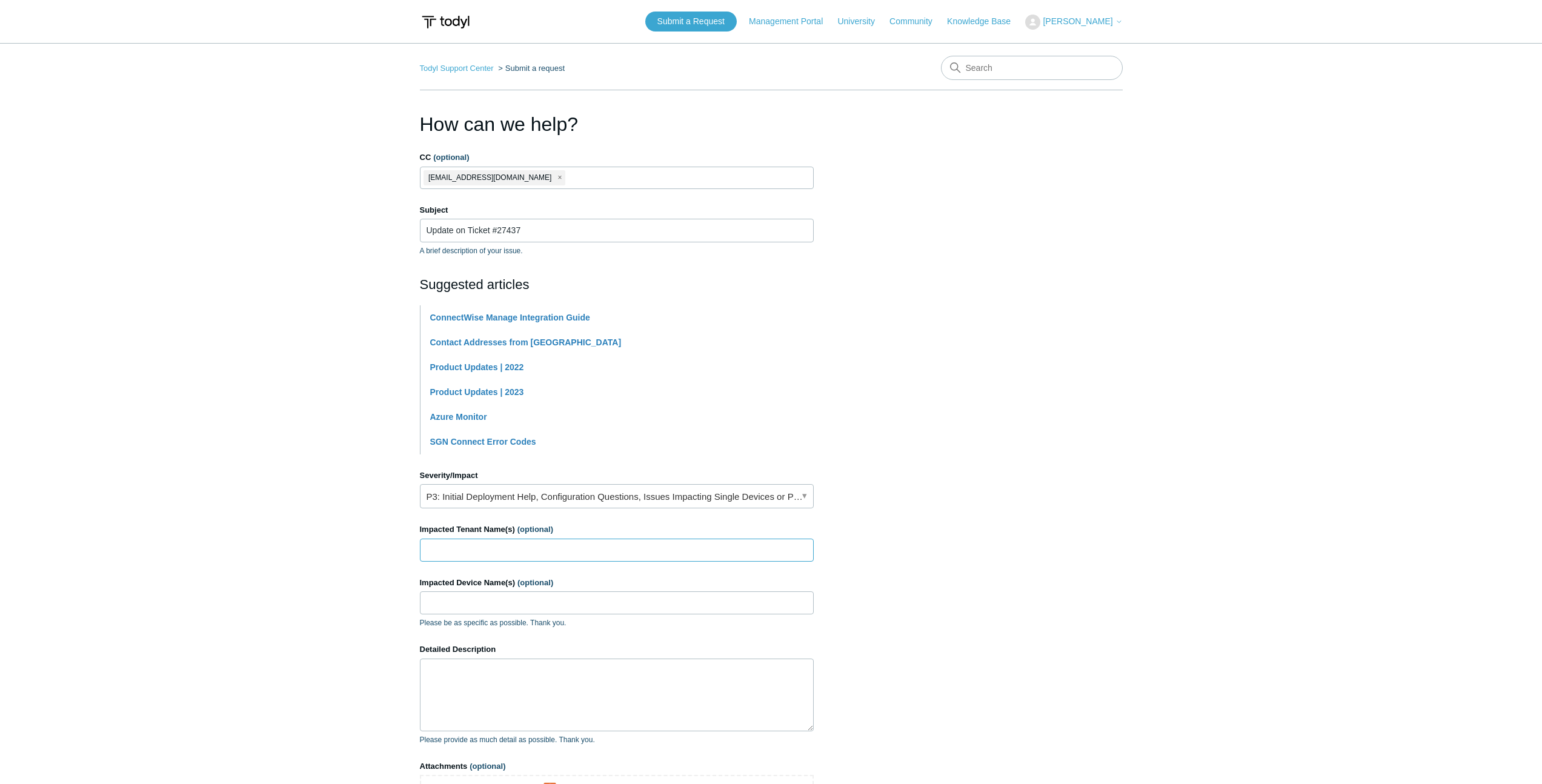
click at [495, 538] on input "Impacted Tenant Name(s) (optional)" at bounding box center [617, 550] width 394 height 23
click at [1108, 23] on span "[PERSON_NAME]" at bounding box center [1078, 21] width 70 height 10
click at [570, 548] on input "Impacted Tenant Name(s) (optional)" at bounding box center [617, 550] width 394 height 23
type input "Kanso Software"
click at [551, 610] on input "Impacted Device Name(s) (optional)" at bounding box center [617, 603] width 394 height 23
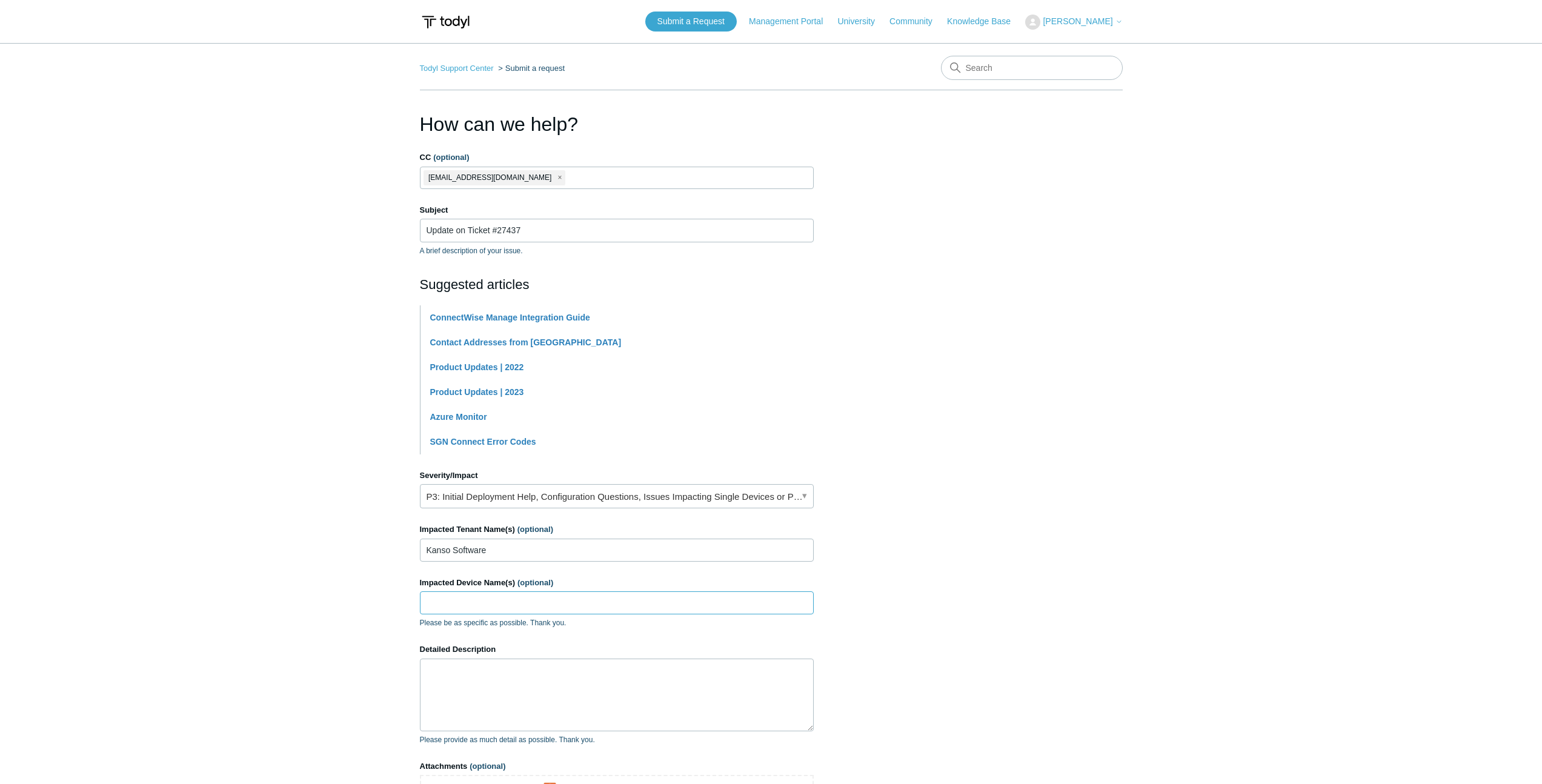
paste input "SGN Tunnel to AWS"
type input "SGN Tunnel to AWS"
click at [497, 671] on textarea "Detailed Description" at bounding box center [617, 694] width 394 height 73
drag, startPoint x: 541, startPoint y: 230, endPoint x: 489, endPoint y: 233, distance: 52.1
click at [489, 233] on input "Update on Ticket #27437" at bounding box center [617, 230] width 394 height 23
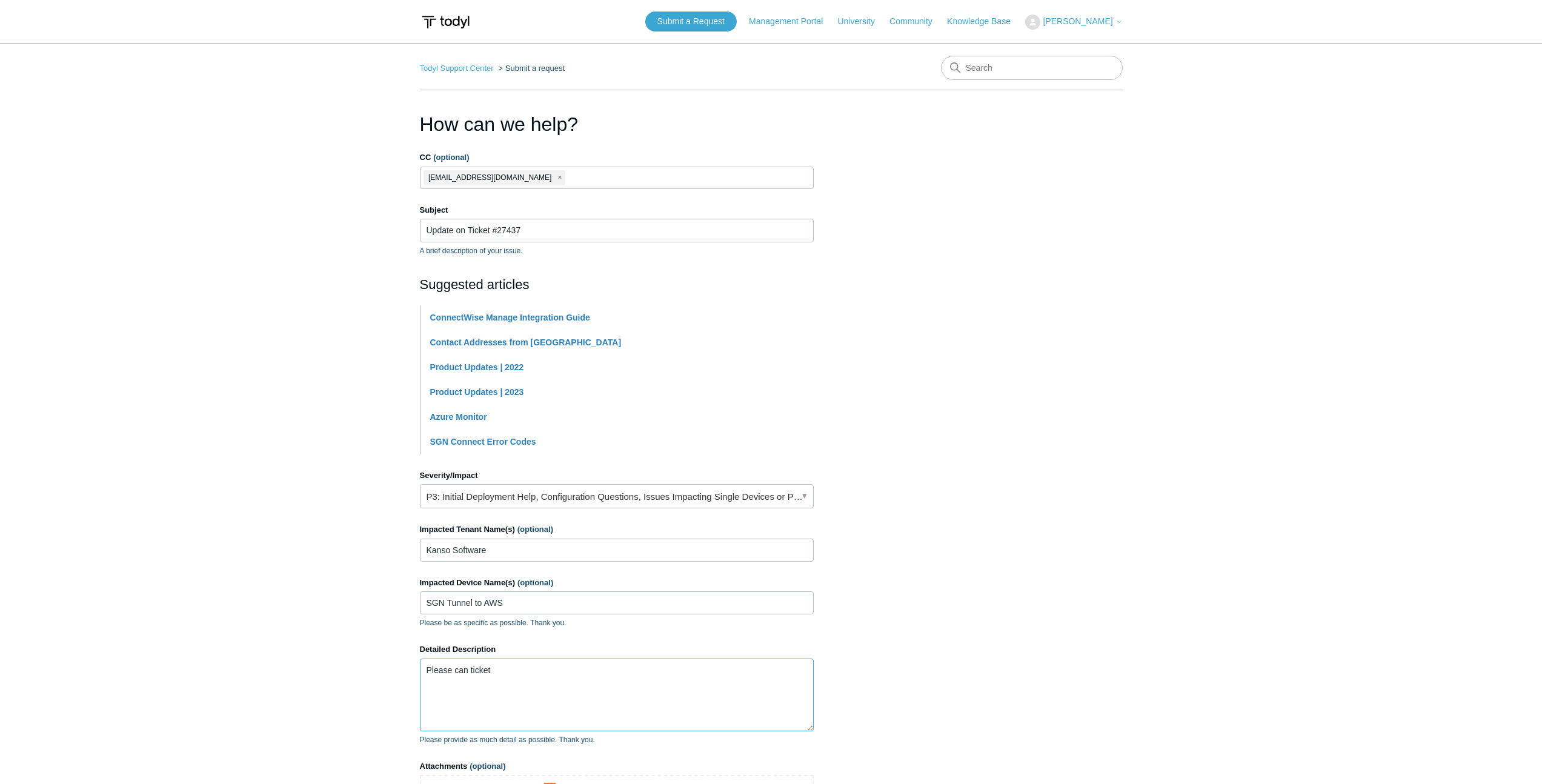
click at [516, 699] on textarea "Please can ticket" at bounding box center [617, 694] width 394 height 73
paste textarea "#27437"
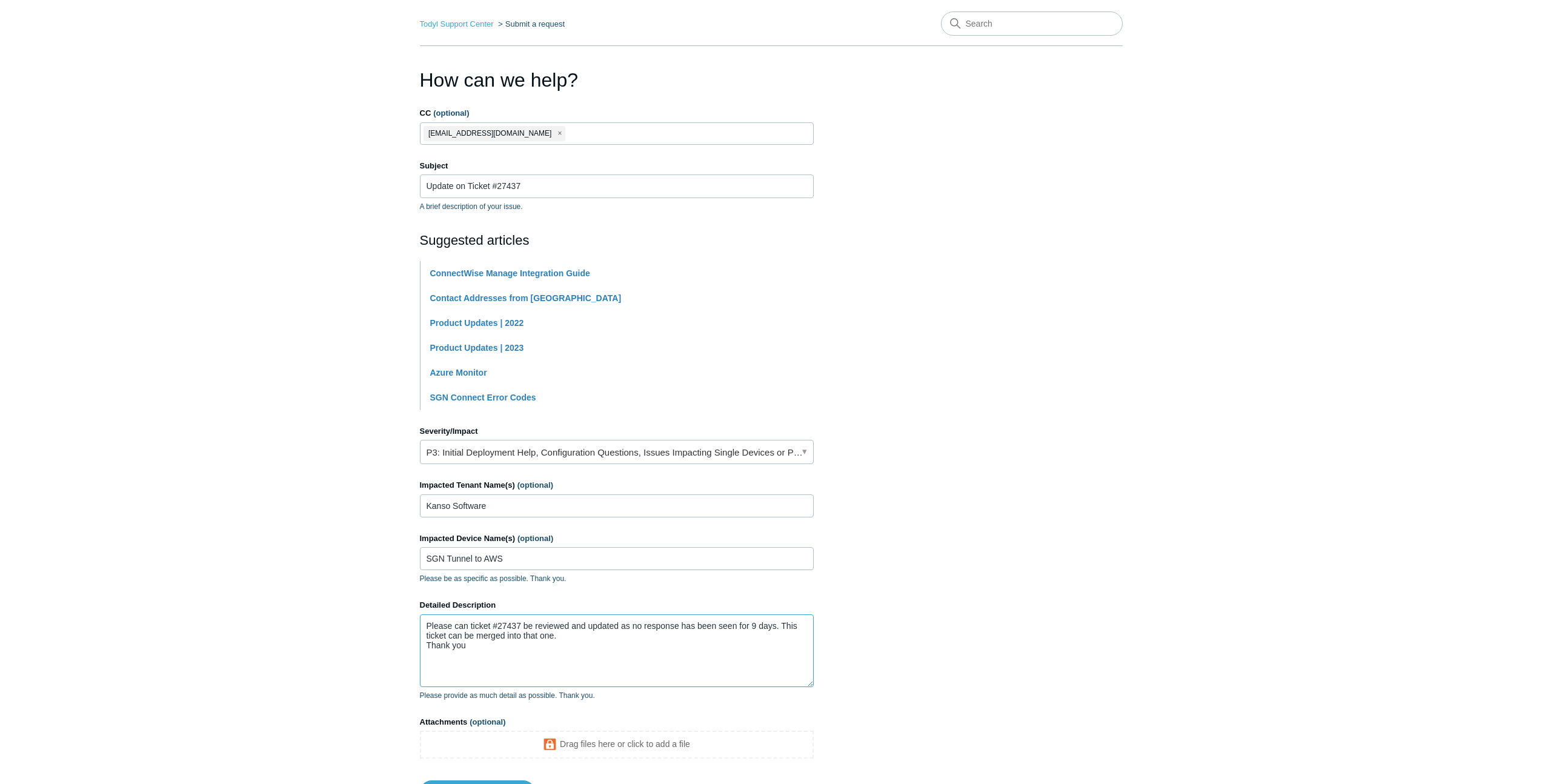
scroll to position [148, 0]
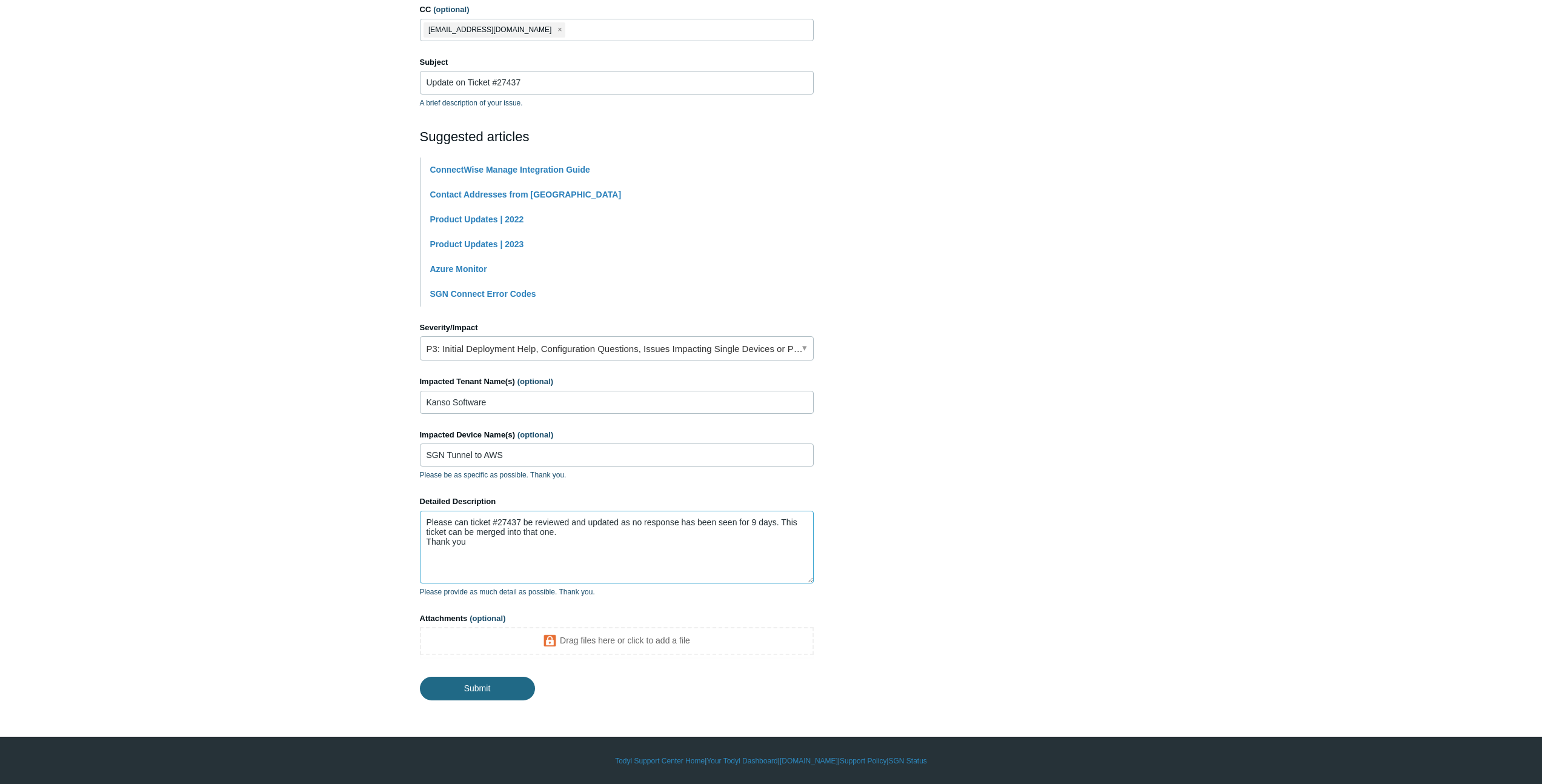
type textarea "Please can ticket #27437 be reviewed and updated as no response has been seen f…"
click at [505, 691] on input "Submit" at bounding box center [477, 689] width 115 height 24
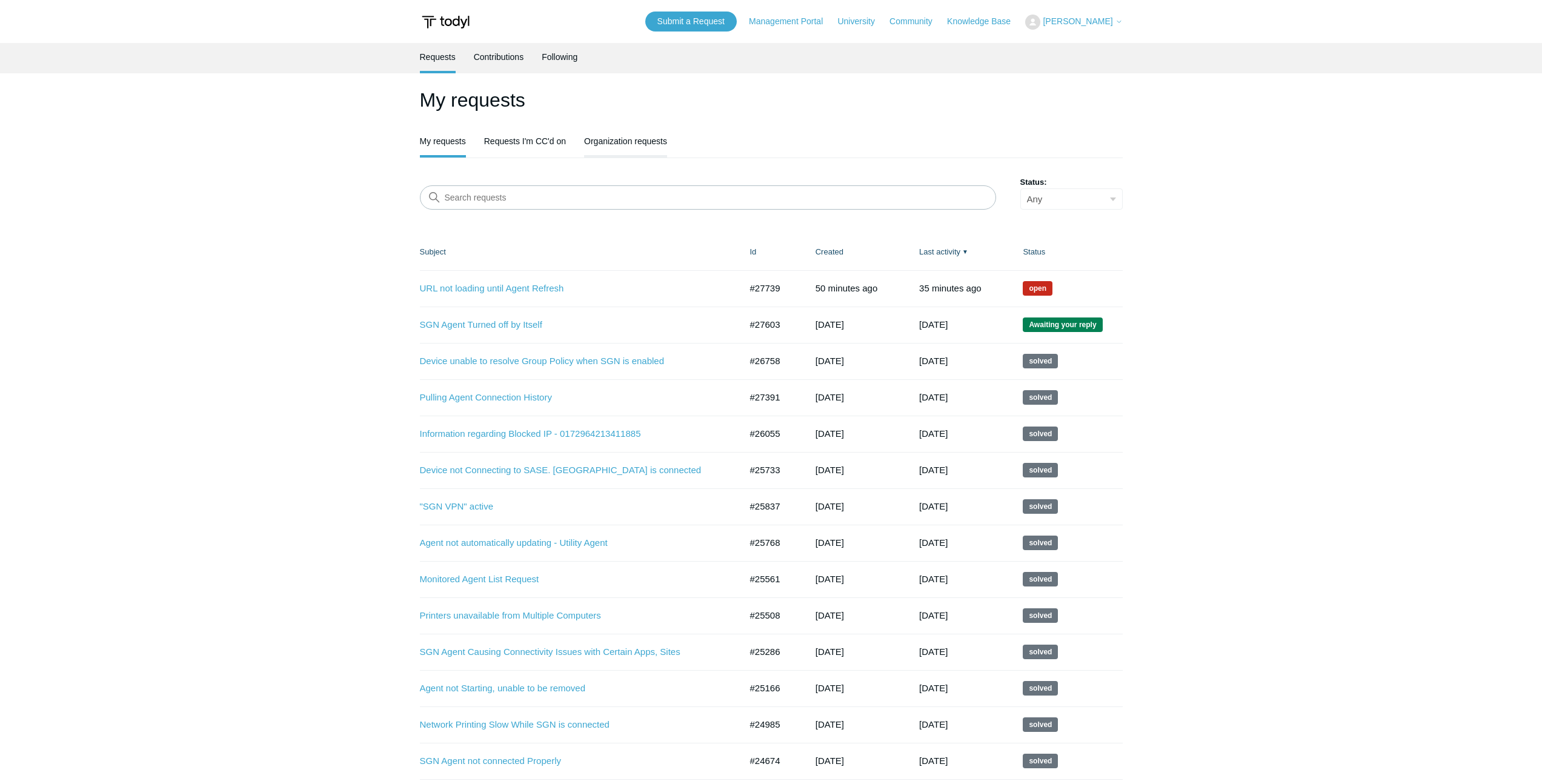
click at [630, 150] on link "Organization requests" at bounding box center [626, 140] width 83 height 25
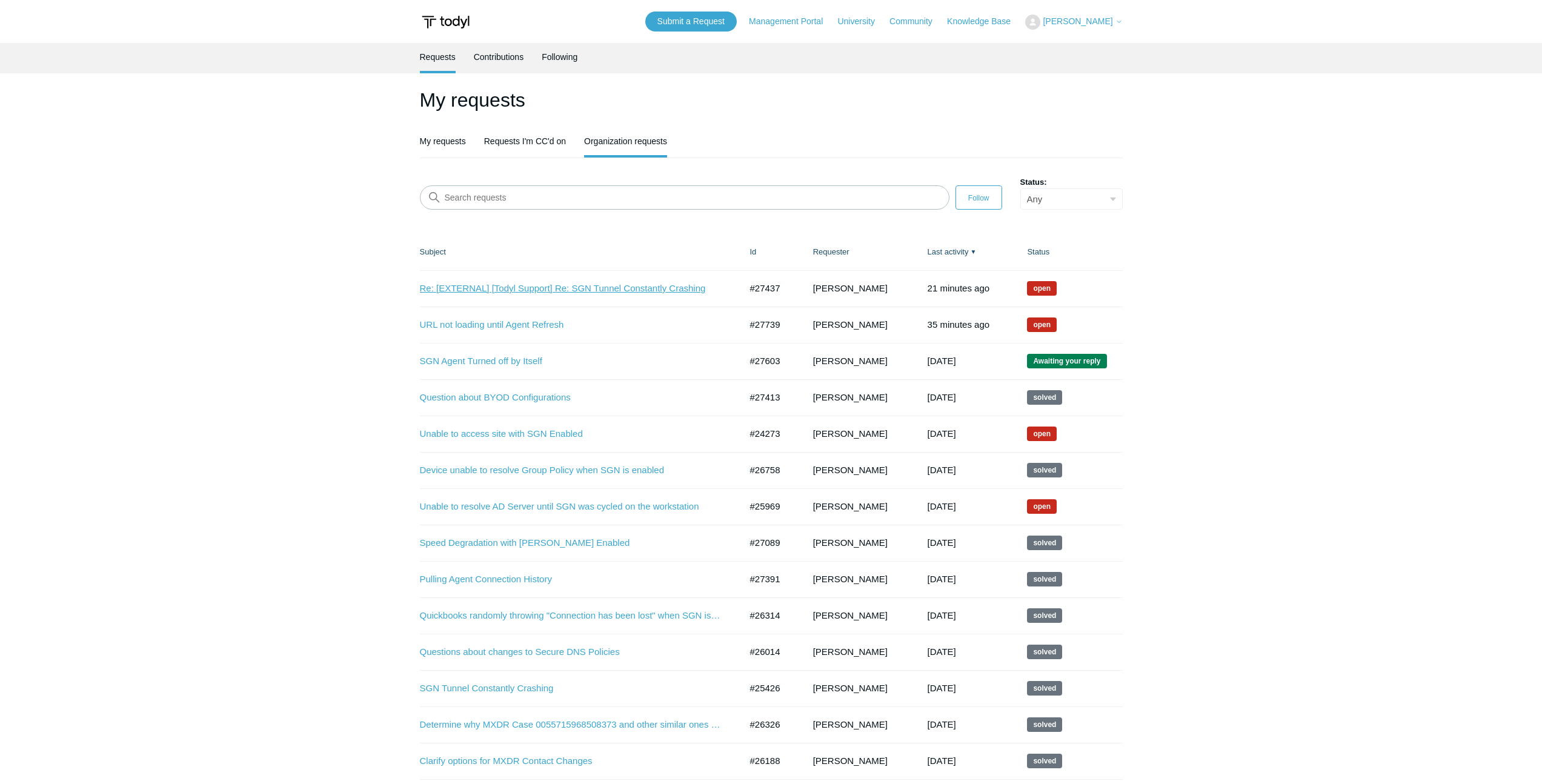
click at [521, 288] on link "Re: [EXTERNAL] [Todyl Support] Re: SGN Tunnel Constantly Crashing" at bounding box center [571, 289] width 303 height 14
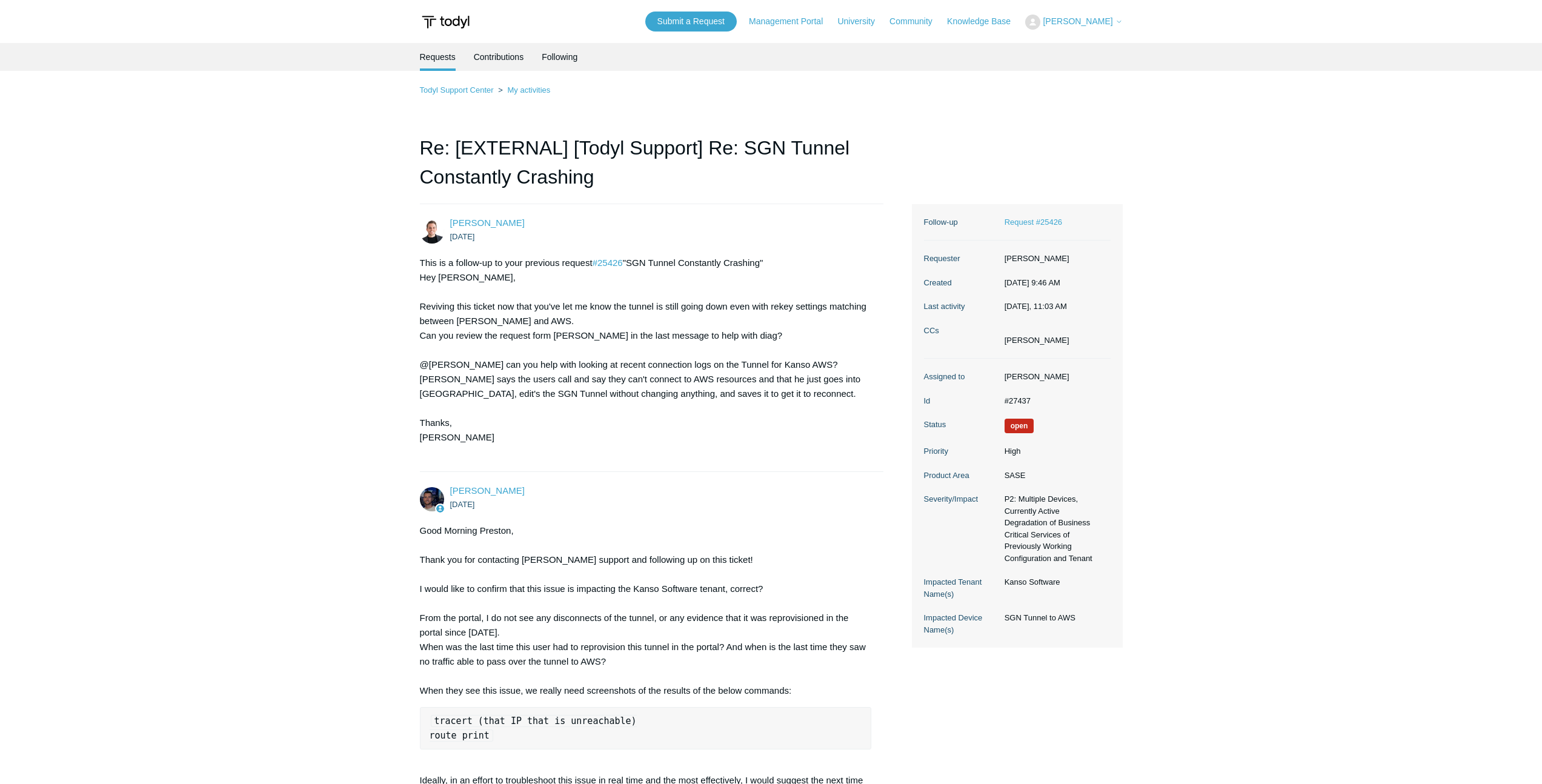
drag, startPoint x: 1039, startPoint y: 618, endPoint x: 1004, endPoint y: 617, distance: 35.0
click at [1004, 617] on dd "SGN Tunnel to AWS" at bounding box center [1054, 617] width 112 height 12
copy dd "SGN Tunnel to AWS"
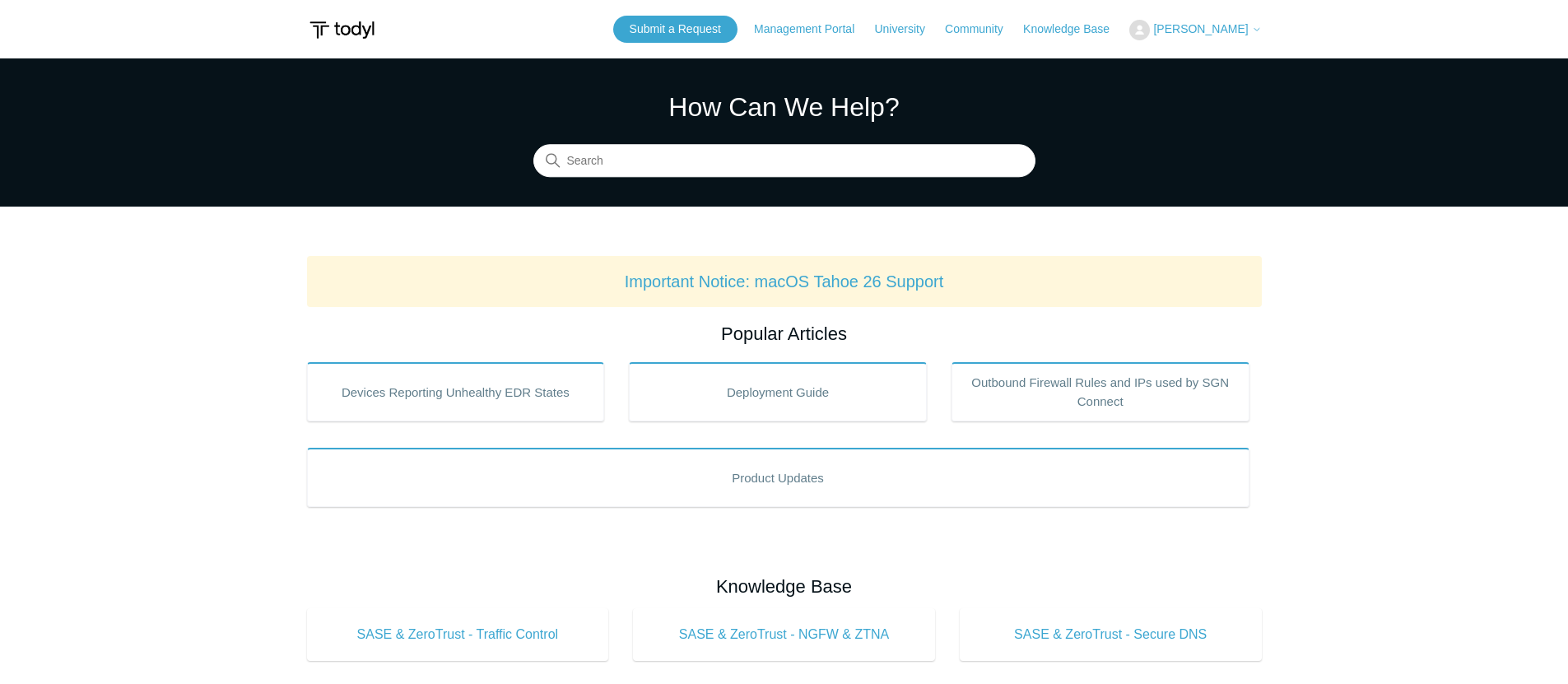
click at [1189, 37] on button "[PERSON_NAME]" at bounding box center [1194, 30] width 131 height 20
click at [1179, 72] on link "My Support Requests" at bounding box center [1210, 64] width 160 height 29
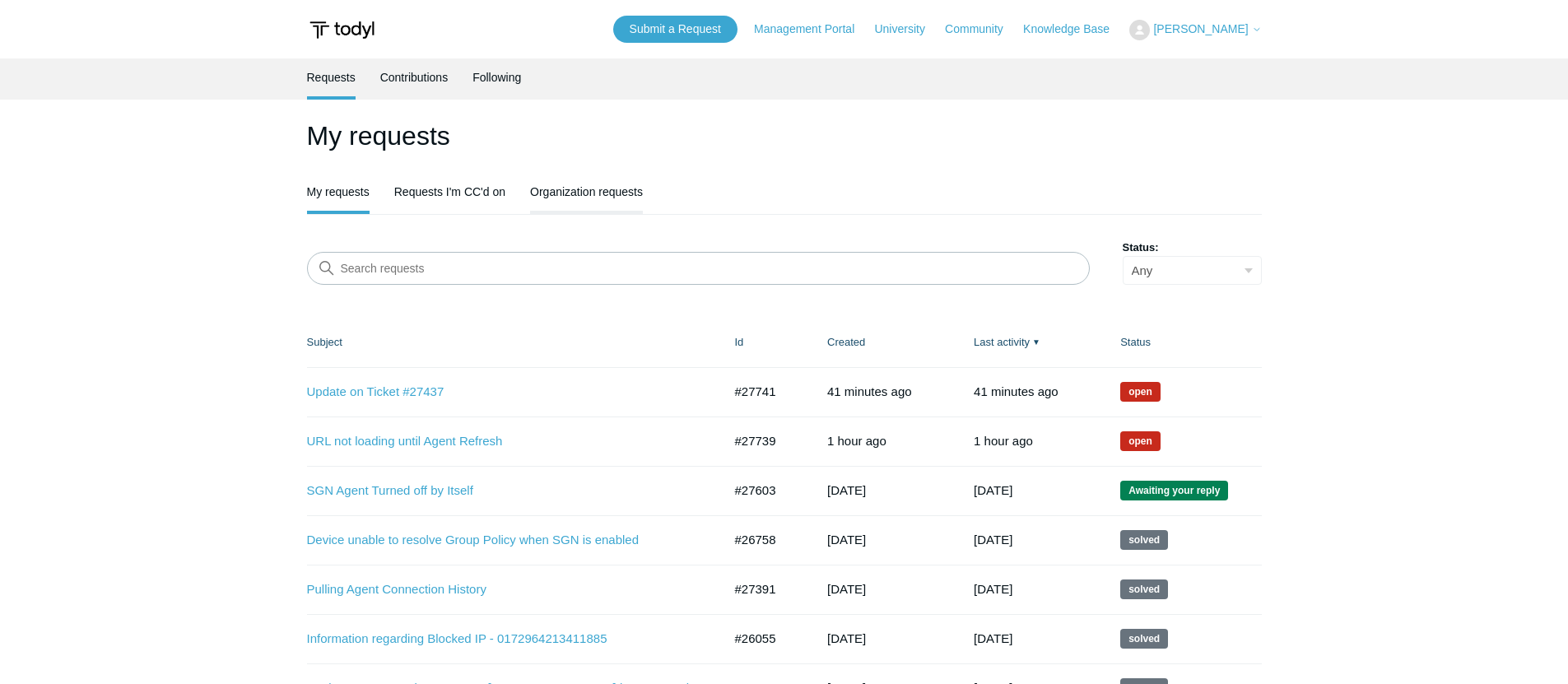
click at [573, 199] on link "Organization requests" at bounding box center [587, 190] width 113 height 34
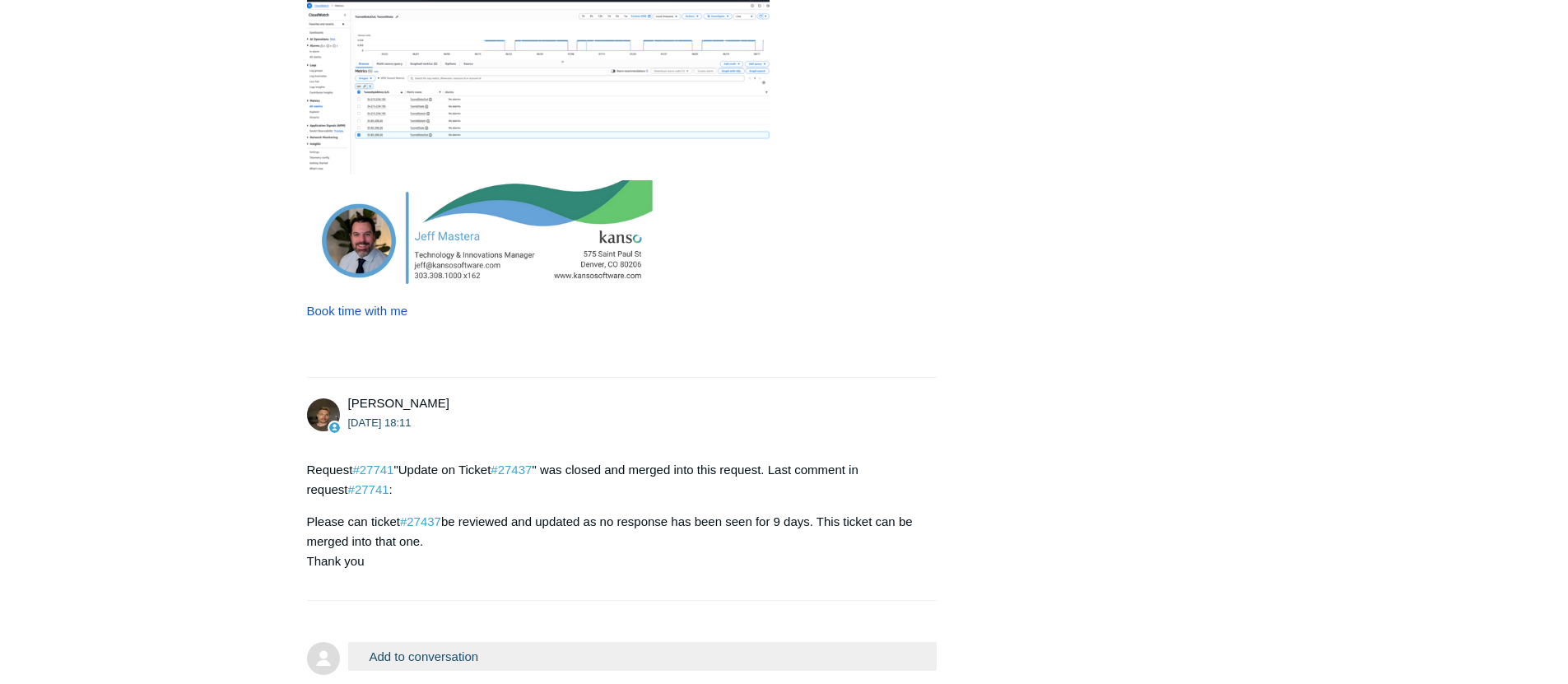
scroll to position [3256, 0]
